Goal: Task Accomplishment & Management: Complete application form

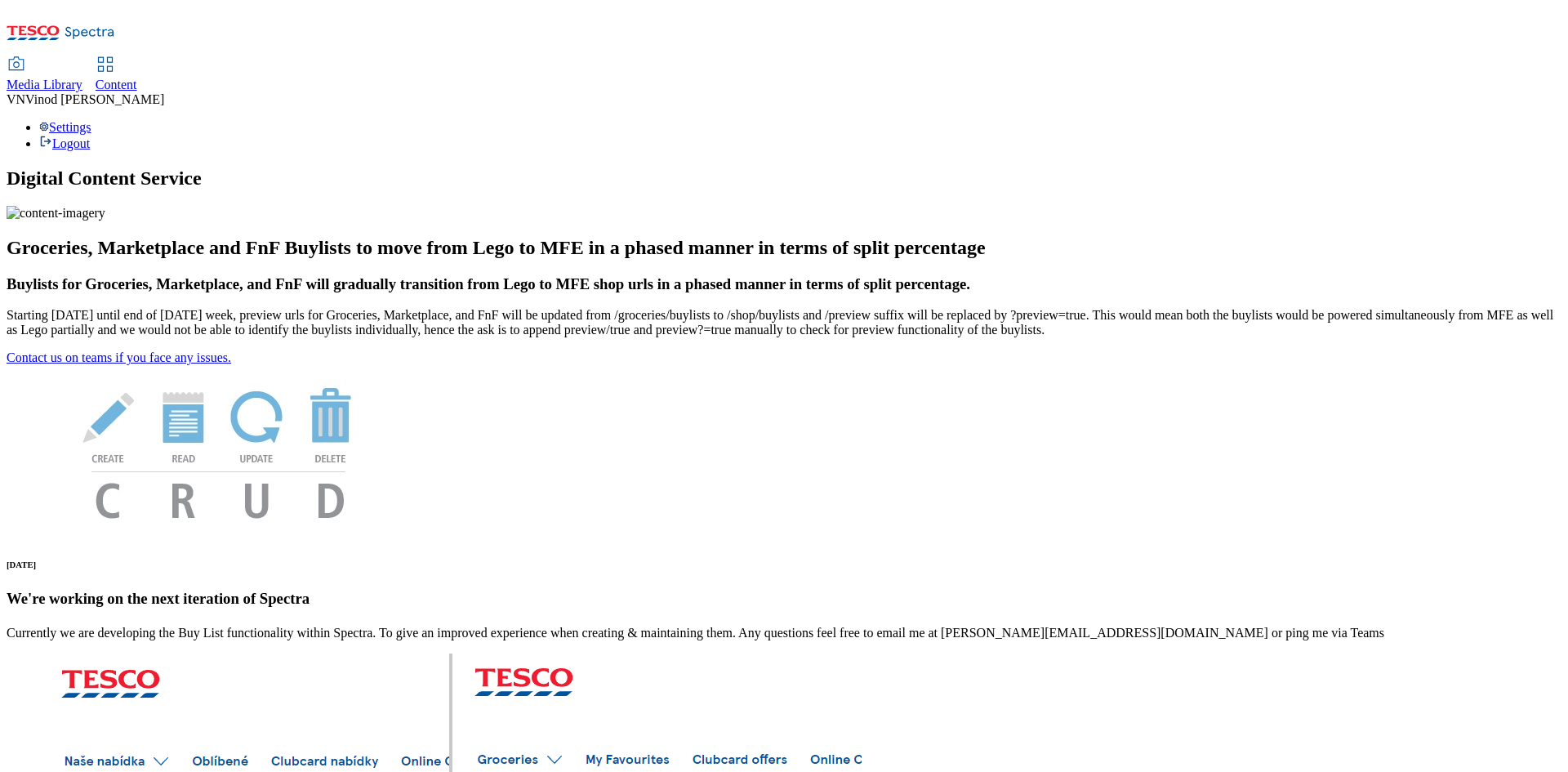
click at [137, 78] on span "Content" at bounding box center [116, 85] width 42 height 14
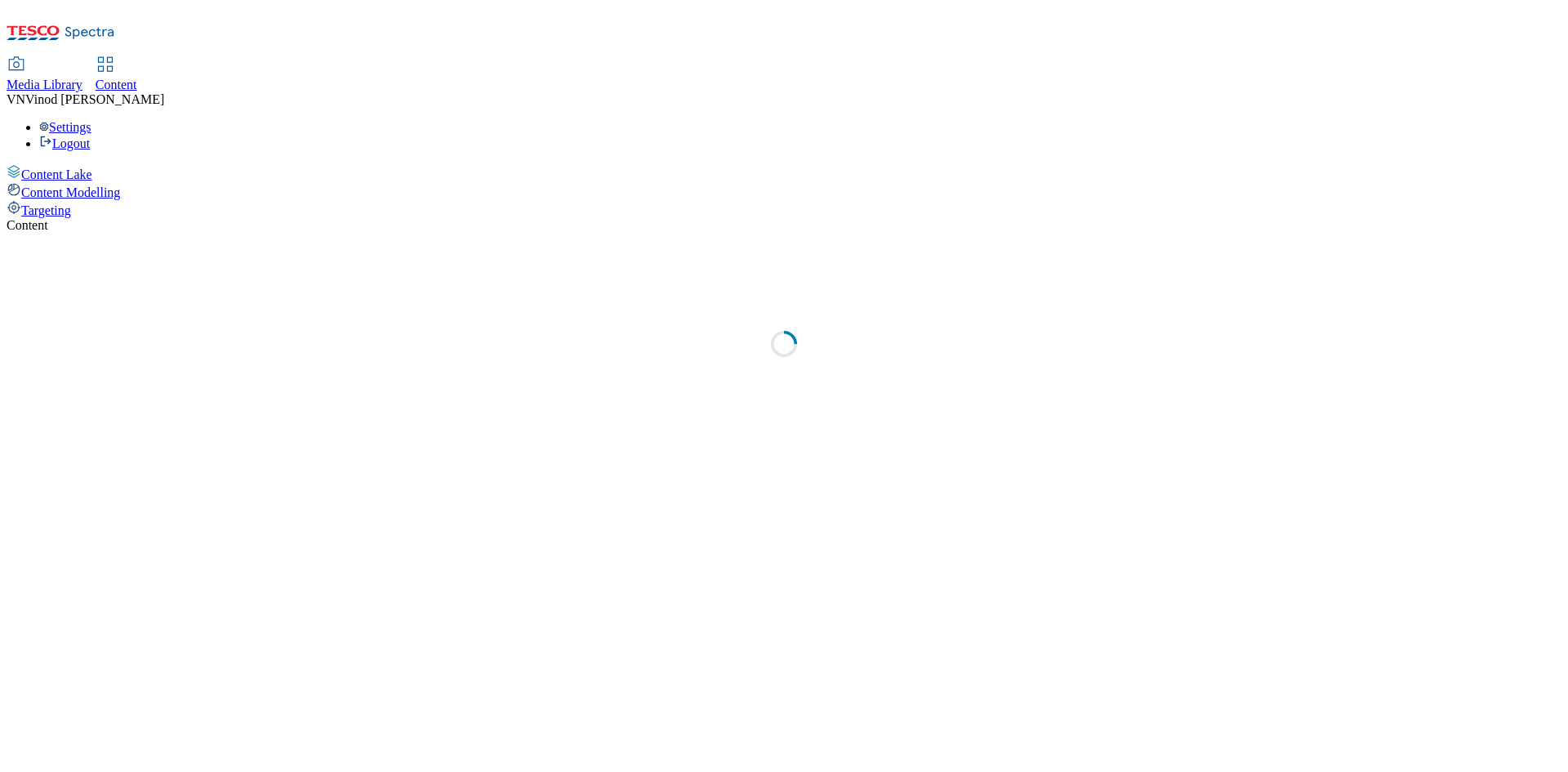
select select "ghs-[GEOGRAPHIC_DATA]"
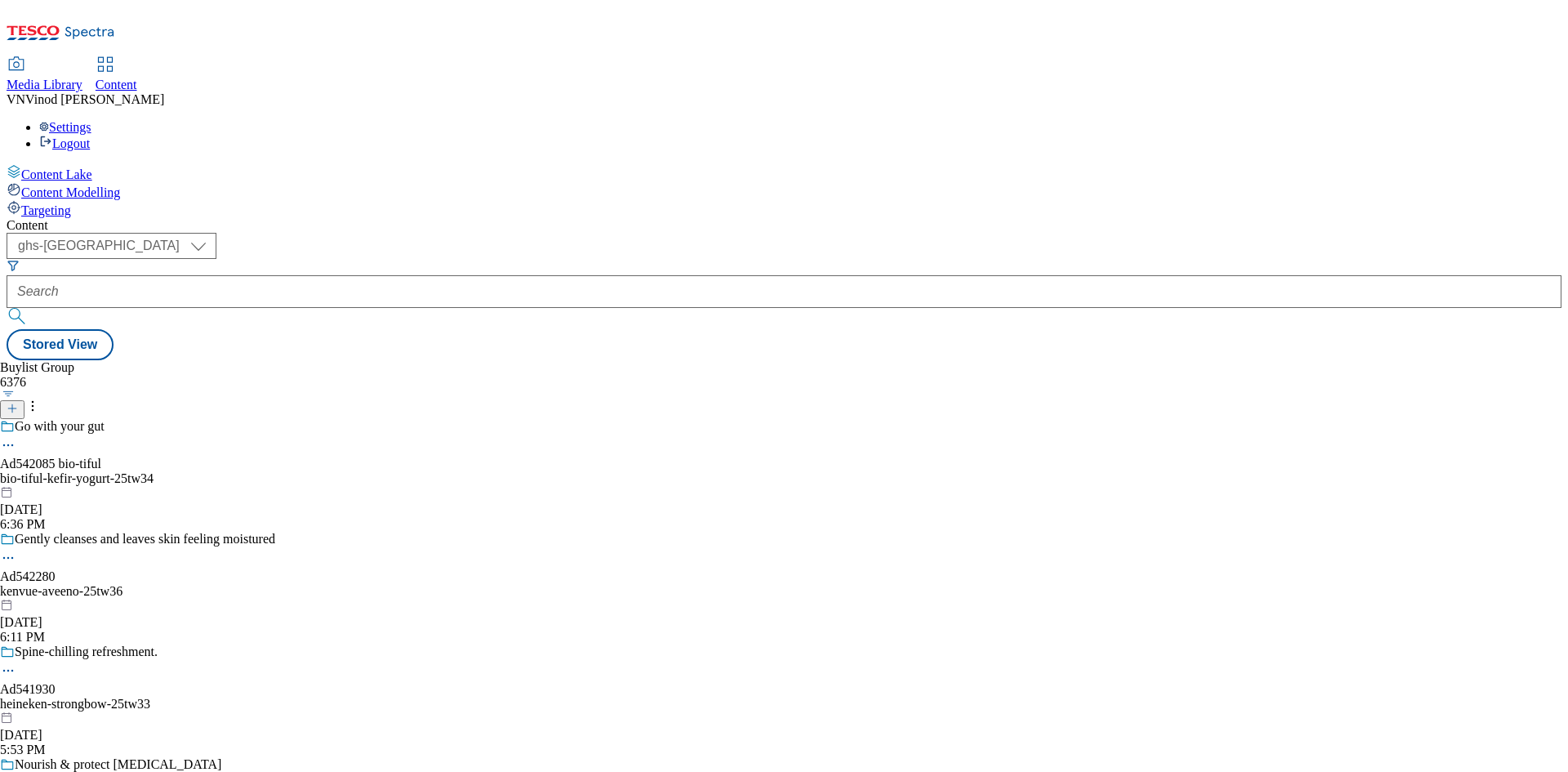
click at [18, 403] on icon at bounding box center [11, 408] width 11 height 11
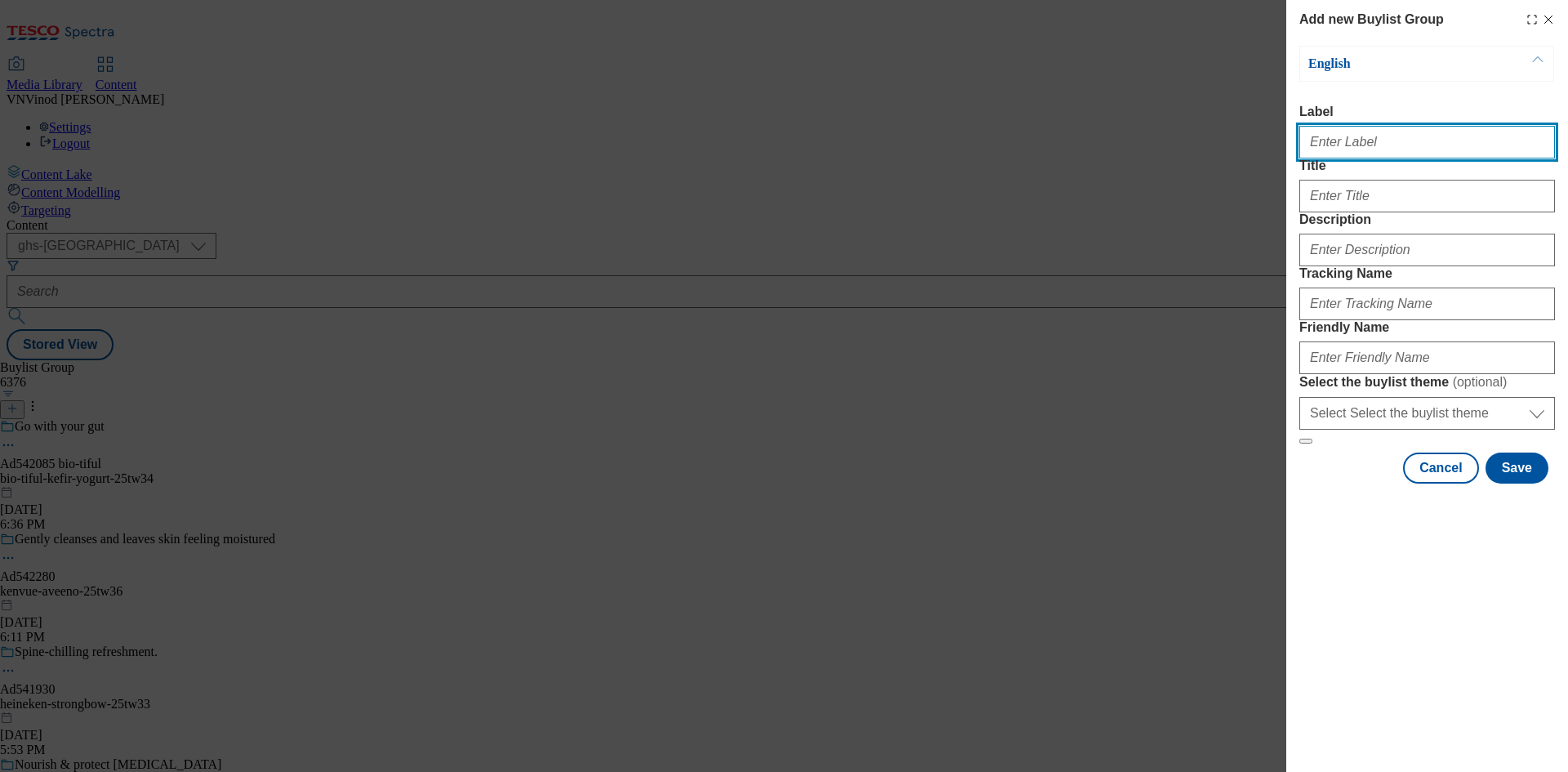
click at [1381, 155] on input "Label" at bounding box center [1427, 141] width 255 height 33
paste input "542204"
paste input "Pernod [PERSON_NAME]"
click at [1358, 143] on input "Ad542204 Pernod [PERSON_NAME]" at bounding box center [1427, 141] width 255 height 33
type input "Ad542204 pernod-ricard"
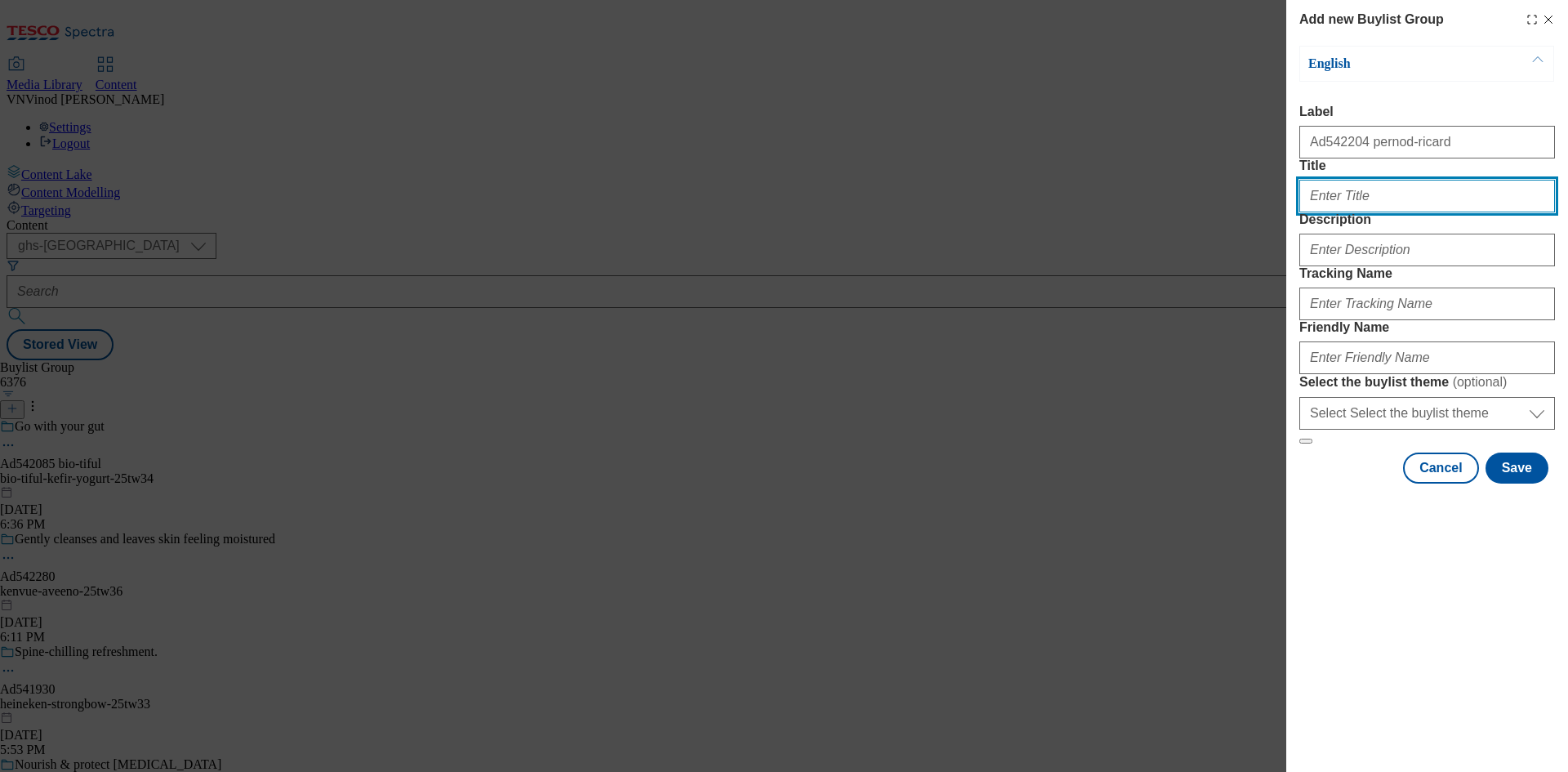
click at [1339, 212] on input "Title" at bounding box center [1427, 195] width 255 height 33
paste input "Artist edition limited time only"
type input "Artist edition limited time only"
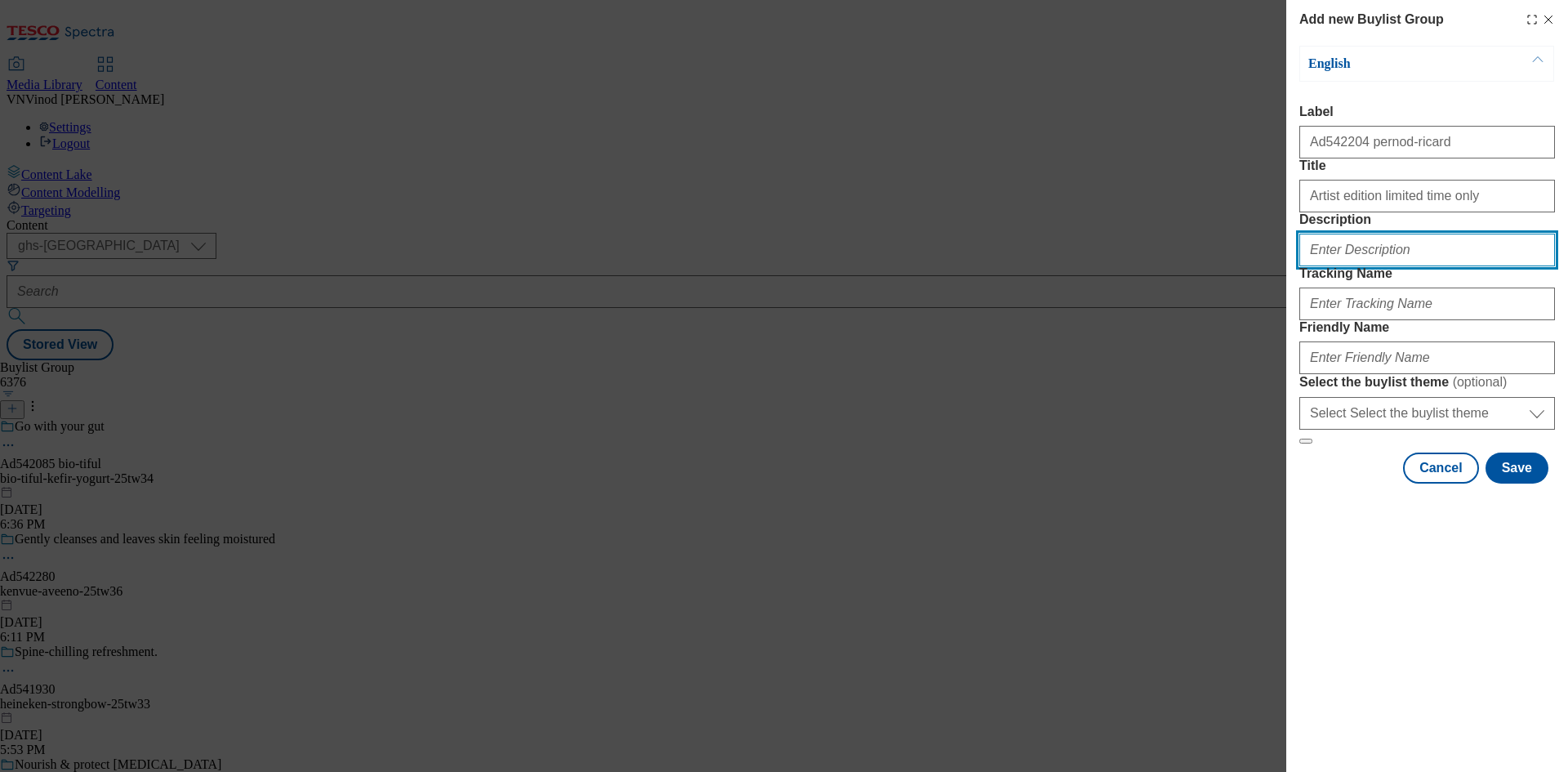
click at [1350, 266] on input "Description" at bounding box center [1427, 249] width 255 height 33
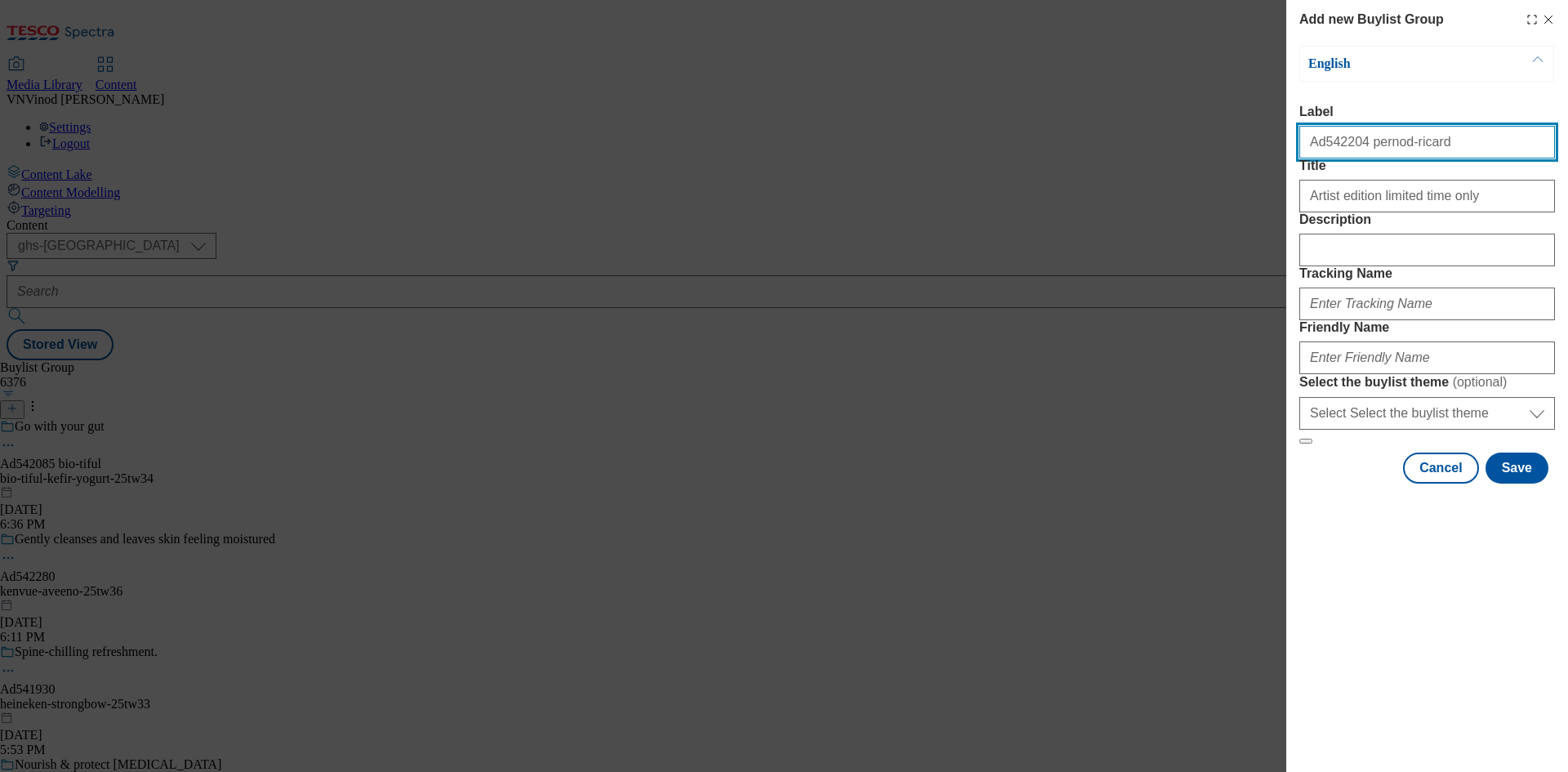
click at [1334, 148] on input "Ad542204 pernod-ricard" at bounding box center [1427, 141] width 255 height 33
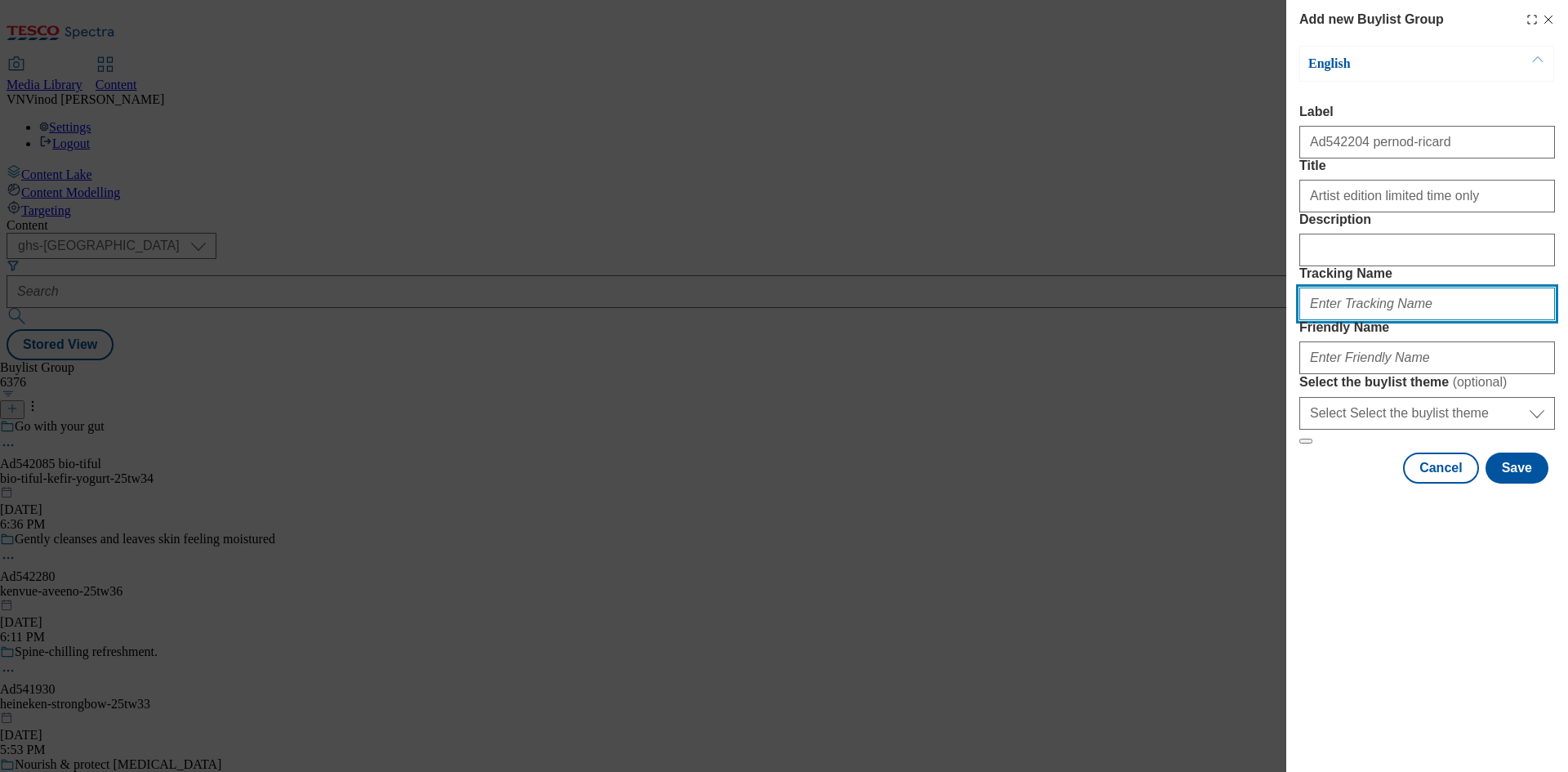
click at [1360, 320] on input "Tracking Name" at bounding box center [1427, 303] width 255 height 33
paste input "Ad542204"
click at [1343, 320] on input "DH_ADAd542204" at bounding box center [1427, 303] width 255 height 33
type input "DH_AD542204"
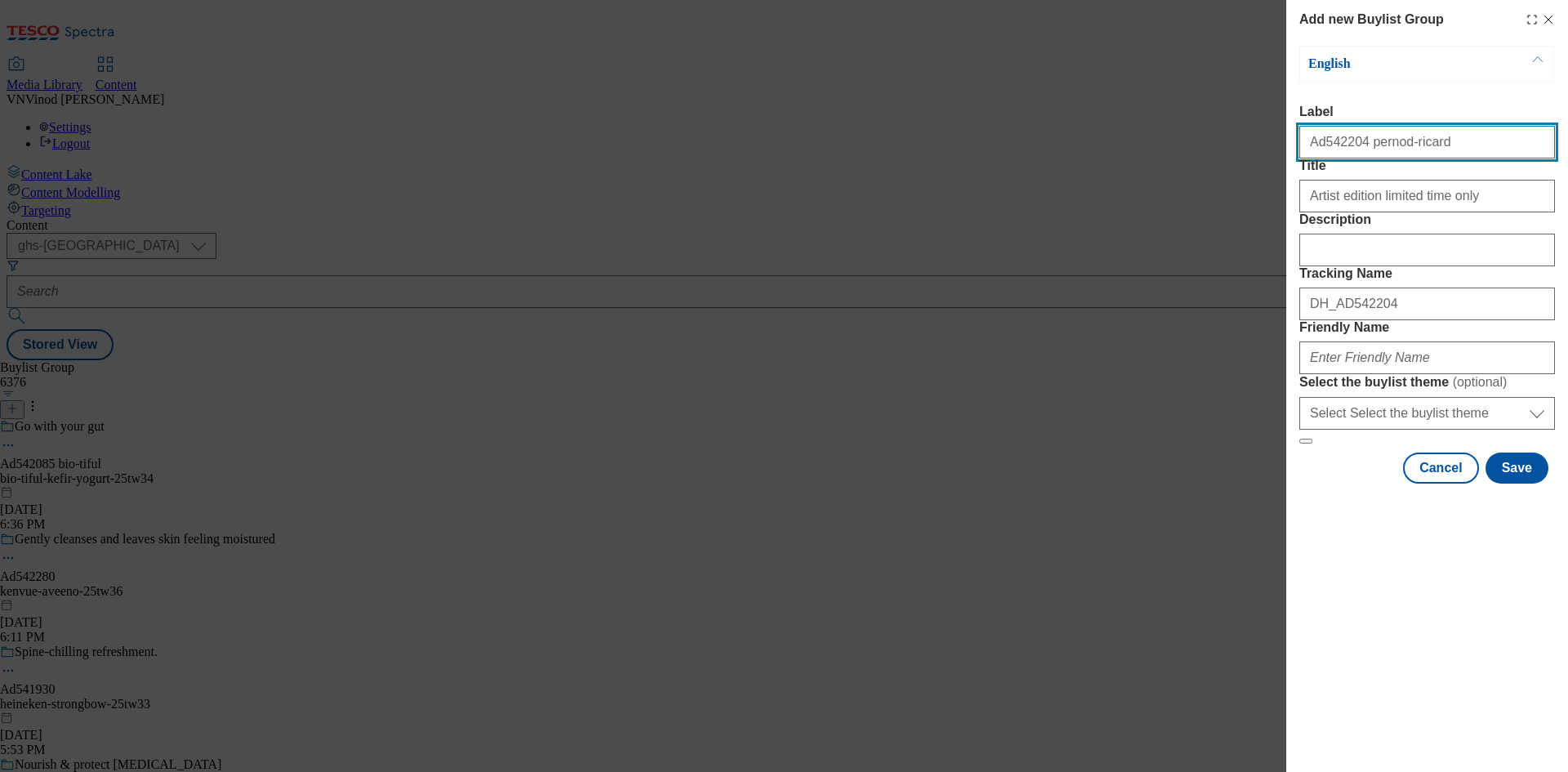
drag, startPoint x: 1423, startPoint y: 145, endPoint x: 1356, endPoint y: 144, distance: 67.0
click at [1356, 144] on input "Ad542204 pernod-ricard" at bounding box center [1427, 141] width 255 height 33
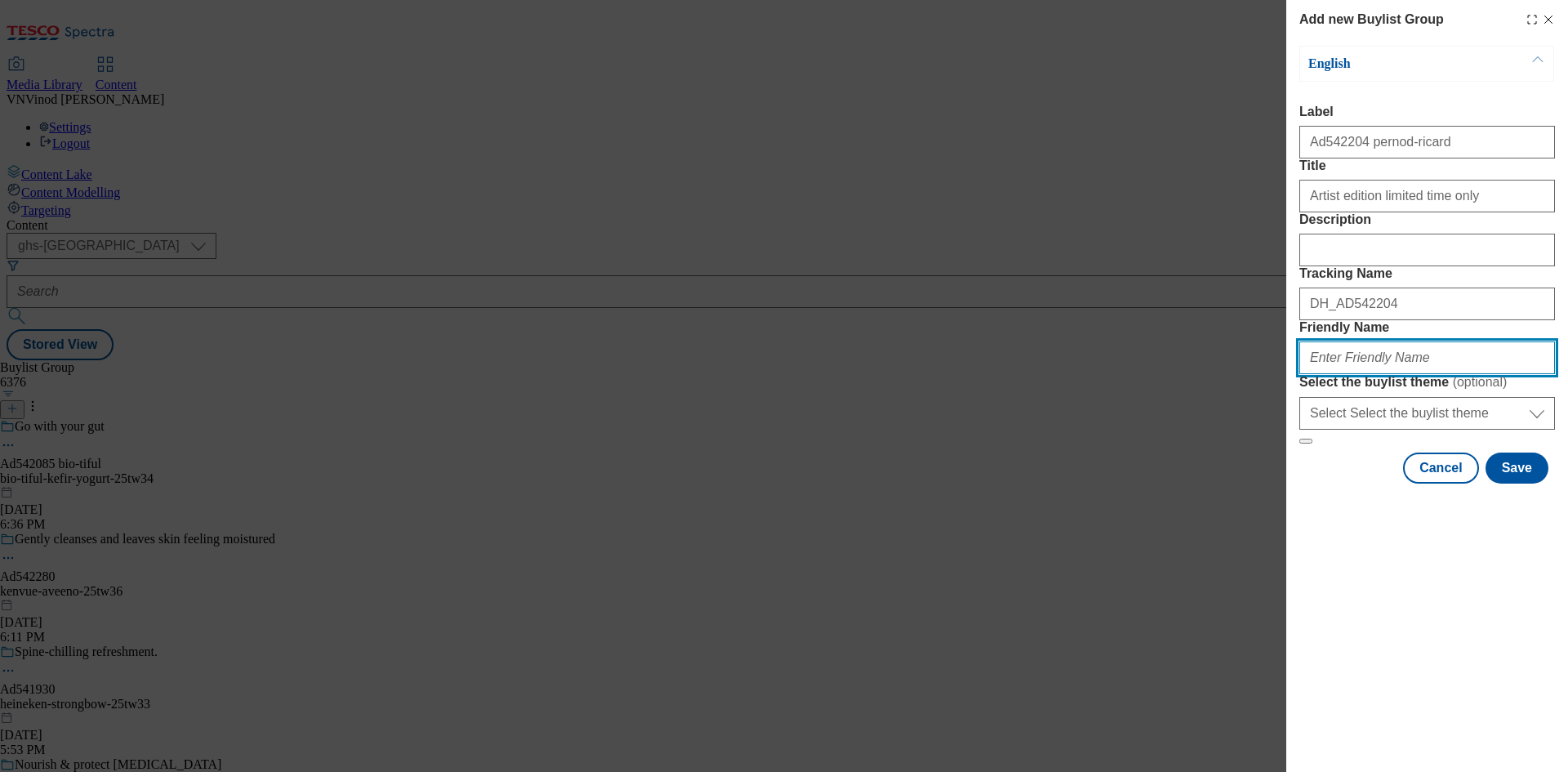
click at [1352, 374] on input "Friendly Name" at bounding box center [1427, 357] width 255 height 33
paste input "pernod-ricard"
paste input "Absolut [PERSON_NAME]"
click at [1380, 374] on input "pernod-ricard-Absolut [PERSON_NAME]" at bounding box center [1427, 357] width 255 height 33
click at [1411, 374] on input "pernod-ricard-absolut [PERSON_NAME]" at bounding box center [1427, 357] width 255 height 33
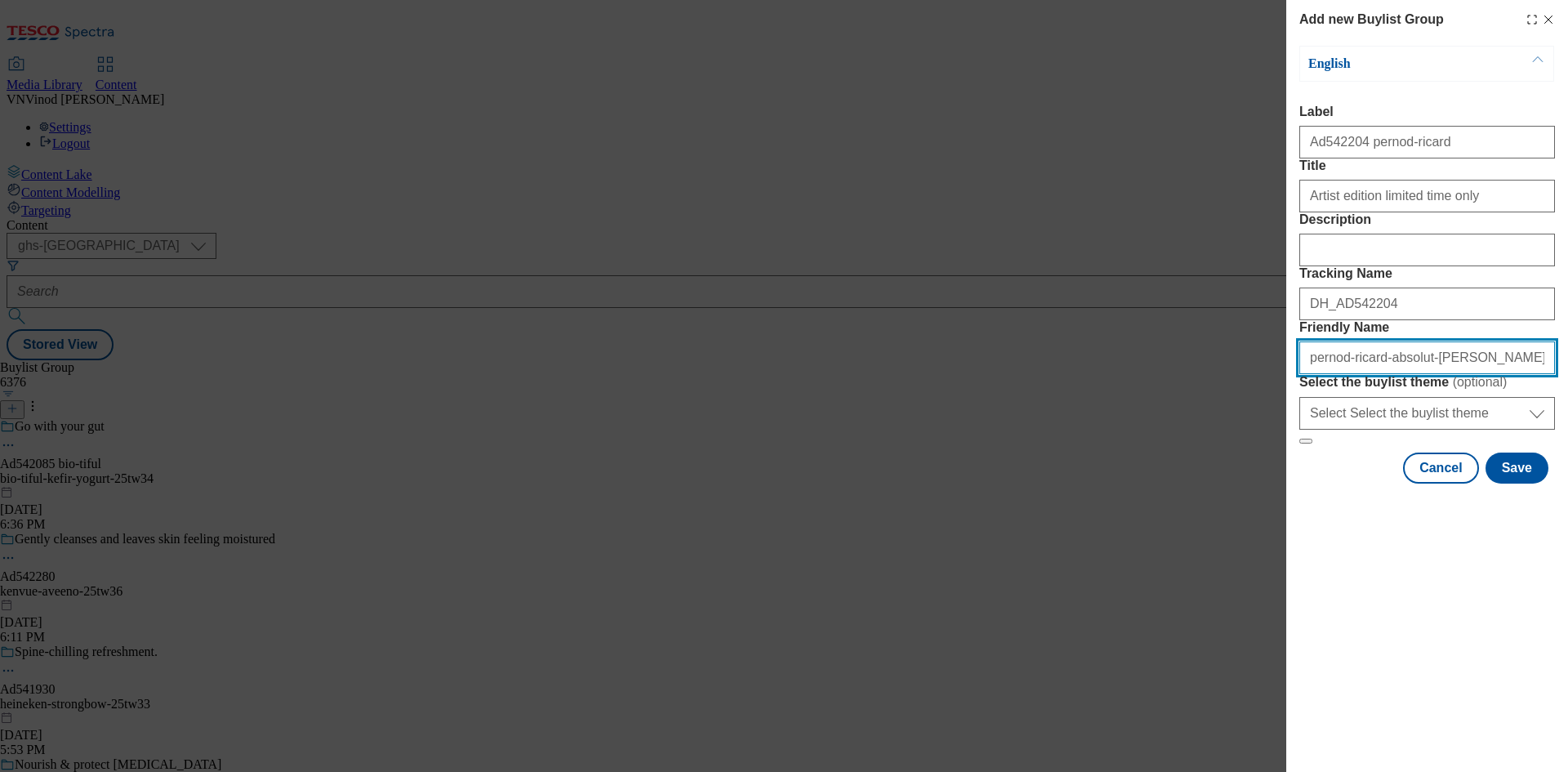
click at [1465, 374] on input "pernod-ricard-absolut-[PERSON_NAME]" at bounding box center [1427, 357] width 255 height 33
drag, startPoint x: 1497, startPoint y: 475, endPoint x: 978, endPoint y: 433, distance: 520.7
click at [978, 433] on div "Add new Buylist Group English Label Ad542204 pernod-ricard Title Artist edition…" at bounding box center [784, 386] width 1568 height 772
type input "pernod-ricard-absolut-[PERSON_NAME]-25tw33"
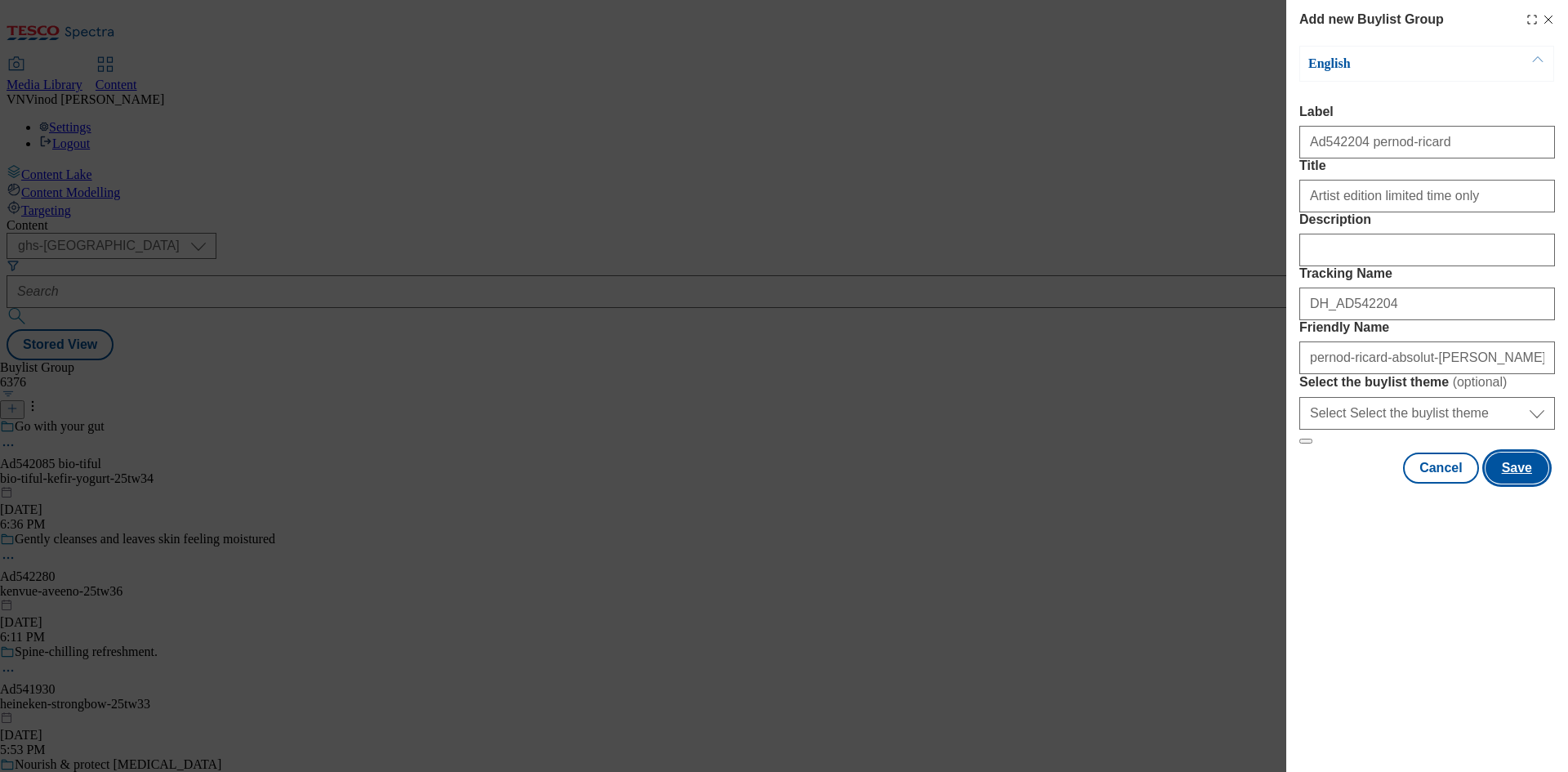
click at [1511, 483] on button "Save" at bounding box center [1517, 467] width 63 height 31
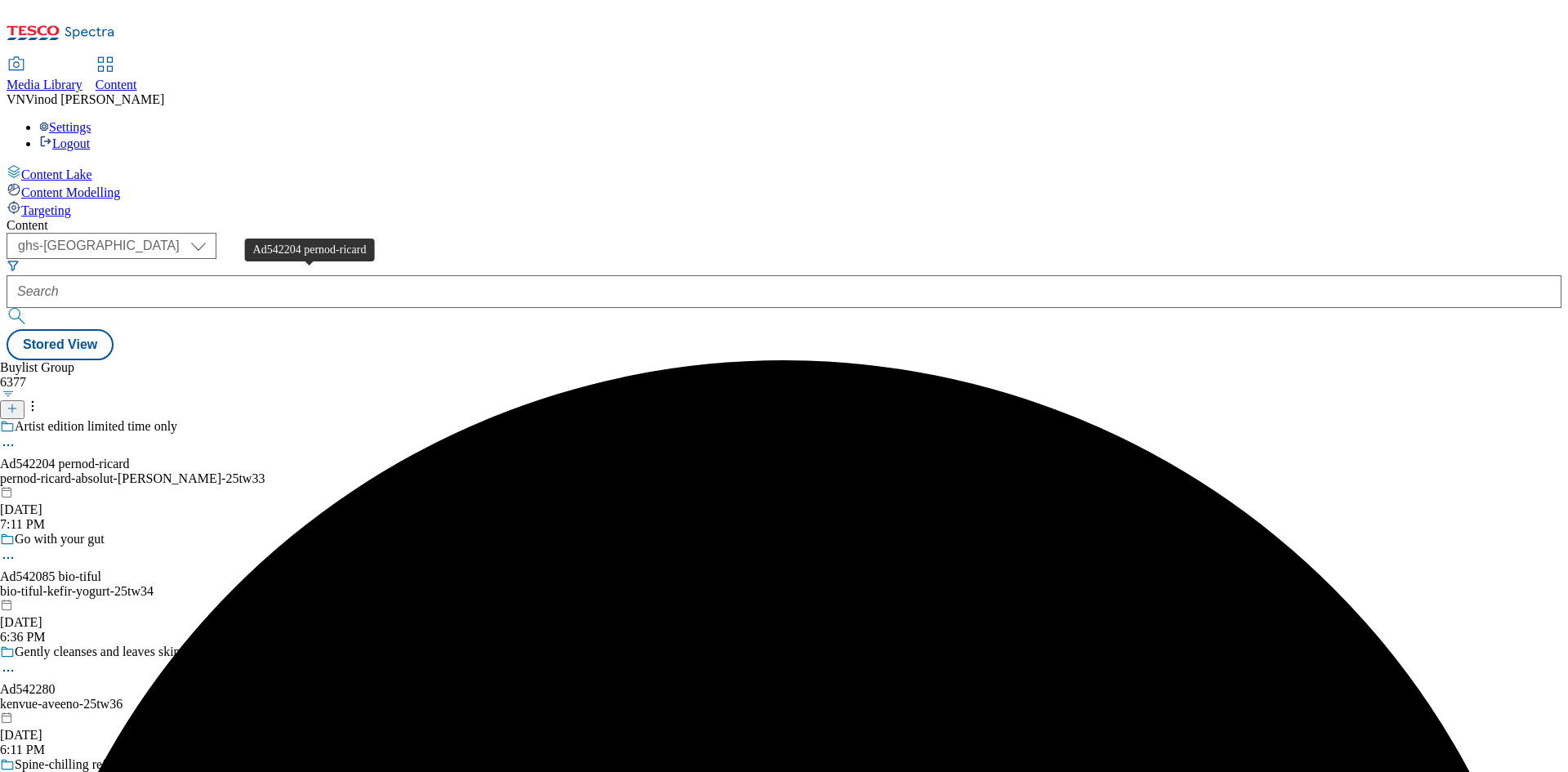
click at [130, 457] on div "Ad542204 pernod-ricard" at bounding box center [64, 464] width 130 height 15
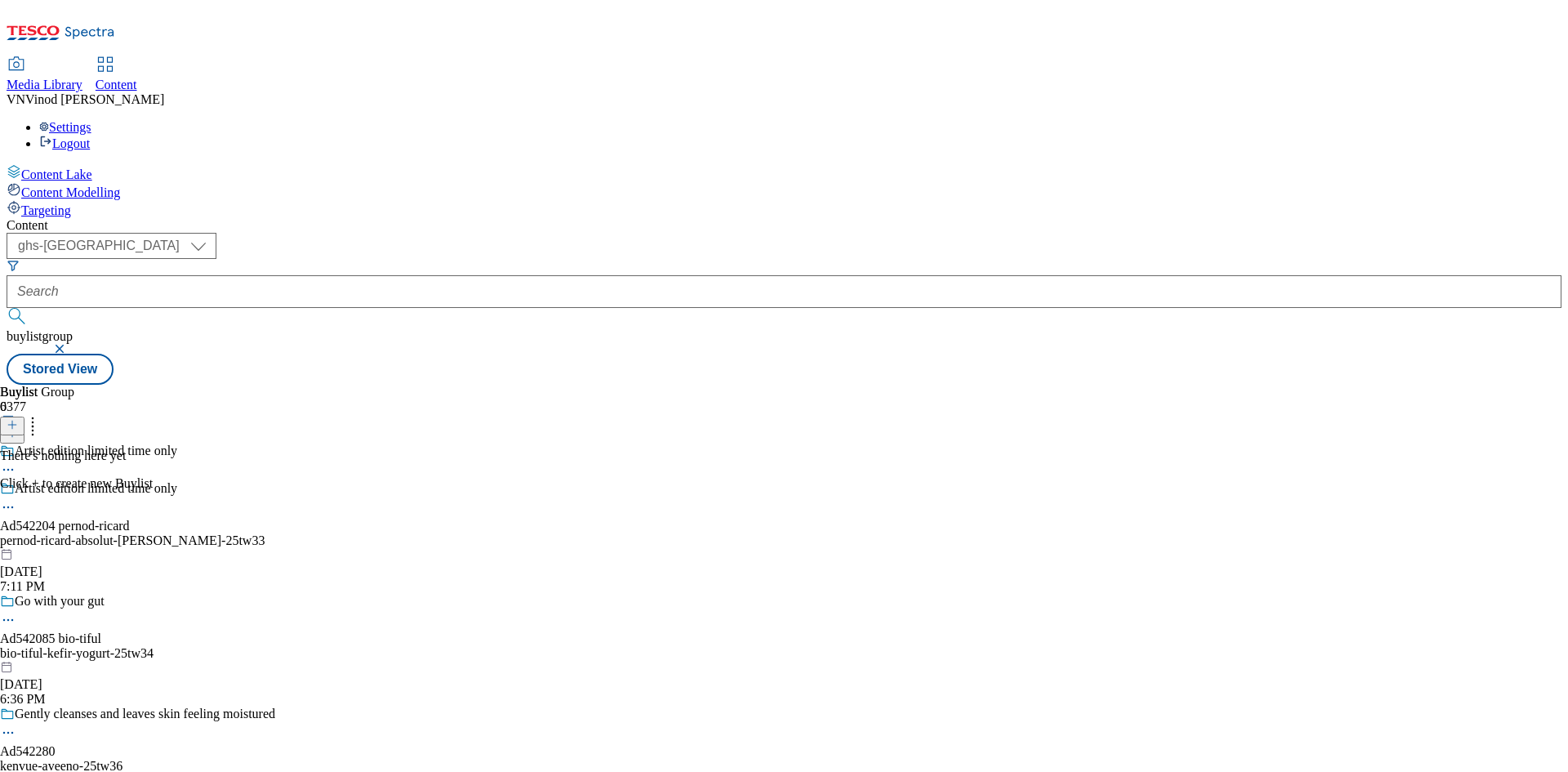
click at [18, 419] on icon at bounding box center [11, 424] width 11 height 11
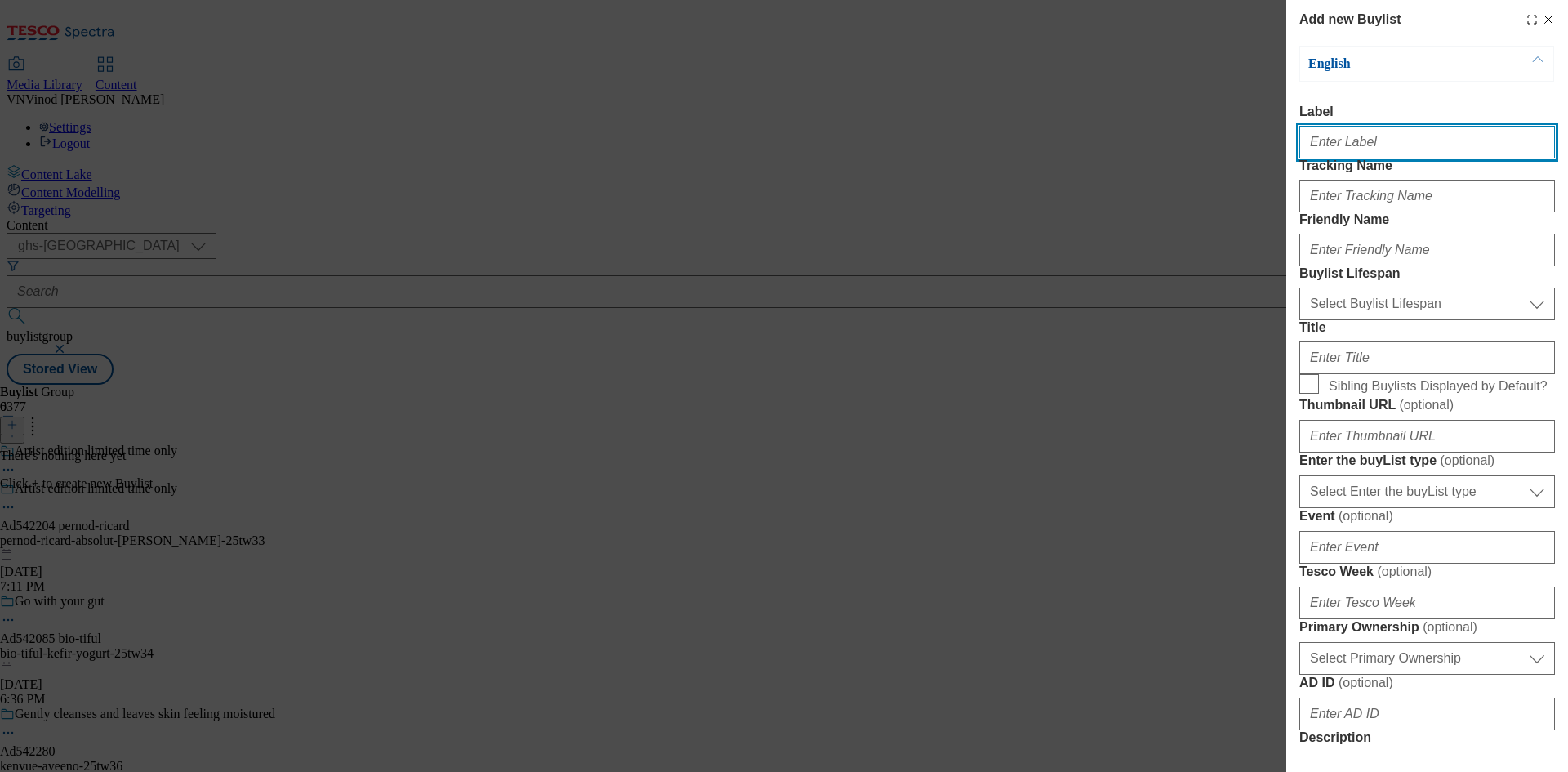
click at [1370, 145] on input "Label" at bounding box center [1427, 141] width 255 height 33
paste input "542204"
type input "Ad542204"
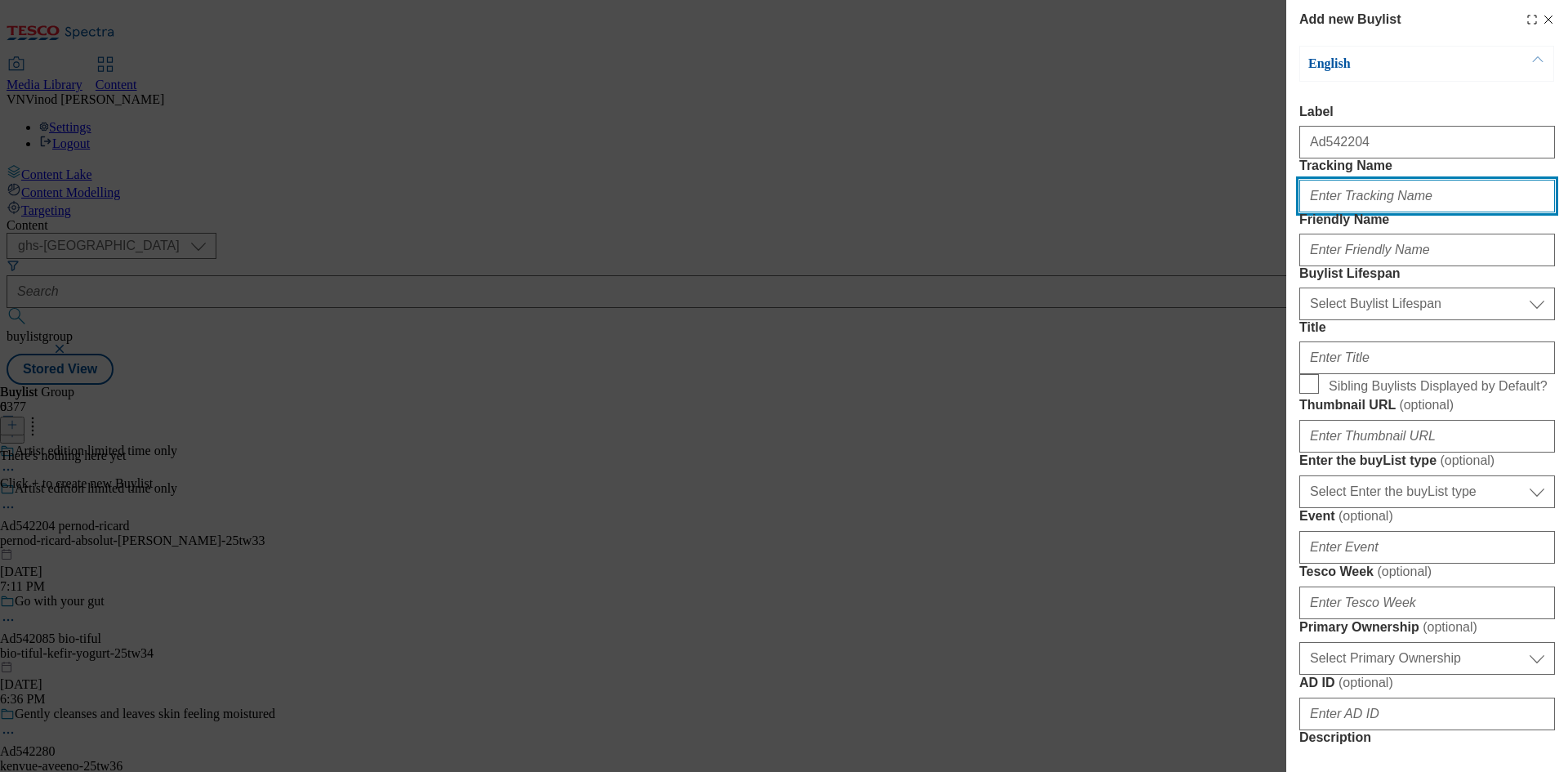
click at [1355, 212] on input "Tracking Name" at bounding box center [1427, 195] width 255 height 33
paste input "542204"
type input "DH_AD542204"
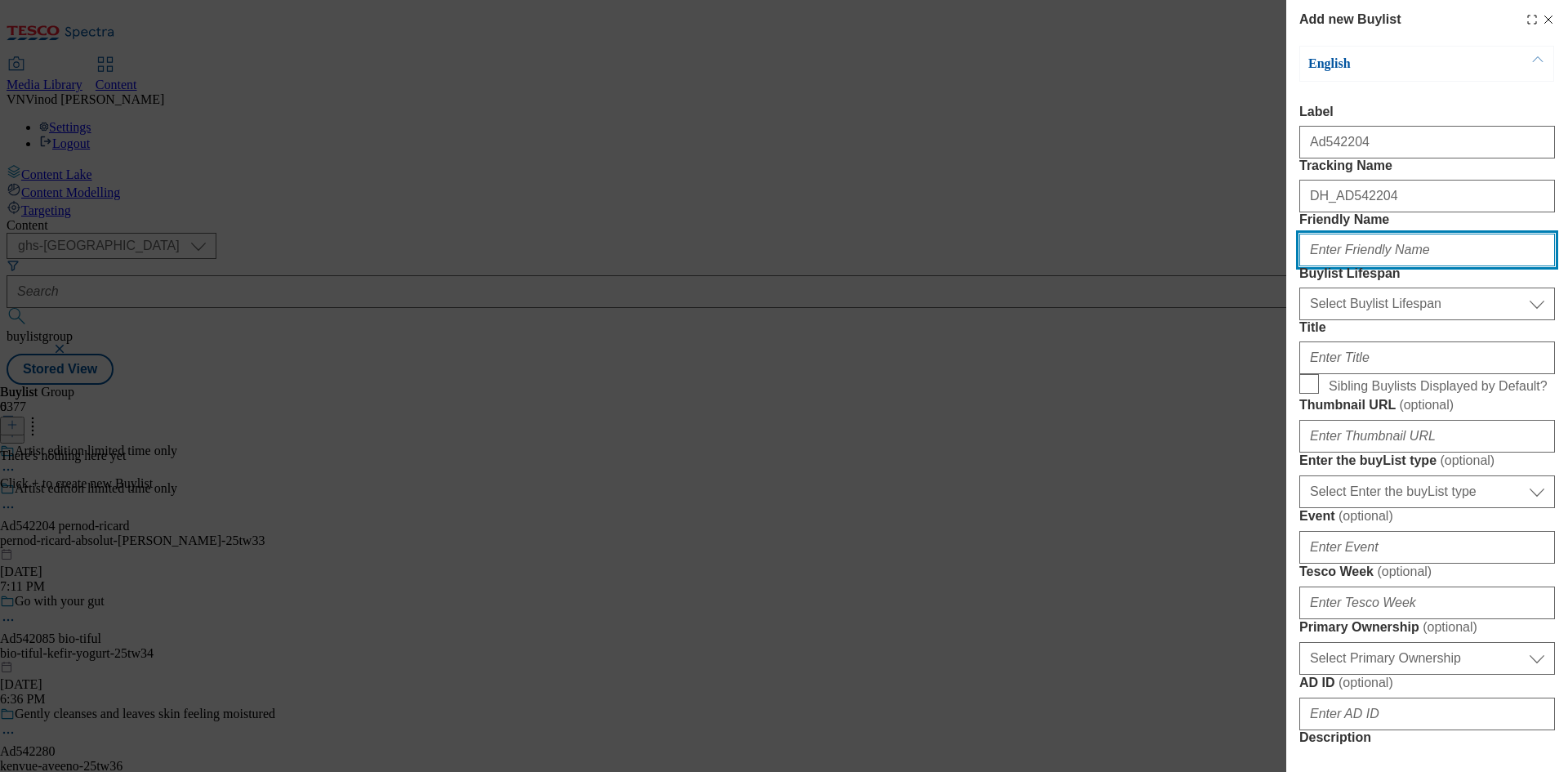
click at [1405, 266] on input "Friendly Name" at bounding box center [1427, 249] width 255 height 33
paste input "pernod-ricard"
type input "pernod-ricard"
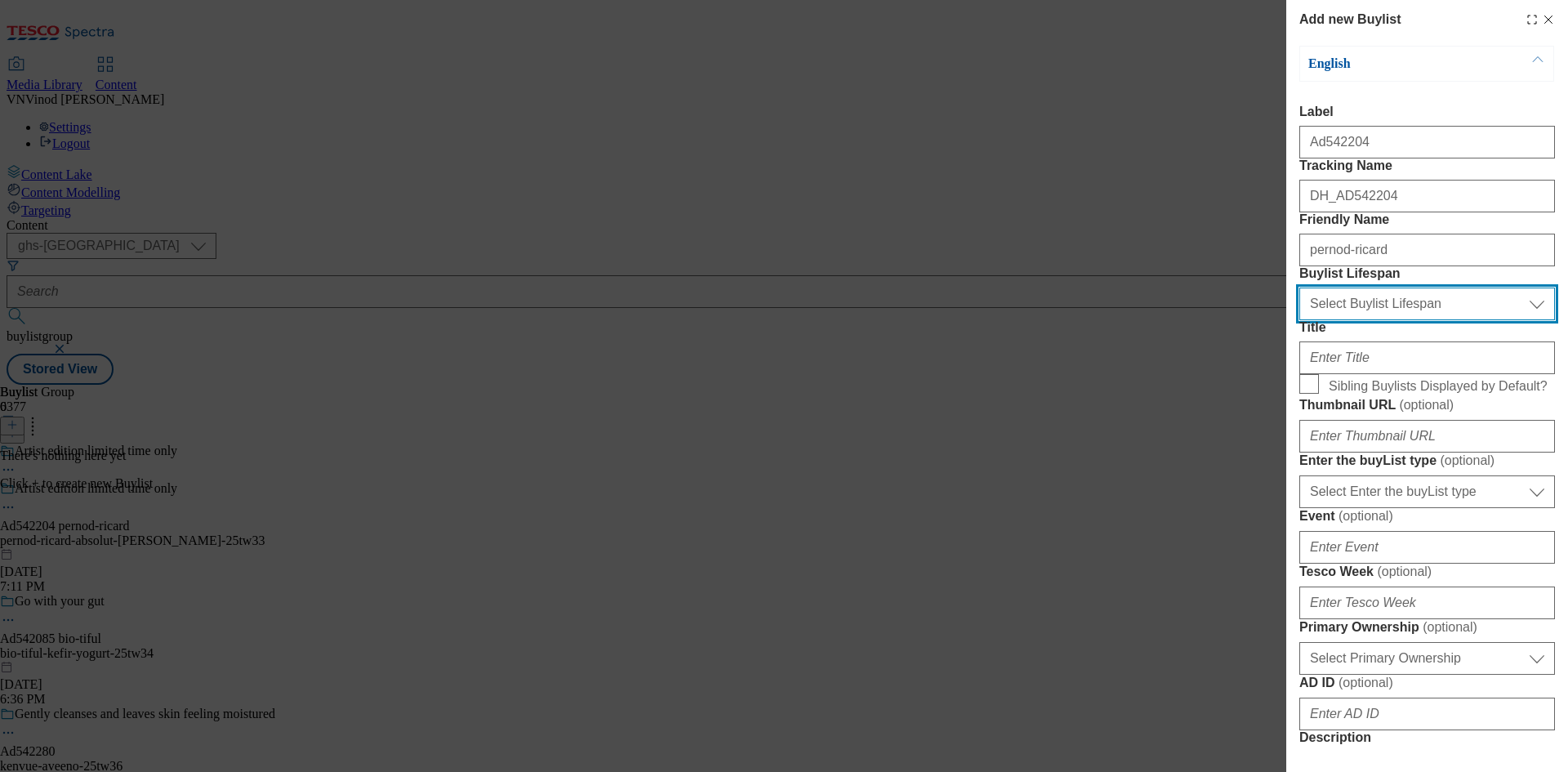
click at [1378, 320] on select "Select Buylist Lifespan evergreen seasonal tactical" at bounding box center [1427, 303] width 255 height 33
select select "tactical"
click at [1299, 320] on select "Select Buylist Lifespan evergreen seasonal tactical" at bounding box center [1427, 303] width 255 height 33
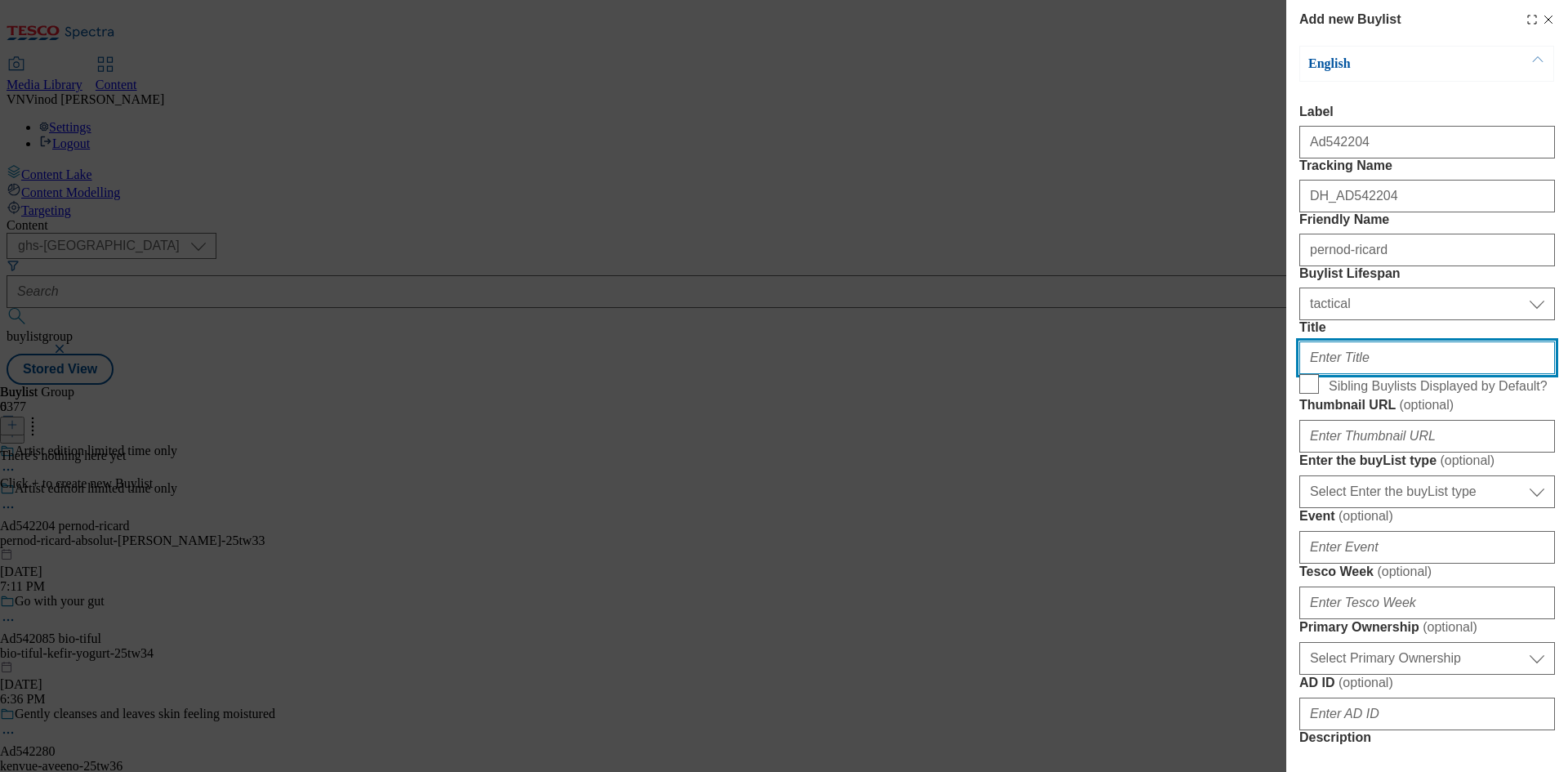
click at [1361, 374] on input "Title" at bounding box center [1427, 357] width 255 height 33
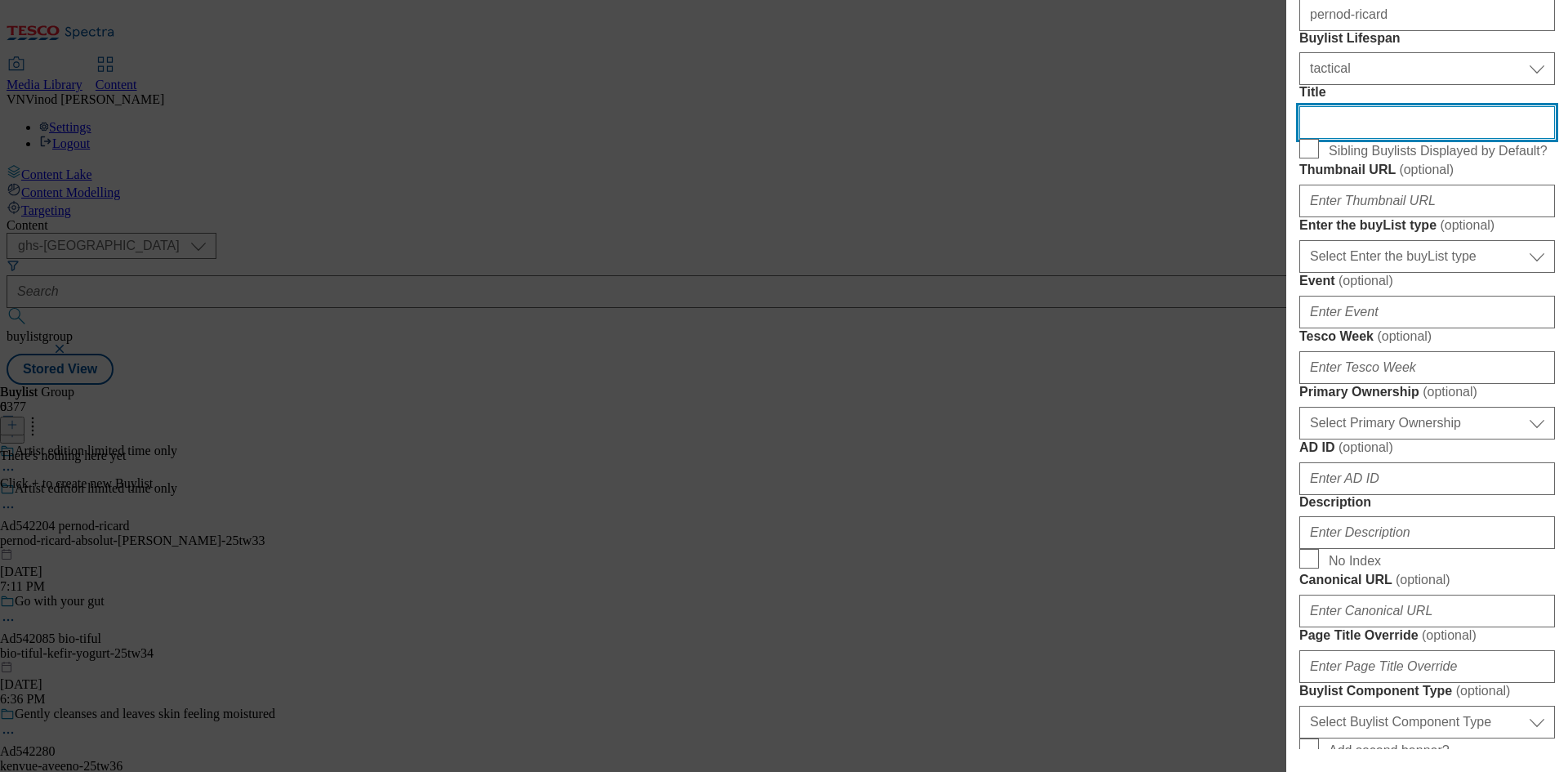
scroll to position [245, 0]
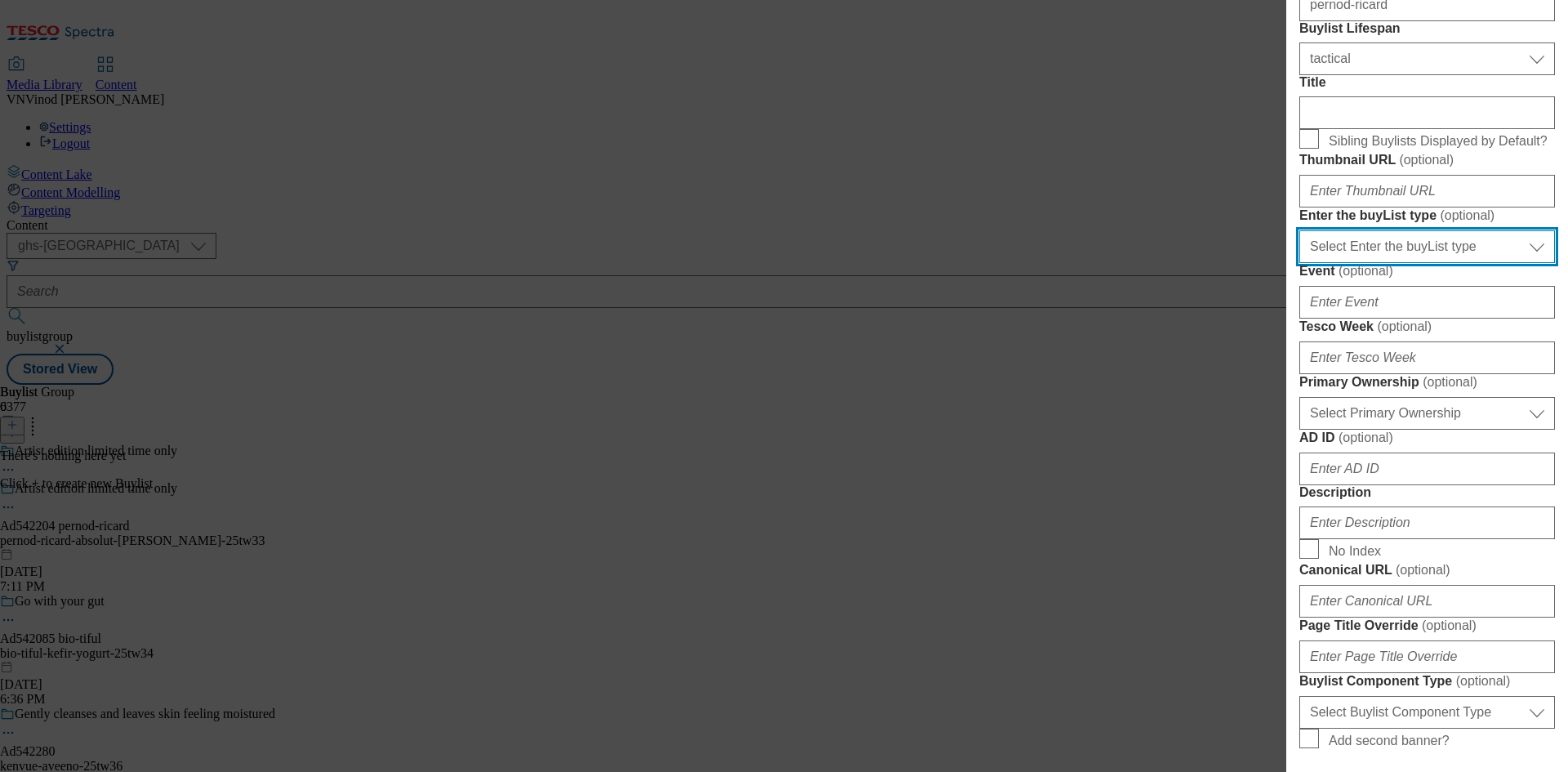
click at [1401, 263] on select "Select Enter the buyList type event supplier funded long term >4 weeks supplier…" at bounding box center [1427, 246] width 255 height 33
select select "supplier funded short term 1-3 weeks"
click at [1299, 263] on select "Select Enter the buyList type event supplier funded long term >4 weeks supplier…" at bounding box center [1427, 246] width 255 height 33
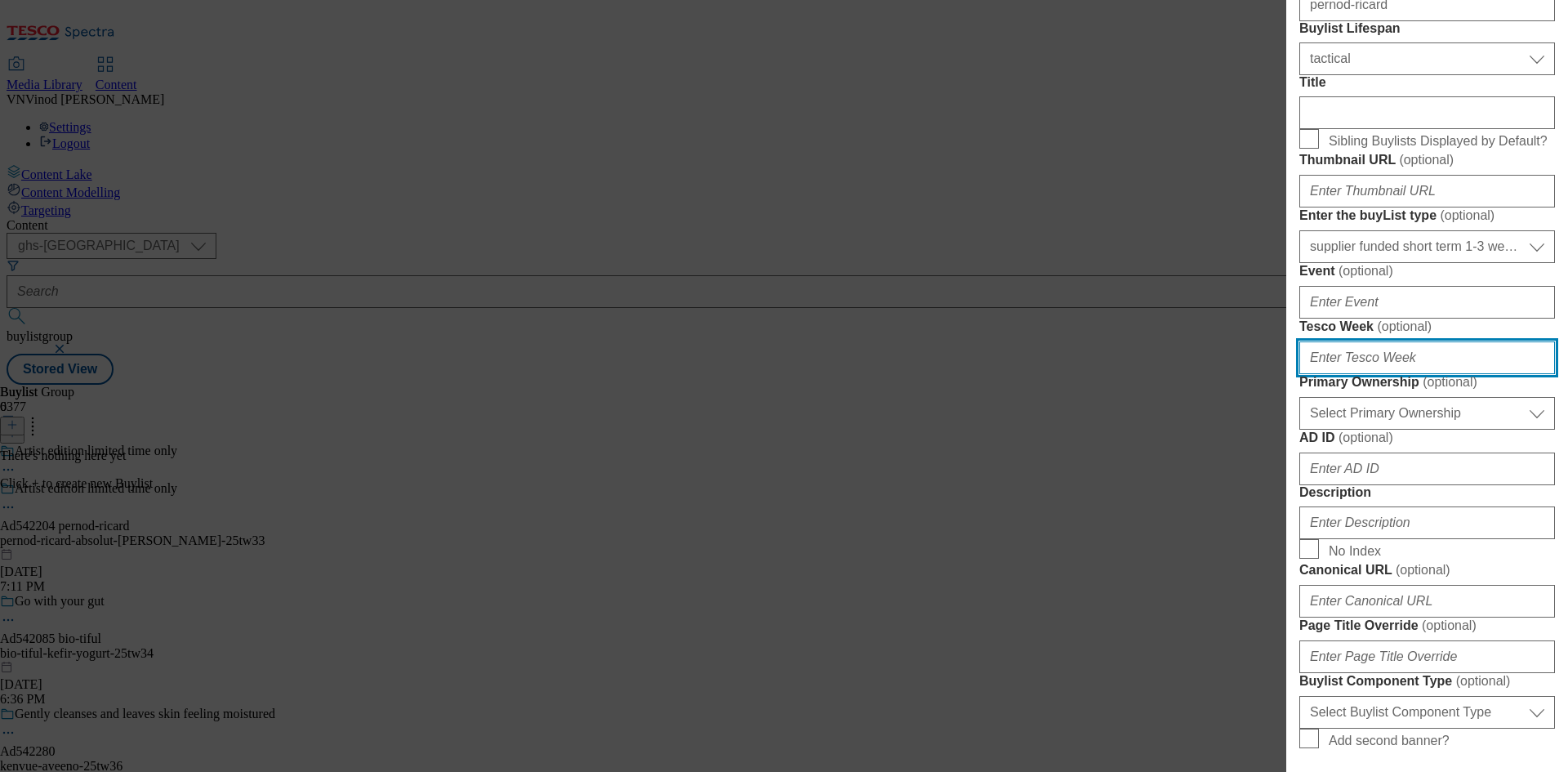
click at [1353, 374] on input "Tesco Week ( optional )" at bounding box center [1427, 357] width 255 height 33
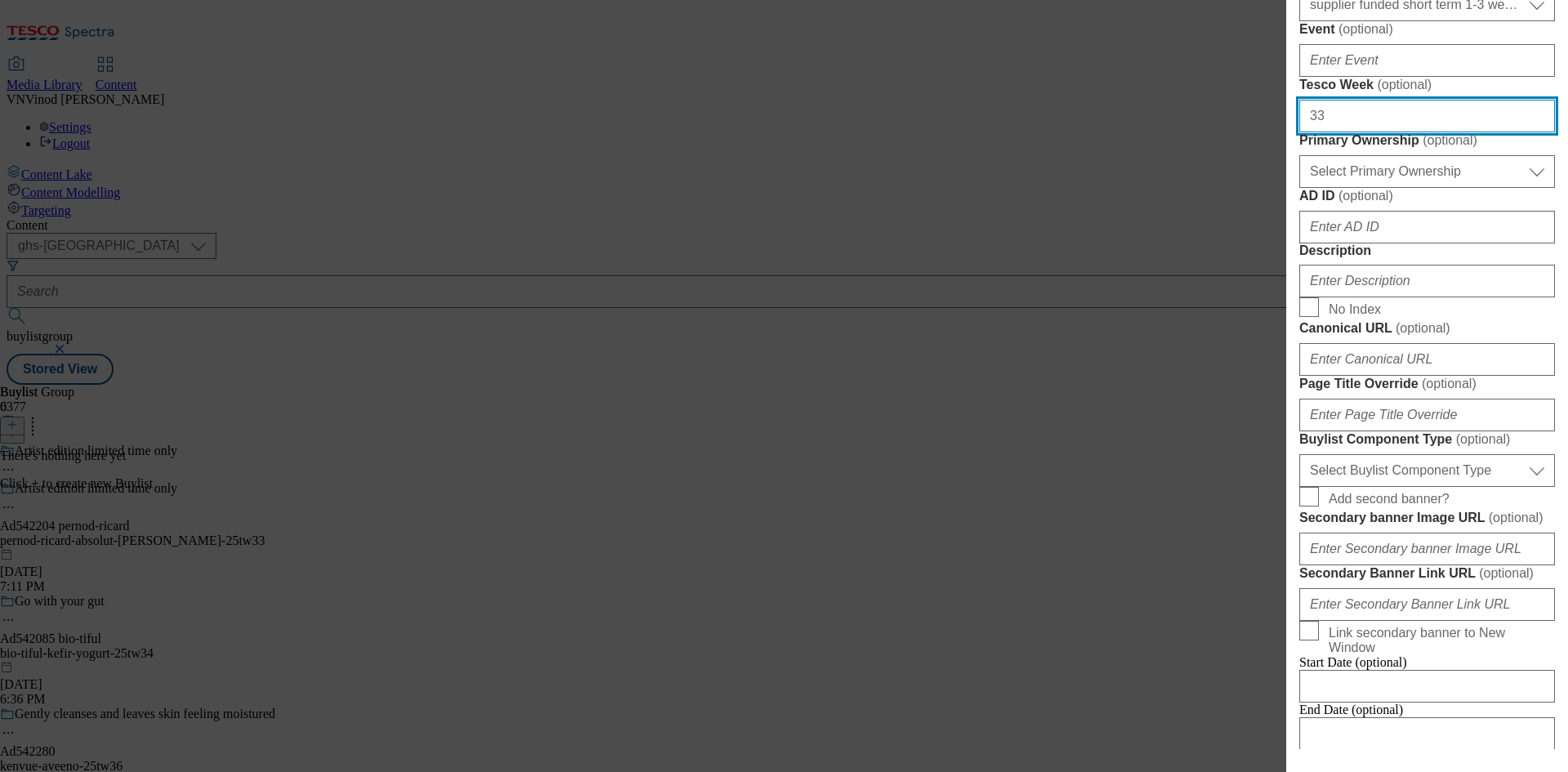
scroll to position [490, 0]
type input "33"
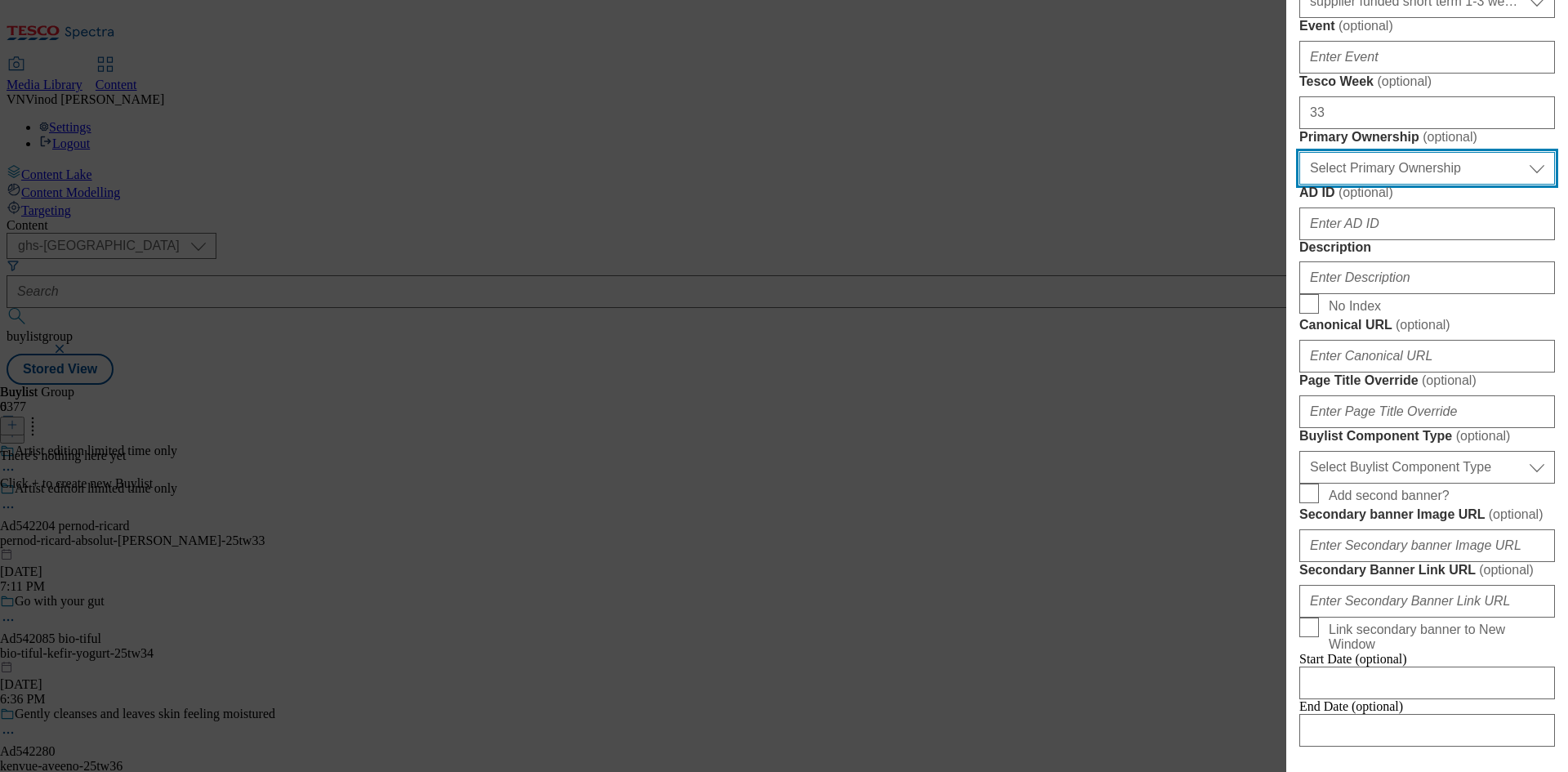
click at [1429, 185] on select "Select Primary Ownership [PERSON_NAME]" at bounding box center [1427, 168] width 255 height 33
select select "dunnhumby"
click at [1299, 185] on select "Select Primary Ownership [PERSON_NAME]" at bounding box center [1427, 168] width 255 height 33
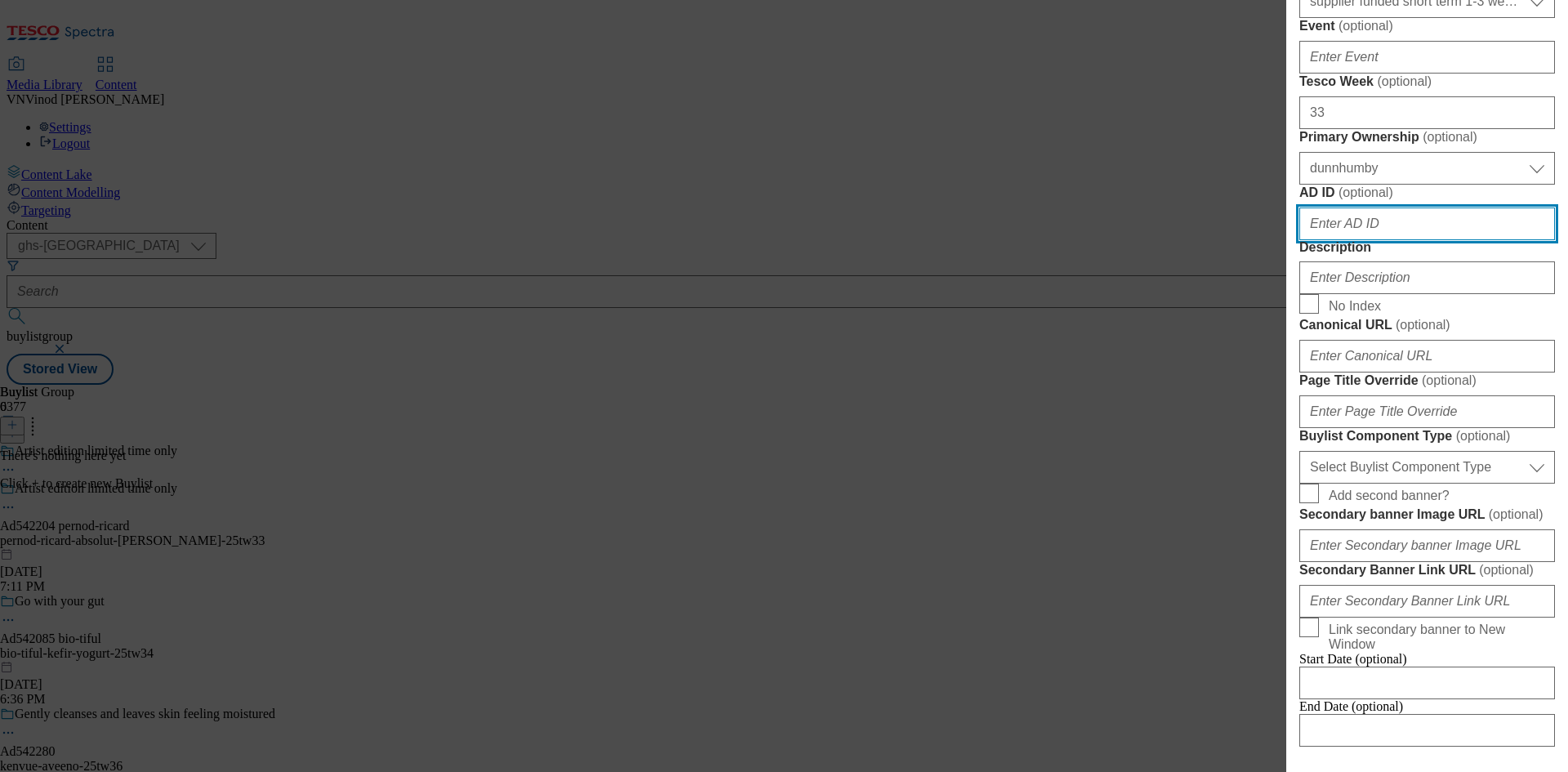
click at [1393, 240] on input "AD ID ( optional )" at bounding box center [1427, 223] width 255 height 33
paste input "542204"
type input "542204"
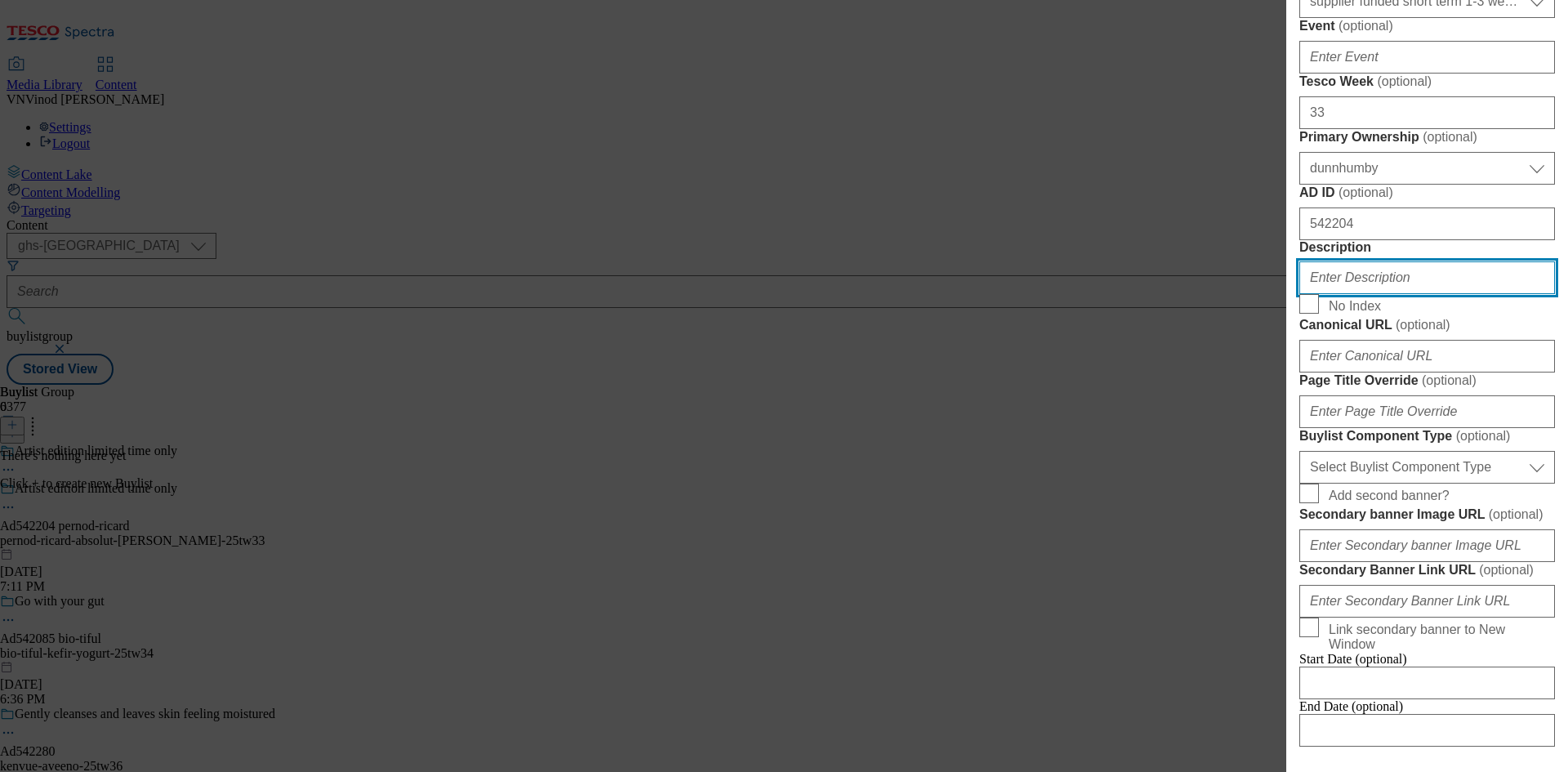
click at [1382, 294] on input "Description" at bounding box center [1427, 277] width 255 height 33
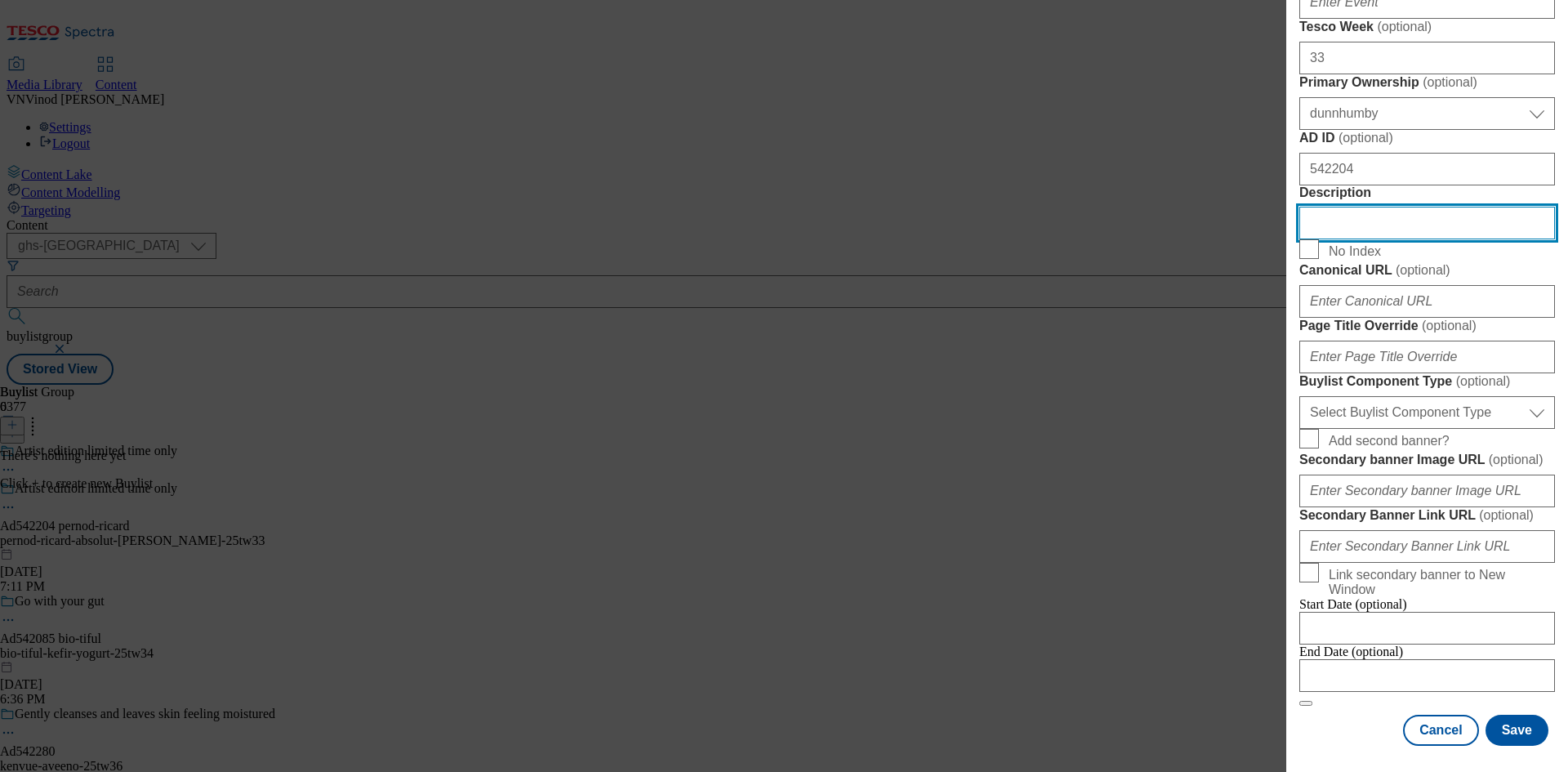
scroll to position [980, 0]
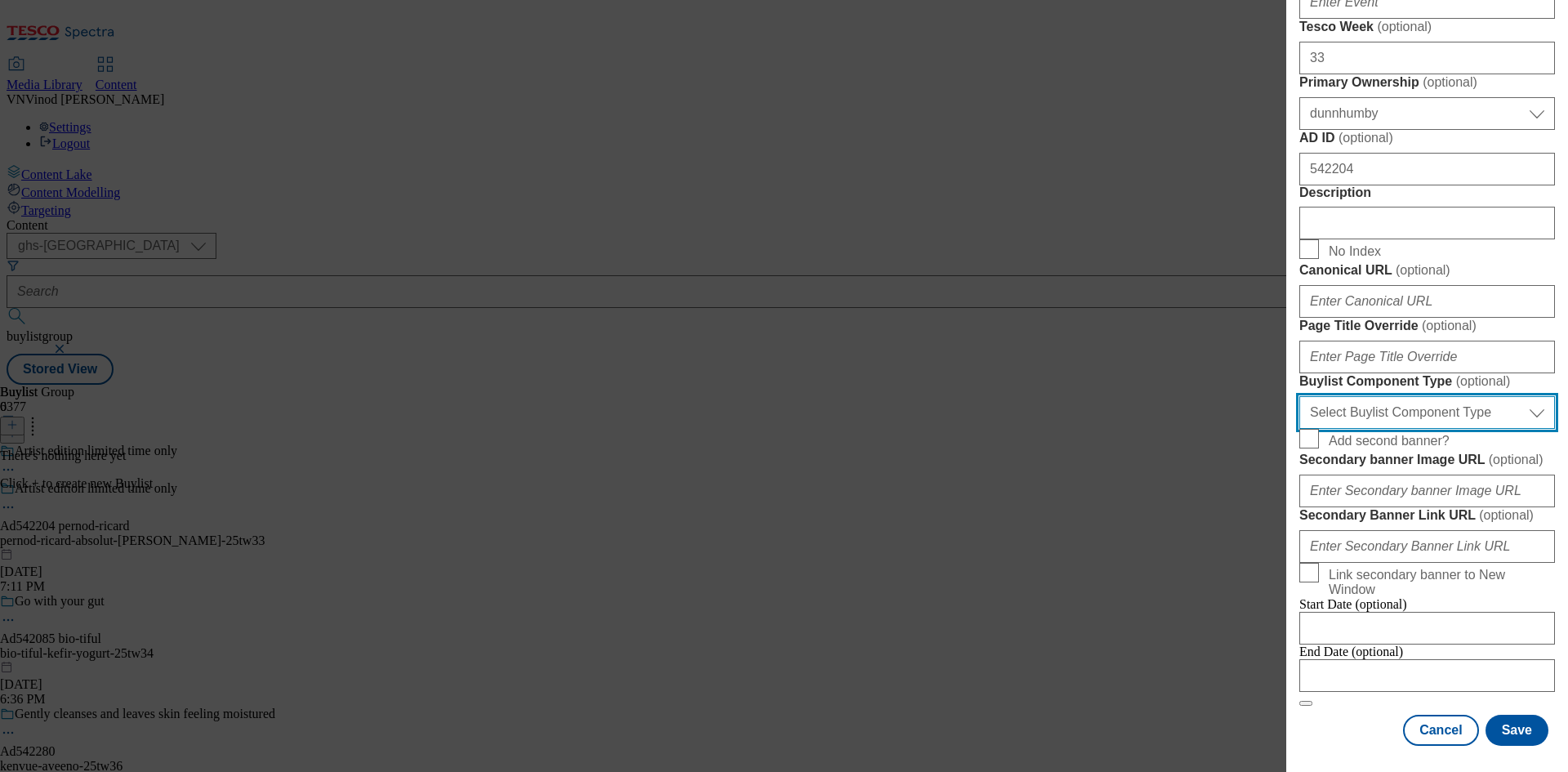
click at [1464, 404] on select "Select Buylist Component Type Banner Competition Header Meal" at bounding box center [1427, 412] width 255 height 33
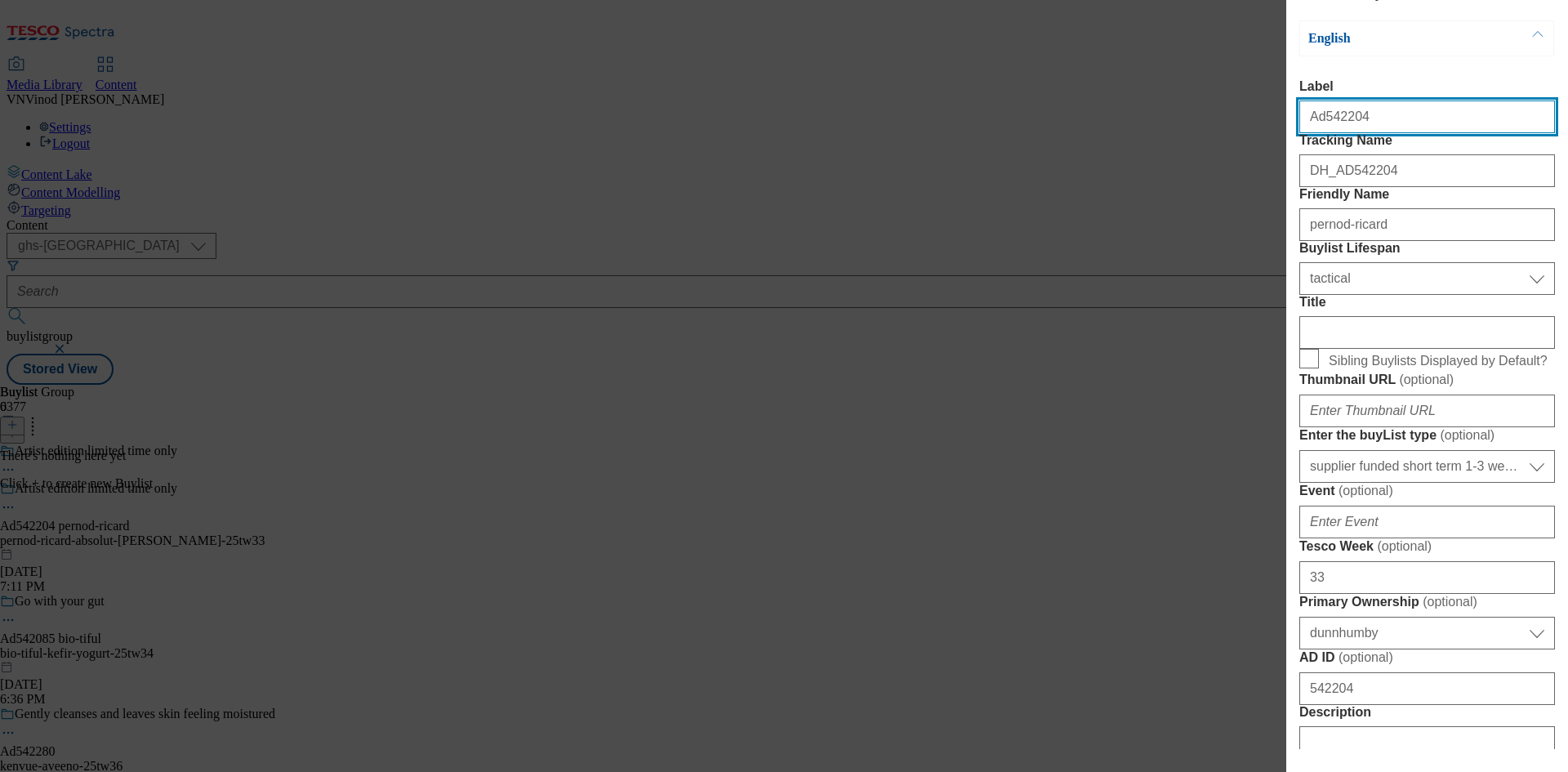
select select "Banner"
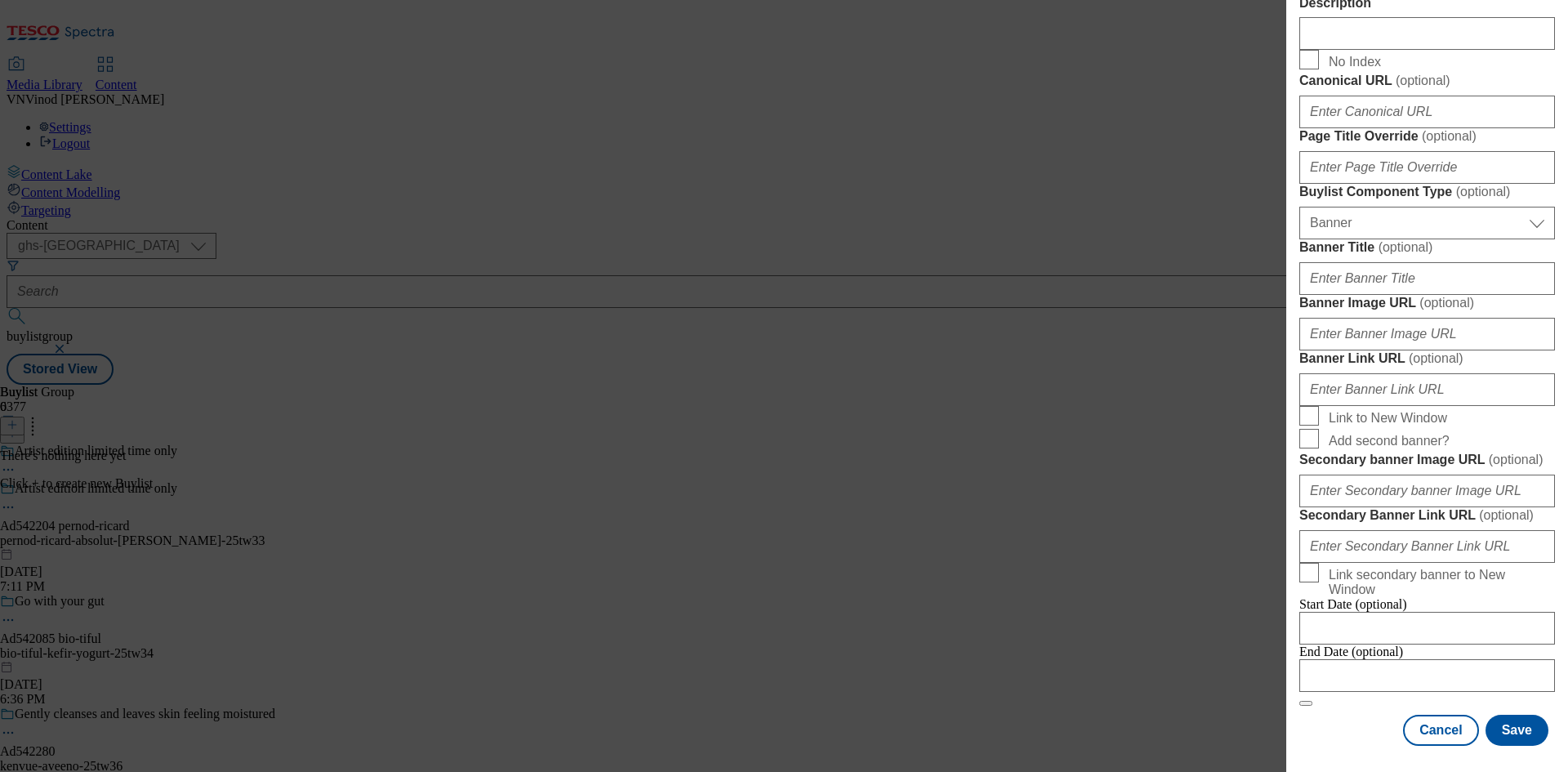
scroll to position [1432, 0]
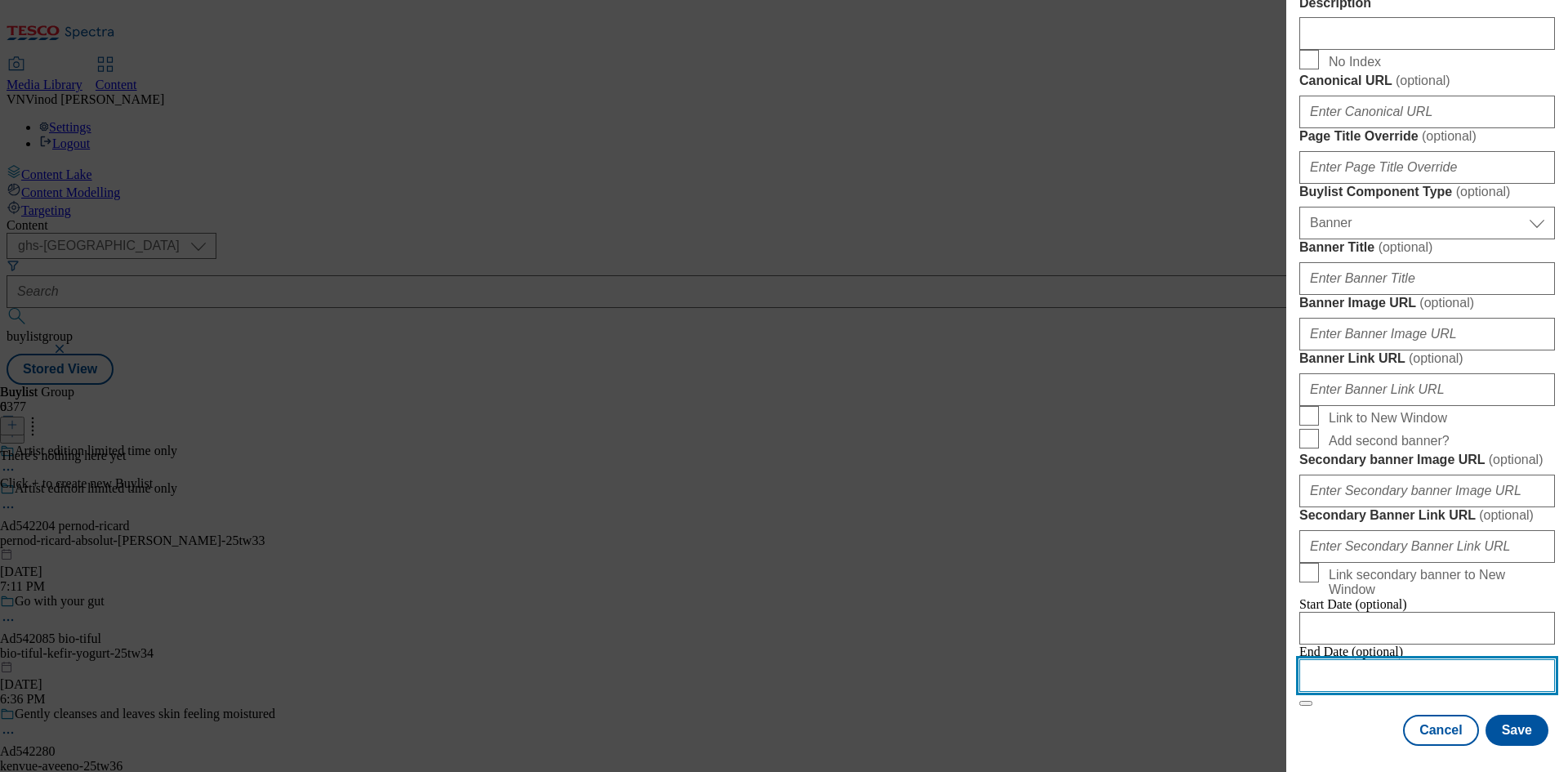
click at [1453, 661] on input "Modal" at bounding box center [1427, 675] width 255 height 33
select select "2025"
select select "September"
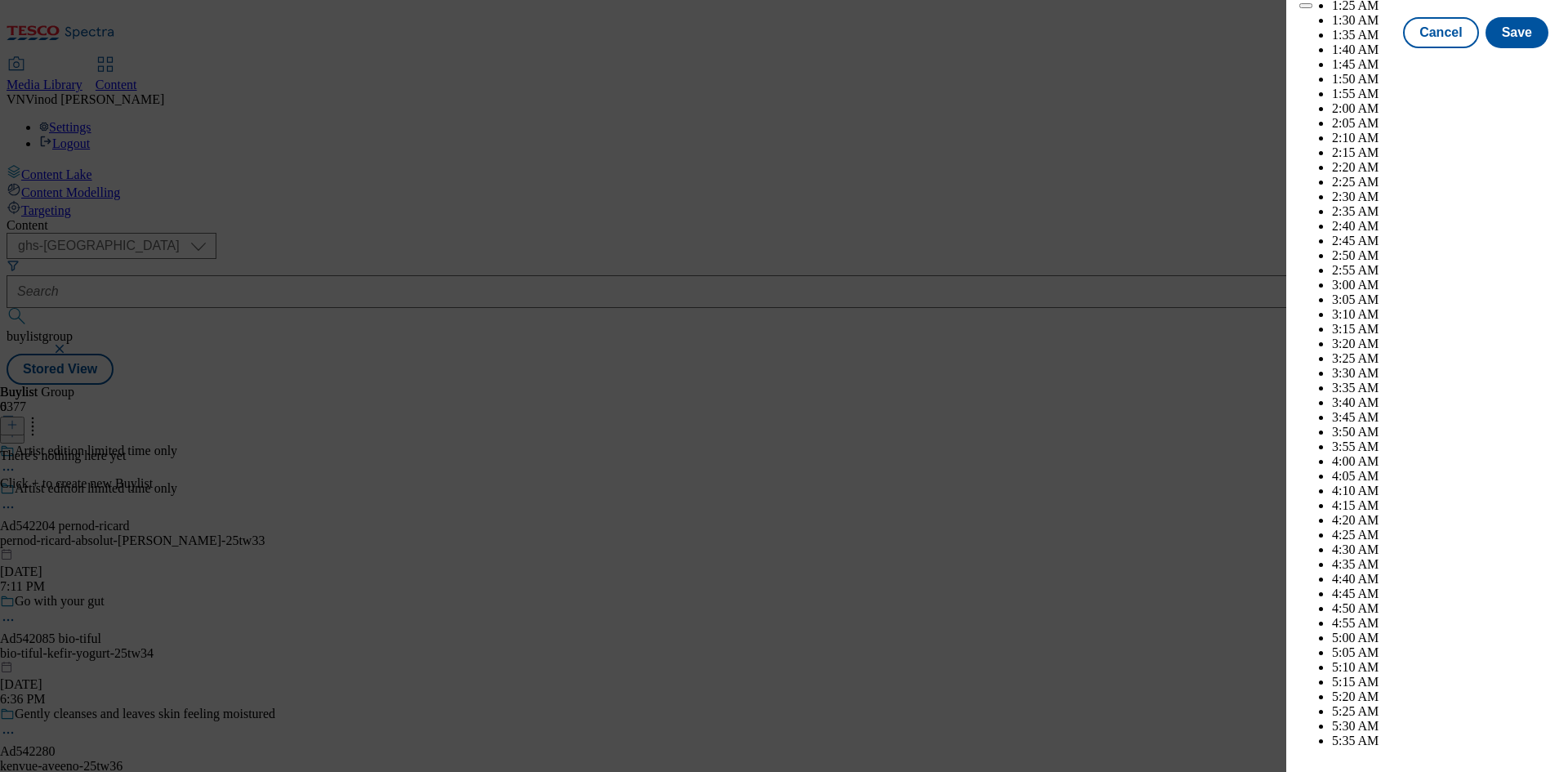
scroll to position [6942, 0]
select select "2026"
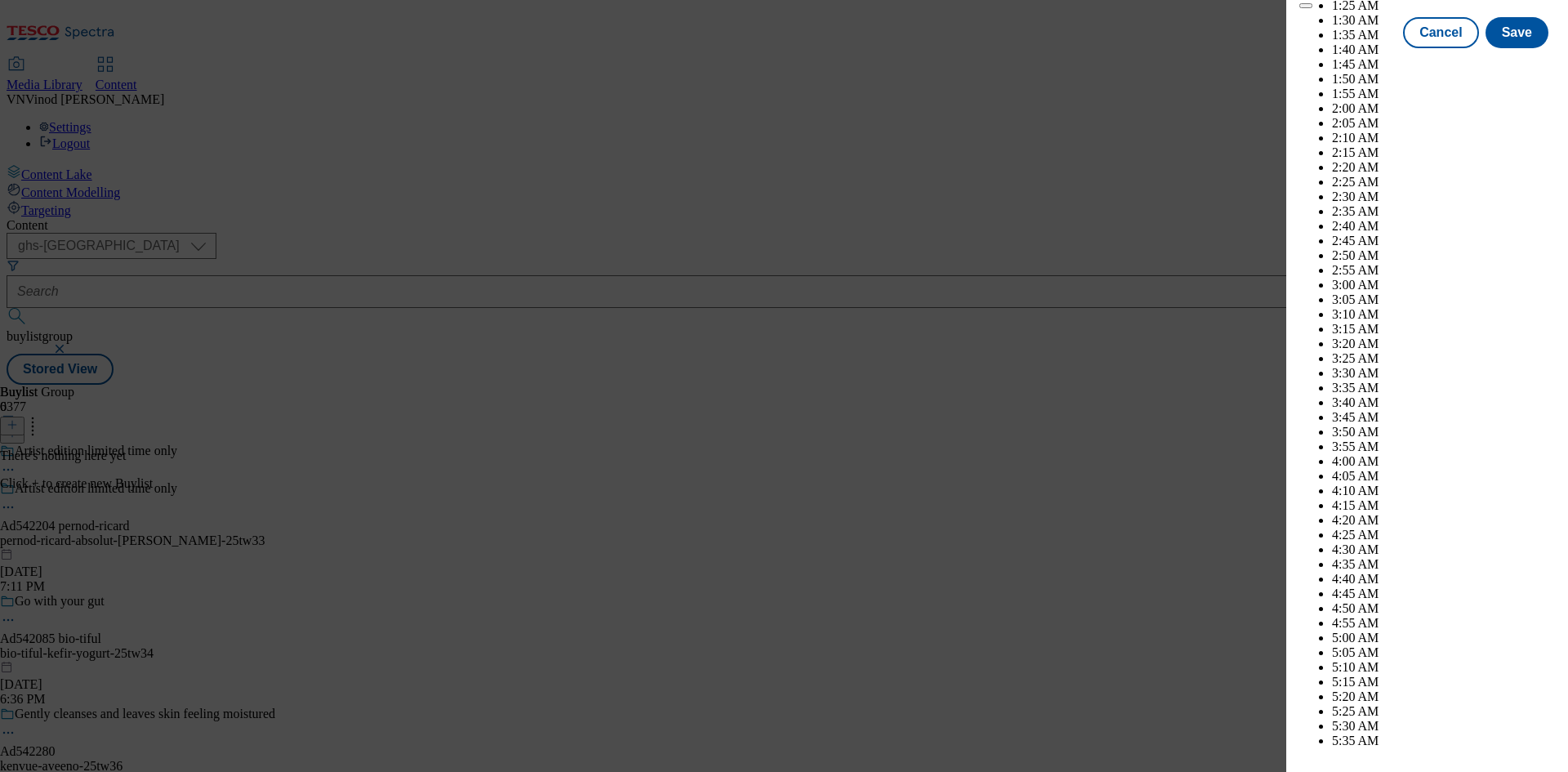
select select "January"
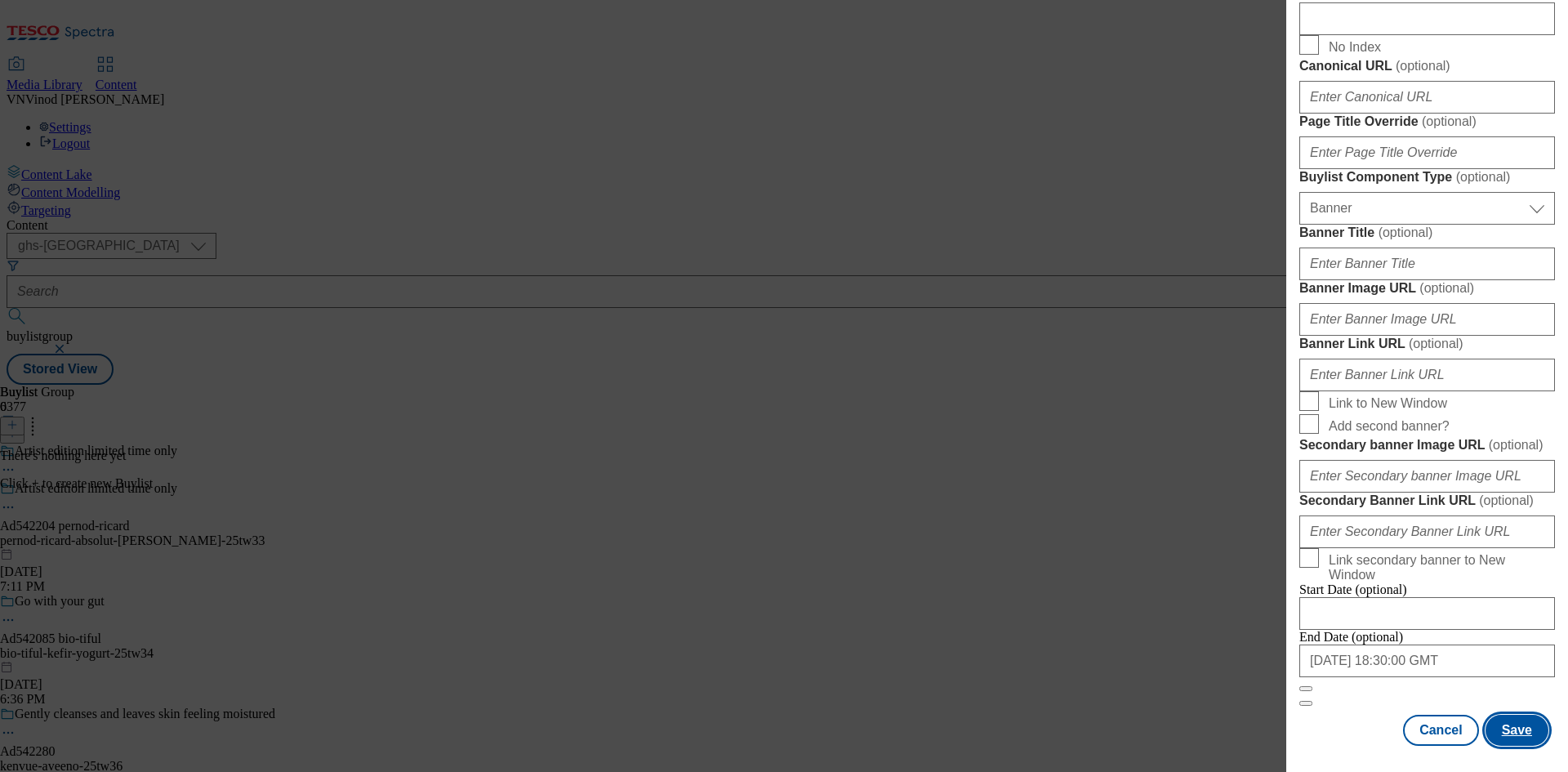
click at [1501, 730] on button "Save" at bounding box center [1517, 730] width 63 height 31
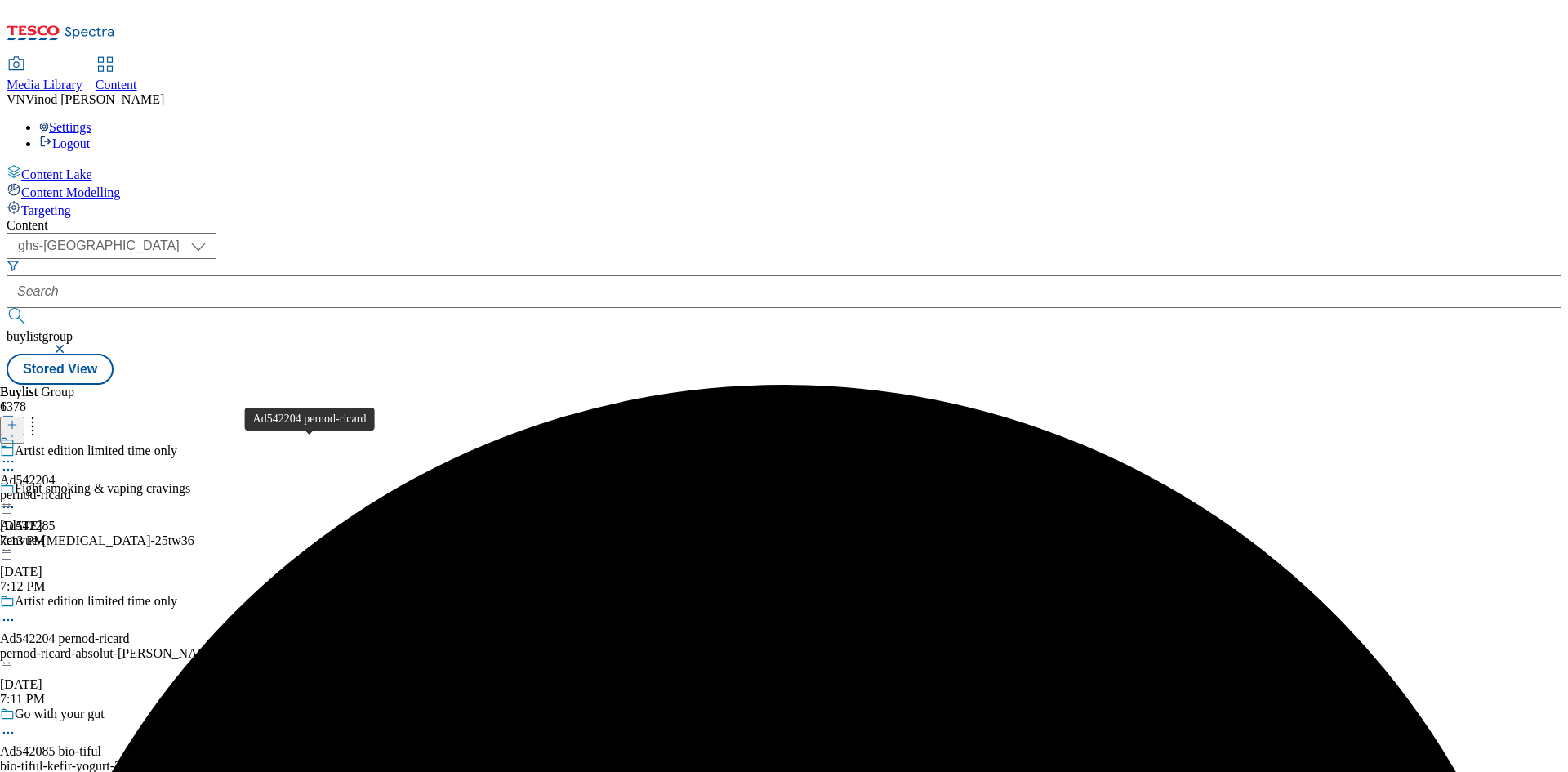
click at [130, 632] on div "Ad542204 pernod-ricard" at bounding box center [64, 639] width 130 height 15
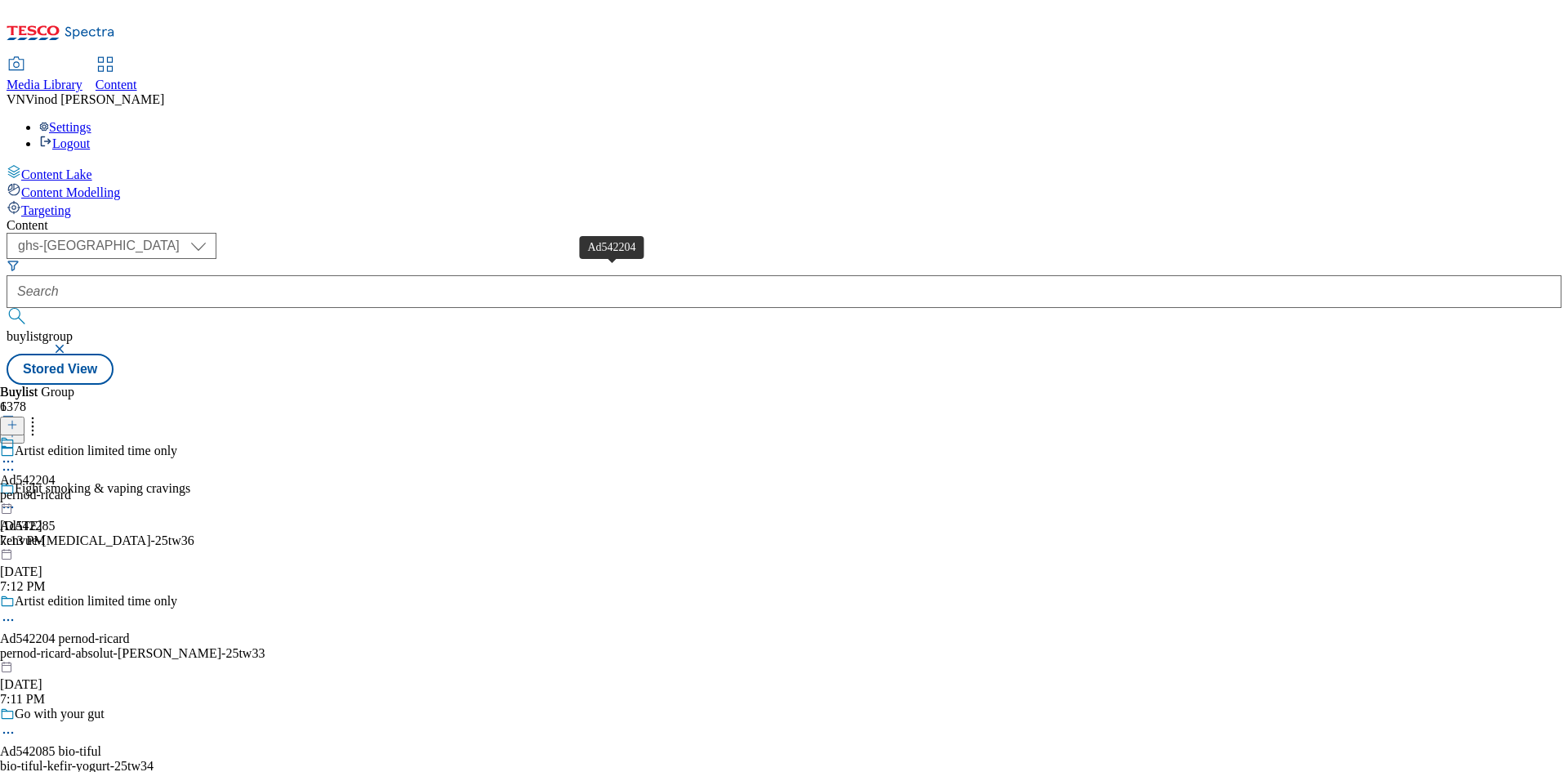
click at [56, 473] on div "Ad542204" at bounding box center [27, 480] width 56 height 15
click at [25, 417] on button at bounding box center [12, 426] width 25 height 19
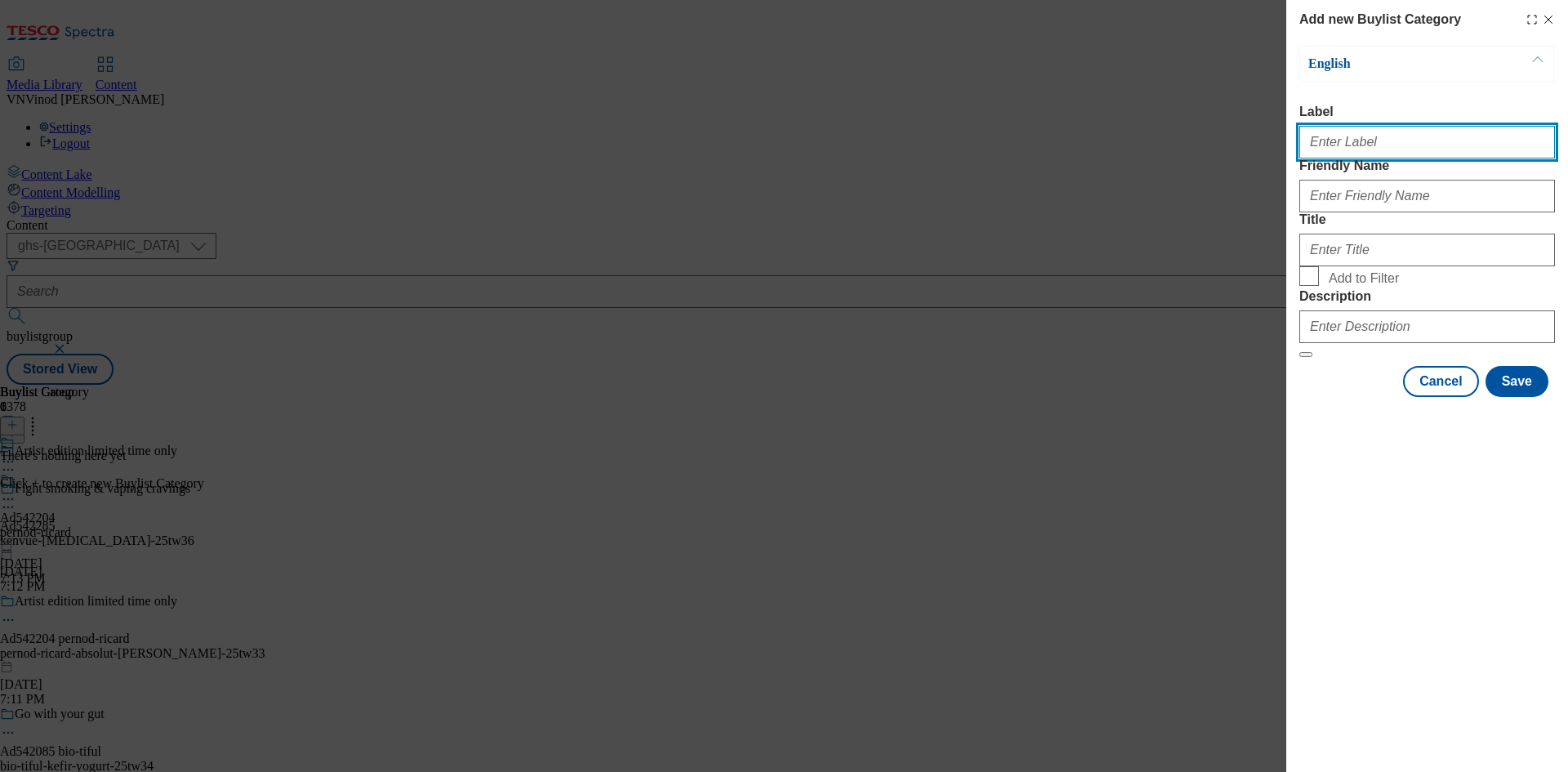
click at [1366, 157] on input "Label" at bounding box center [1427, 141] width 255 height 33
paste input "542204"
type input "Ad542204"
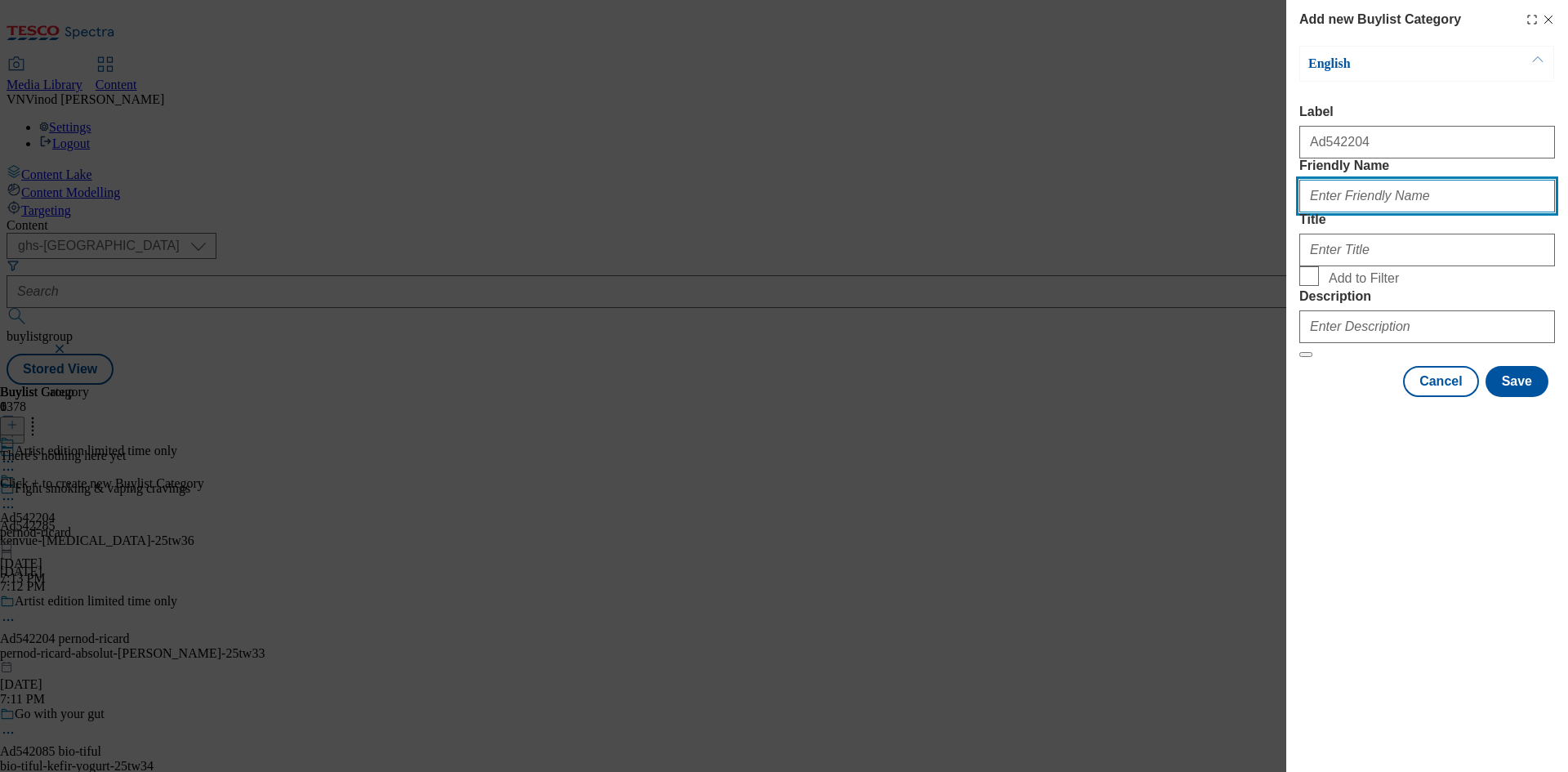
click at [1352, 212] on input "Friendly Name" at bounding box center [1427, 195] width 255 height 33
paste input "pernod-ricard-absolut-[PERSON_NAME]"
type input "pernod-ricard-absolut-[PERSON_NAME]"
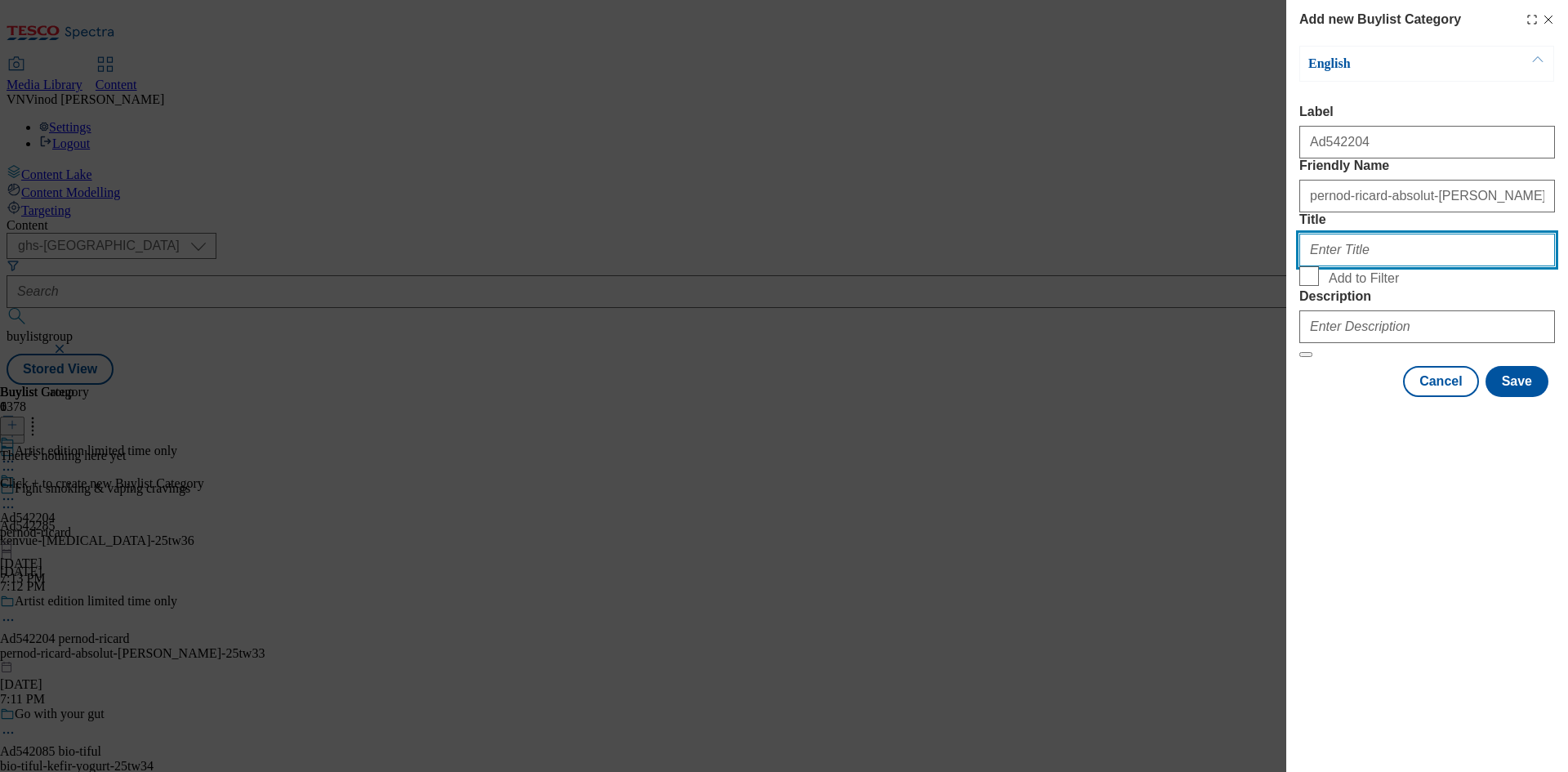
click at [1393, 266] on input "Title" at bounding box center [1427, 249] width 255 height 33
paste input "Pernod [PERSON_NAME]"
type input "Pernod [PERSON_NAME]"
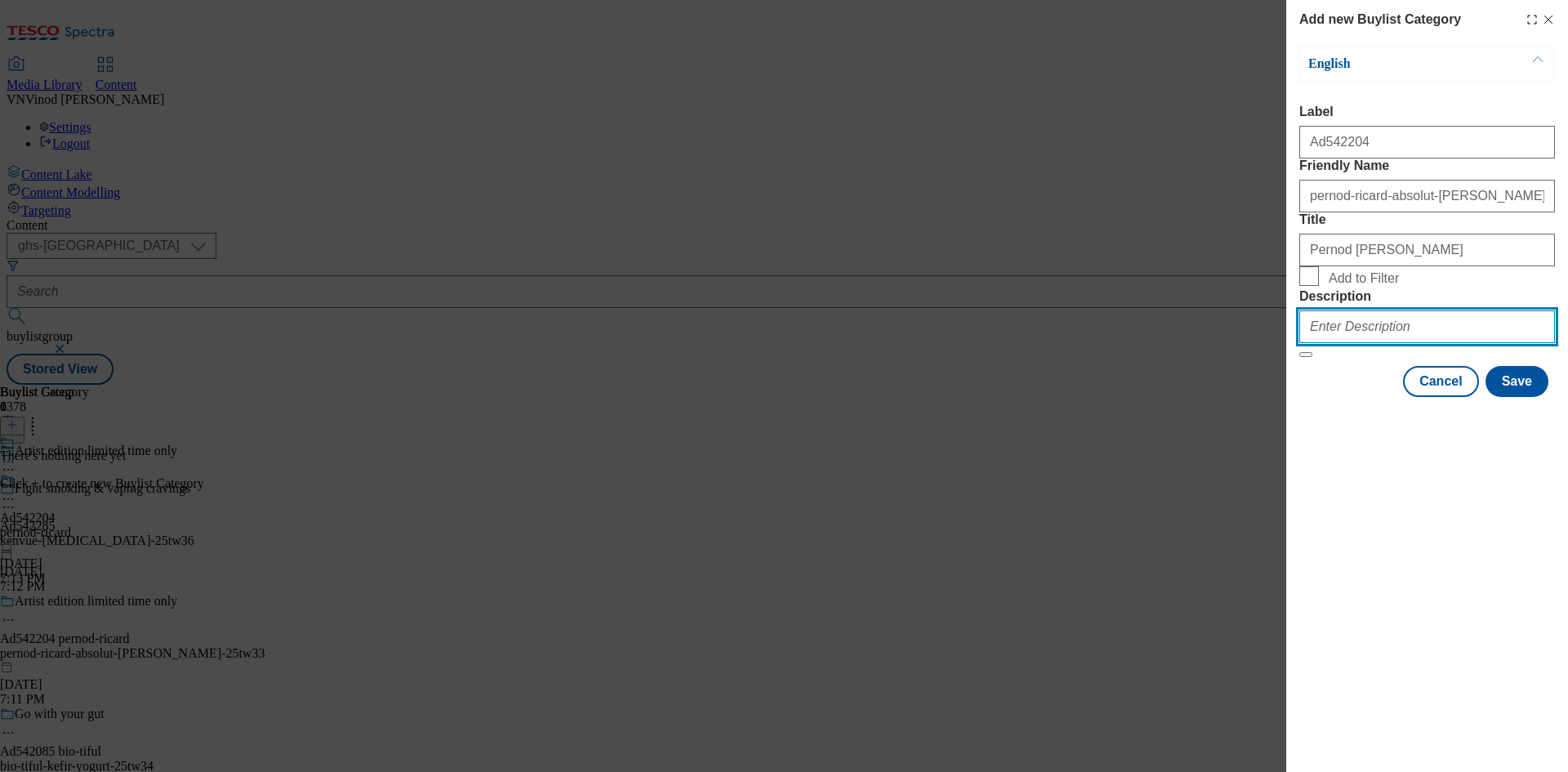
click at [1394, 343] on input "Description" at bounding box center [1427, 326] width 255 height 33
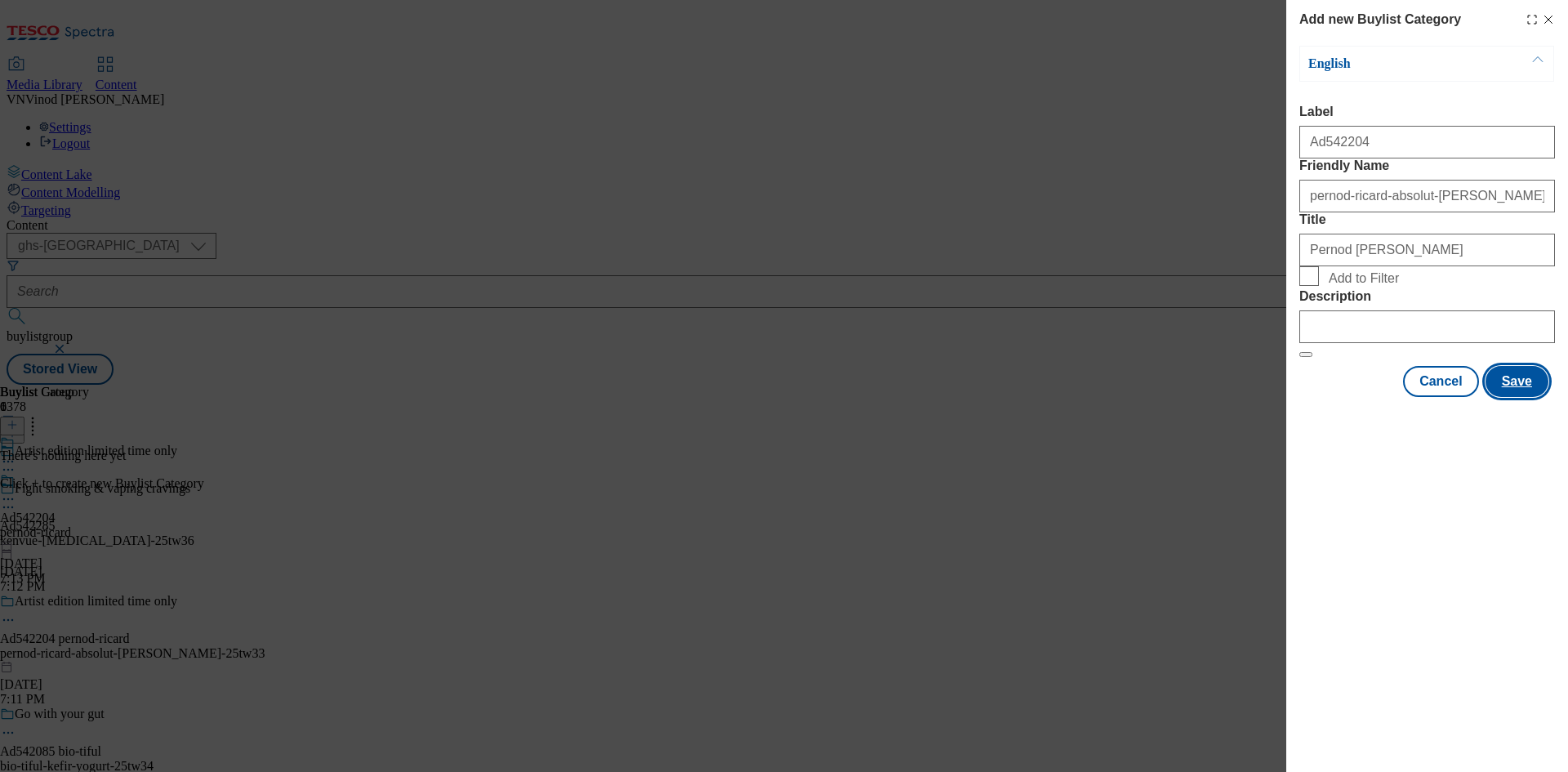
click at [1520, 397] on button "Save" at bounding box center [1517, 381] width 63 height 31
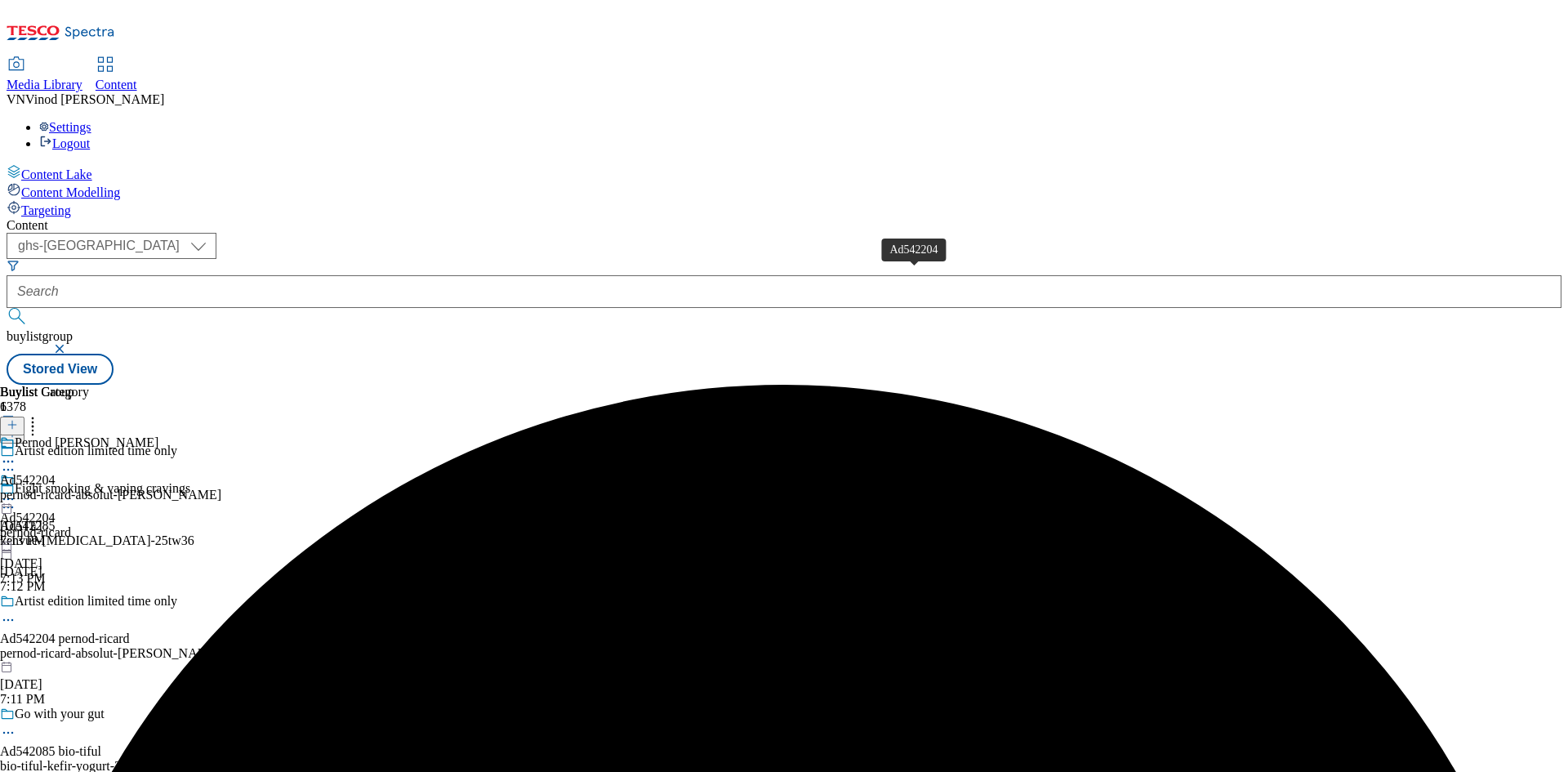
click at [56, 473] on div "Ad542204" at bounding box center [27, 480] width 56 height 15
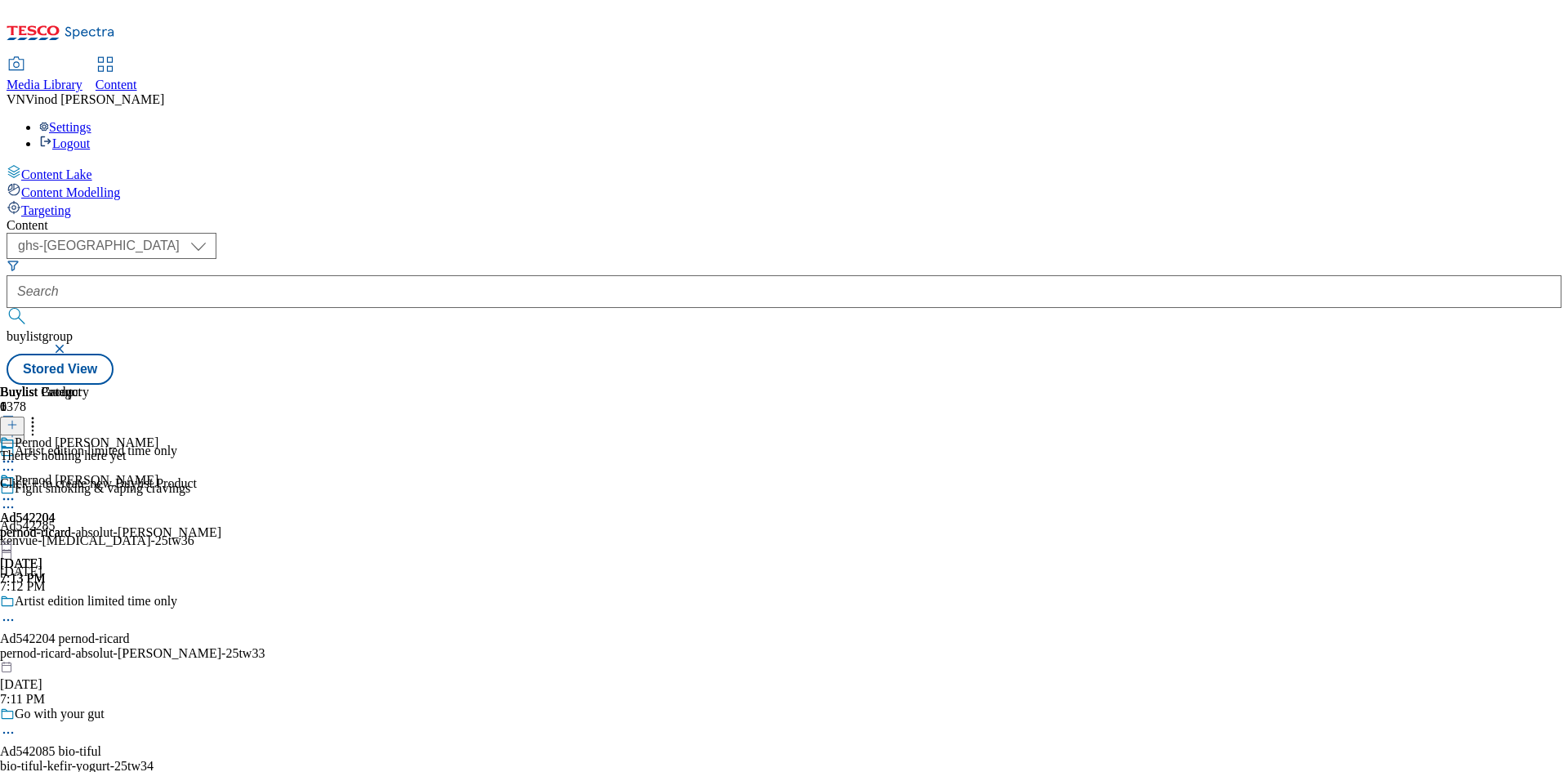
click at [18, 419] on icon at bounding box center [11, 424] width 11 height 11
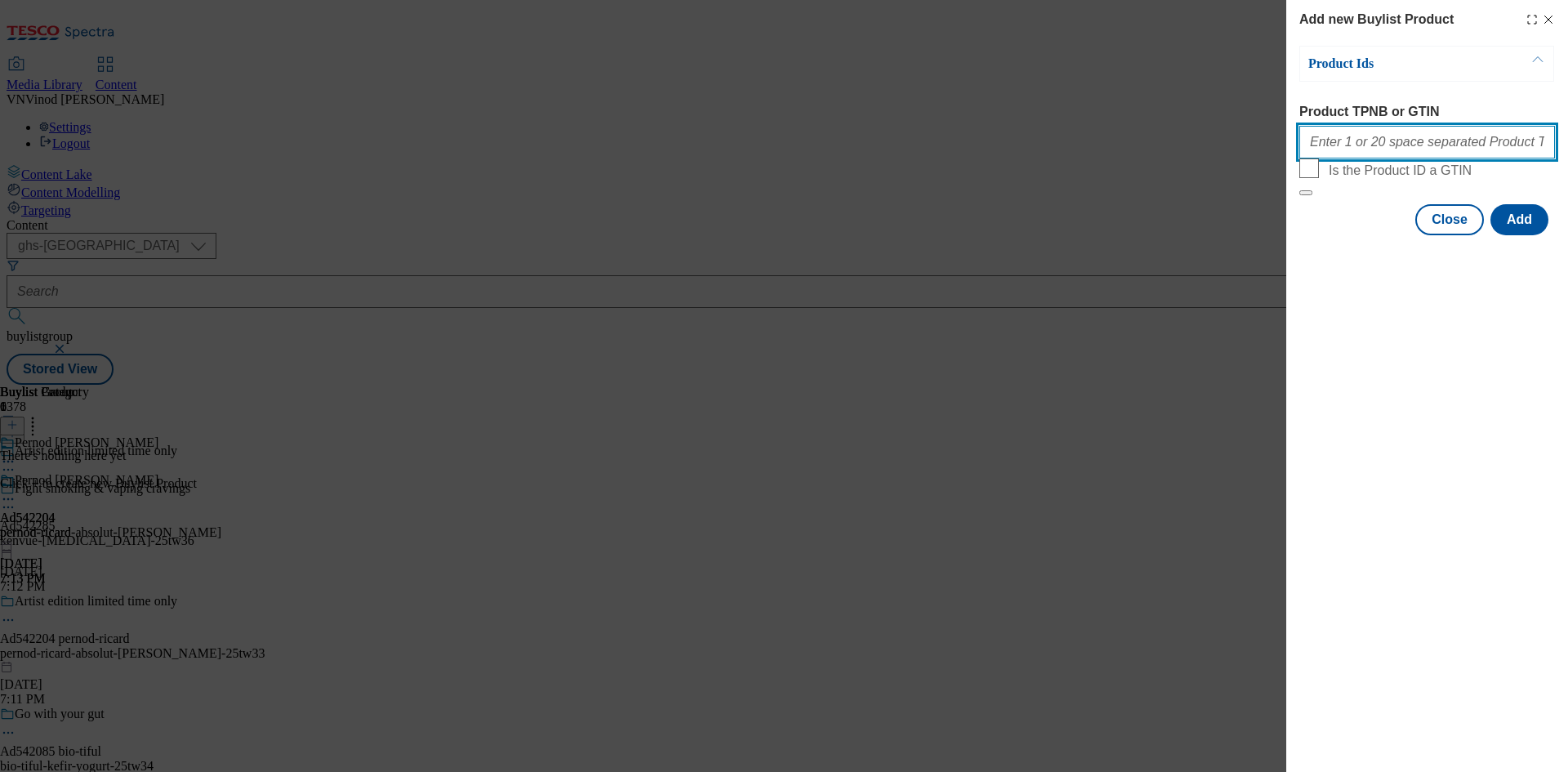
click at [1390, 147] on input "Product TPNB or GTIN" at bounding box center [1427, 141] width 255 height 33
paste input "50869065 52574208 92812512 91266975 51285667 92918284 91062369 50752859 5784415…"
type input "50869065 52574208 92812512 91266975 51285667 92918284 91062369 50752859 5784415…"
click at [1530, 235] on button "Add" at bounding box center [1519, 219] width 58 height 31
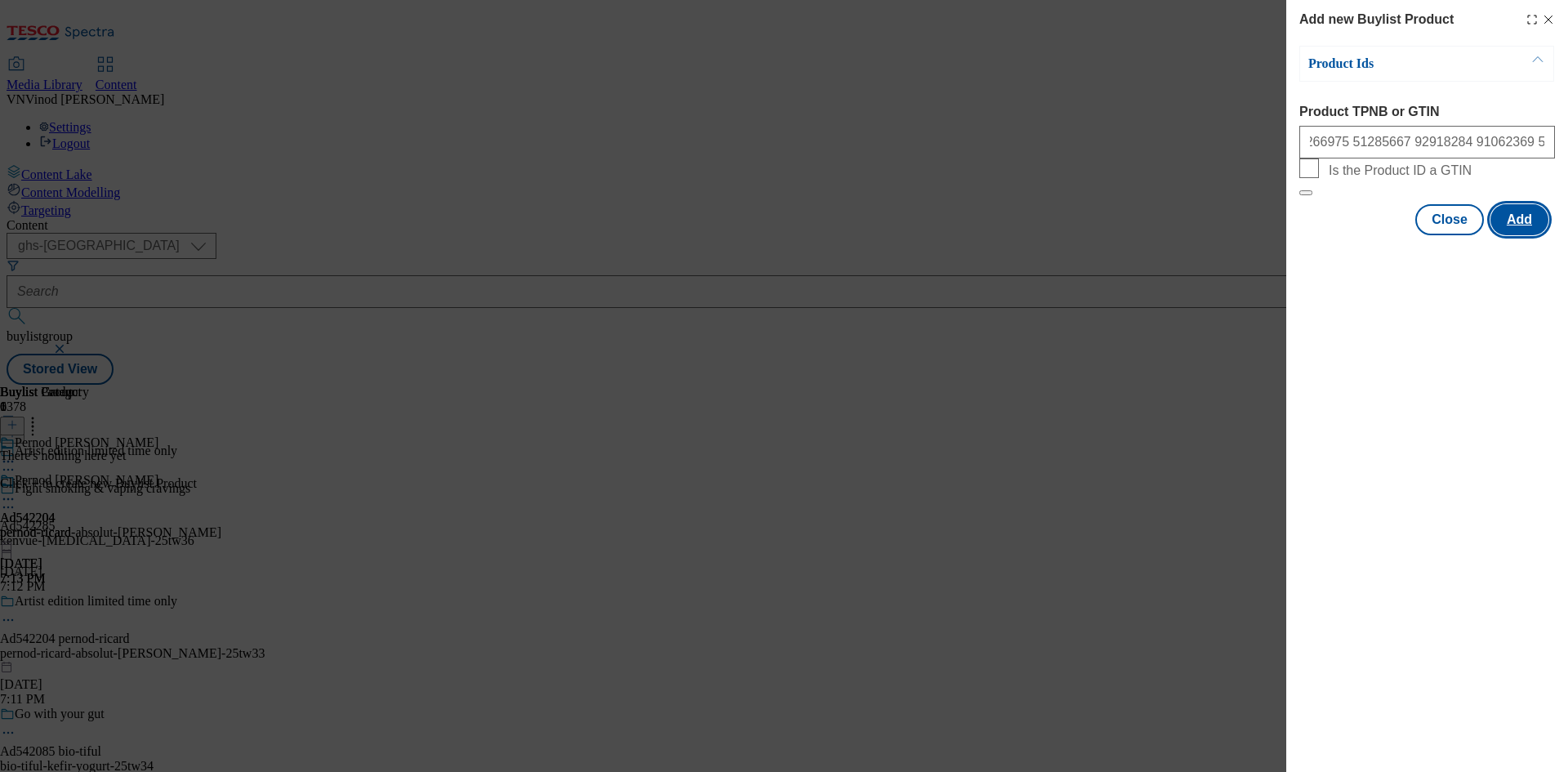
scroll to position [0, 0]
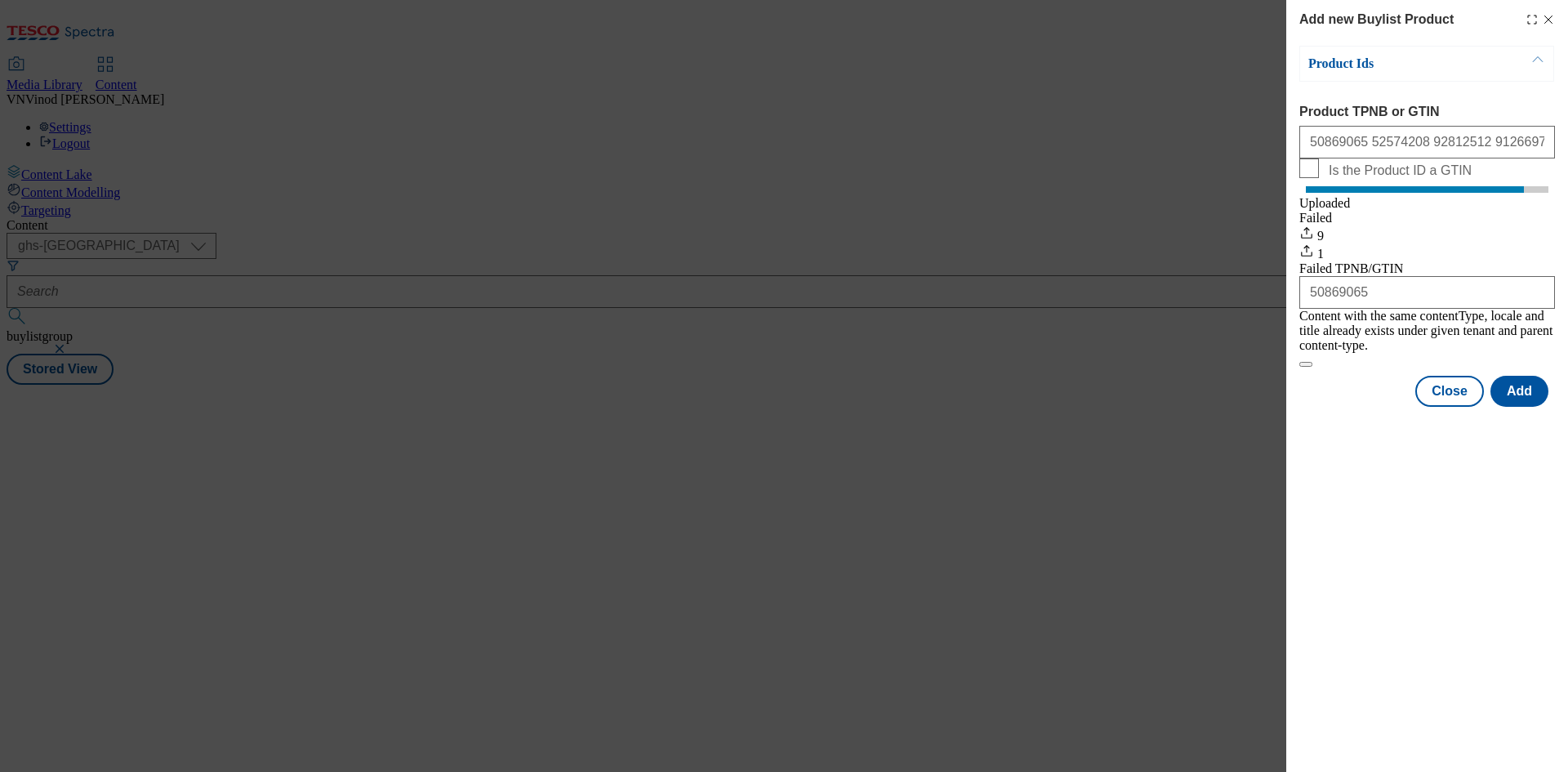
click at [1549, 21] on icon "Modal" at bounding box center [1549, 19] width 13 height 13
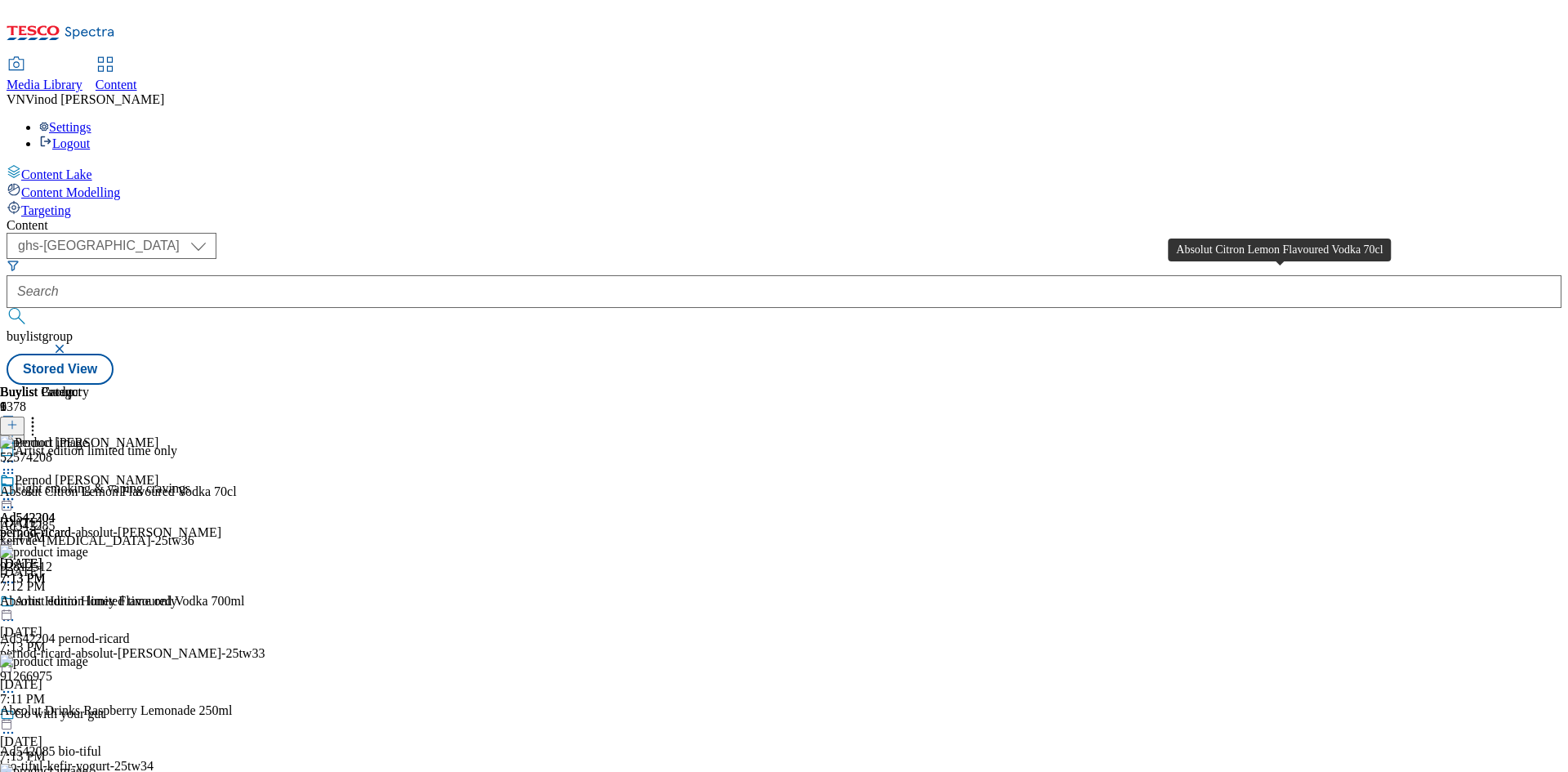
click at [237, 484] on div "Absolut Citron Lemon Flavoured Vodka 70cl" at bounding box center [118, 491] width 237 height 15
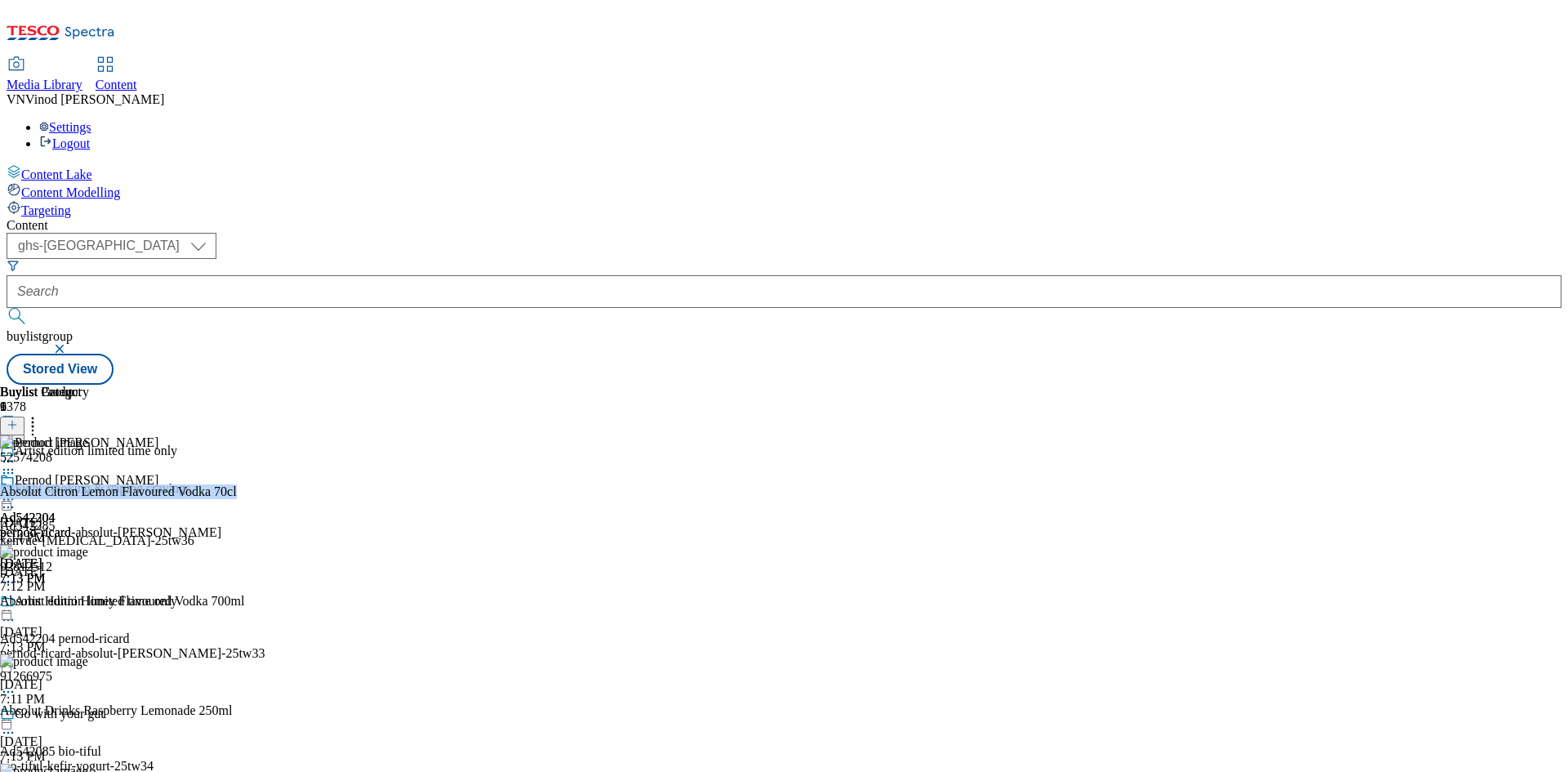
copy div "Absolut Citron Lemon Flavoured Vodka 70cl"
click at [16, 612] on icon at bounding box center [8, 620] width 16 height 16
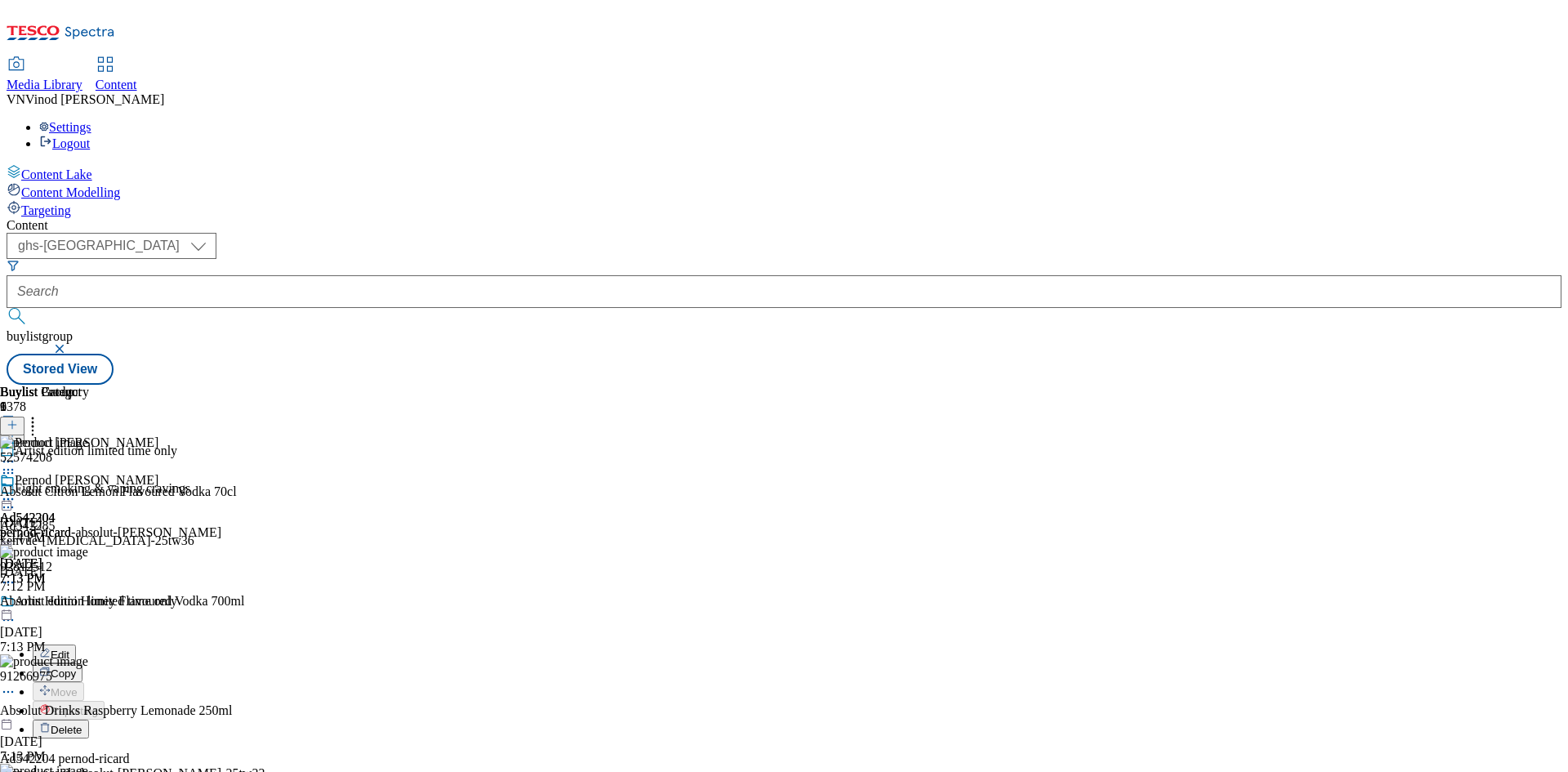
click at [76, 644] on button "Edit" at bounding box center [54, 653] width 43 height 19
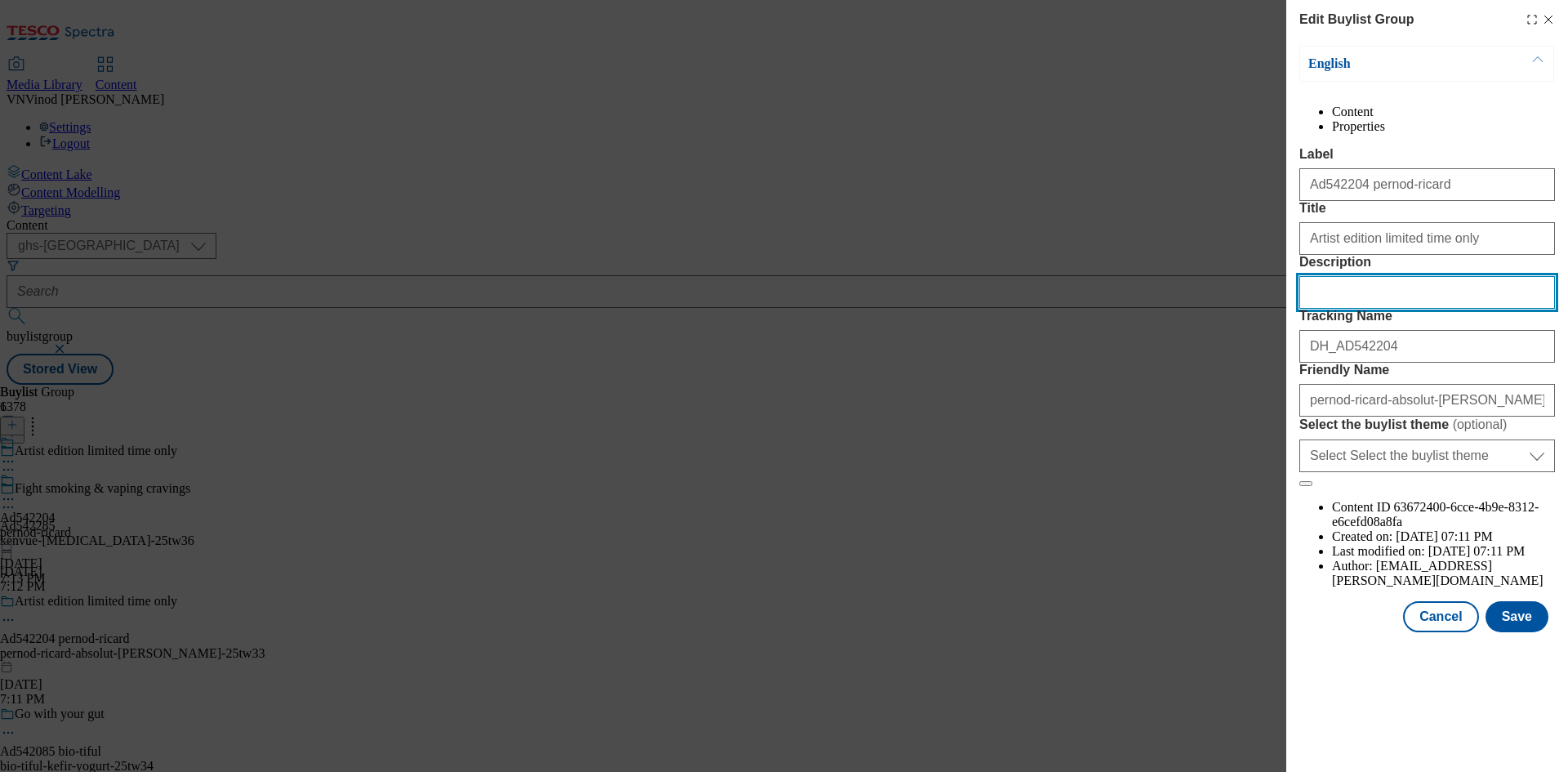
click at [1390, 308] on input "Description" at bounding box center [1427, 292] width 255 height 33
paste input "Absolut Citron Lemon Flavoured Vodka 70cl"
type input "Absolut Citron Lemon Flavoured Vodka 70cl"
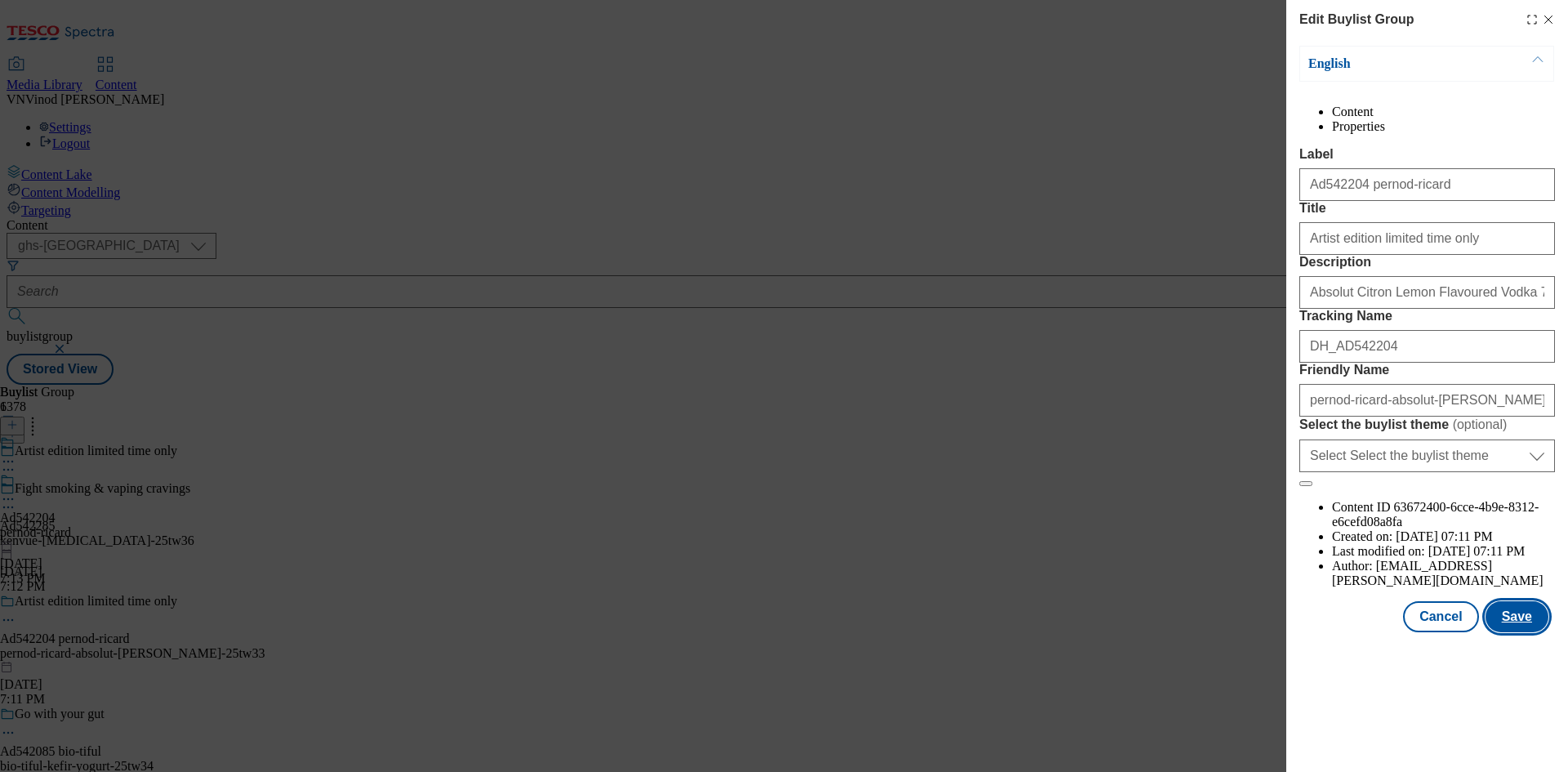
click at [1534, 632] on button "Save" at bounding box center [1517, 616] width 63 height 31
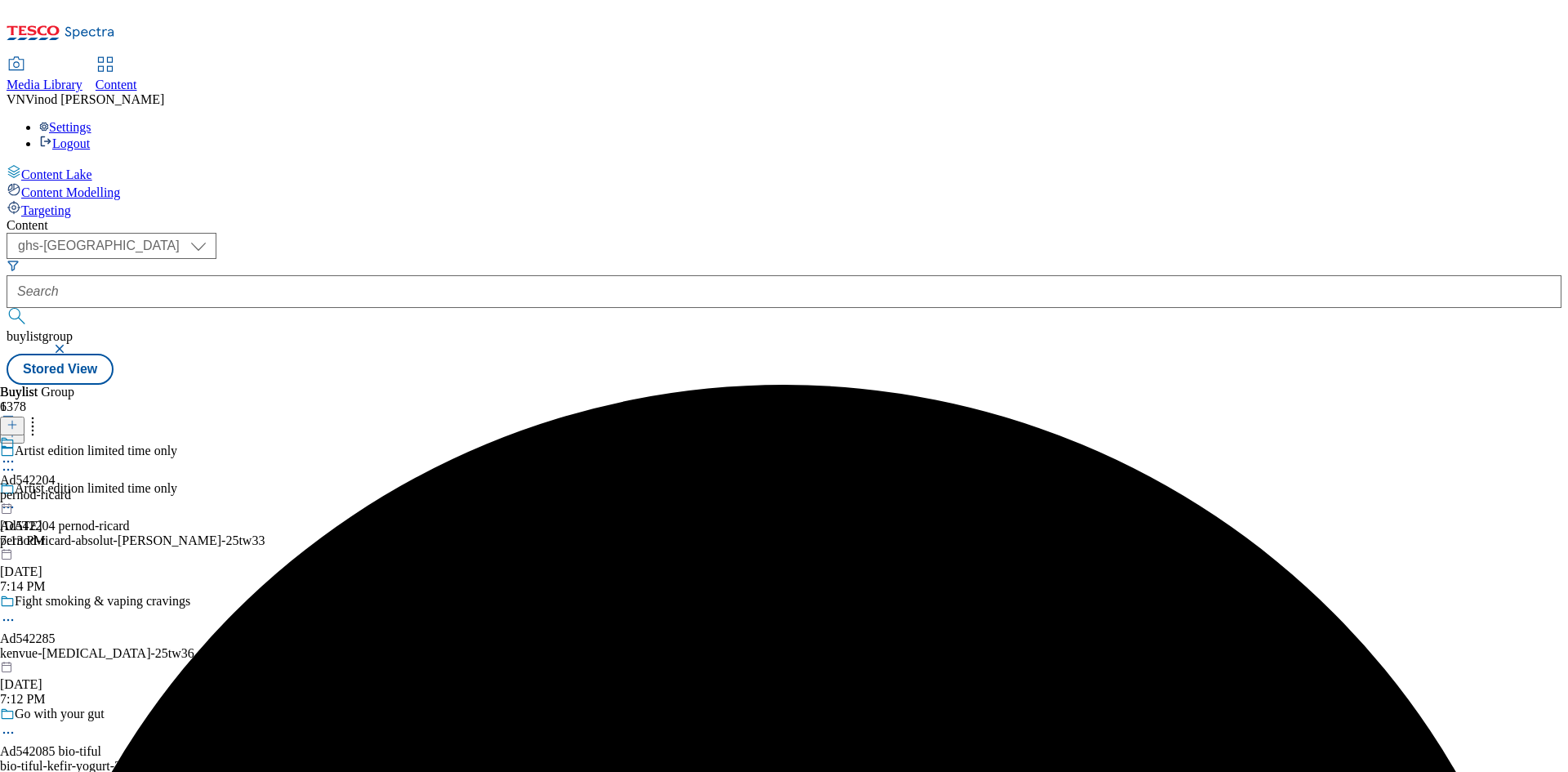
click at [16, 453] on icon at bounding box center [8, 461] width 16 height 16
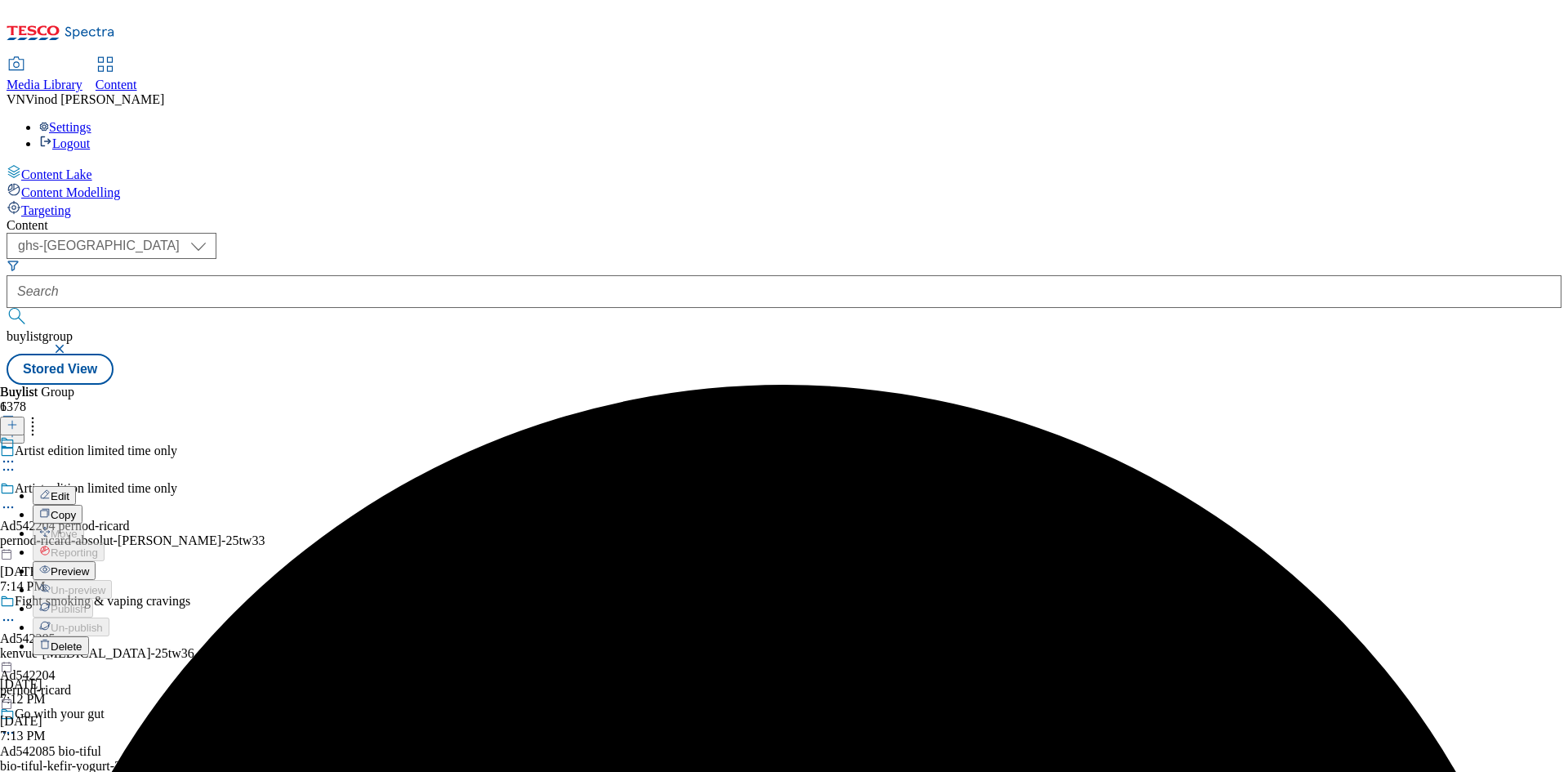
click at [76, 486] on button "Edit" at bounding box center [54, 495] width 43 height 19
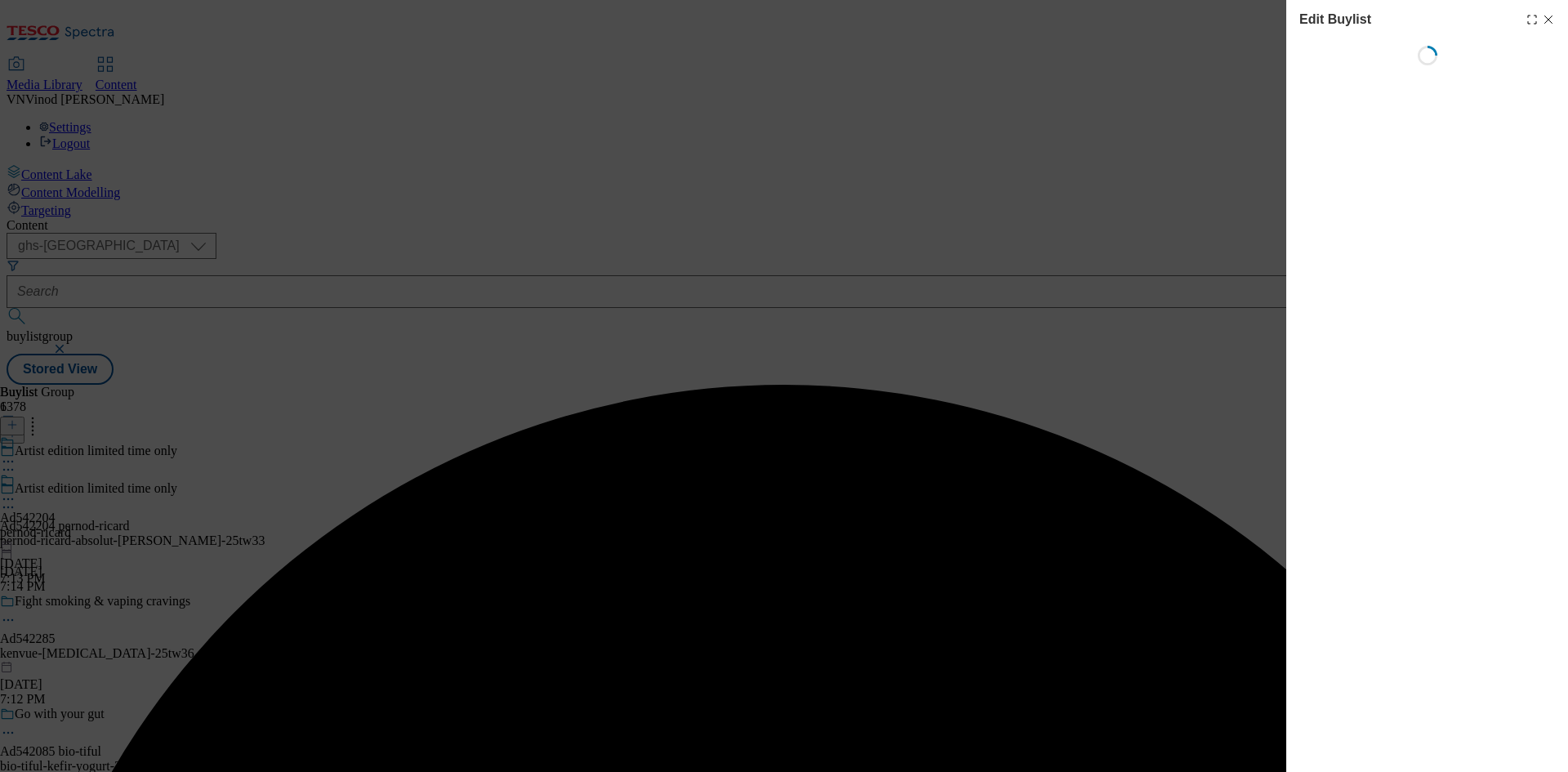
select select "tactical"
select select "supplier funded short term 1-3 weeks"
select select "dunnhumby"
select select "Banner"
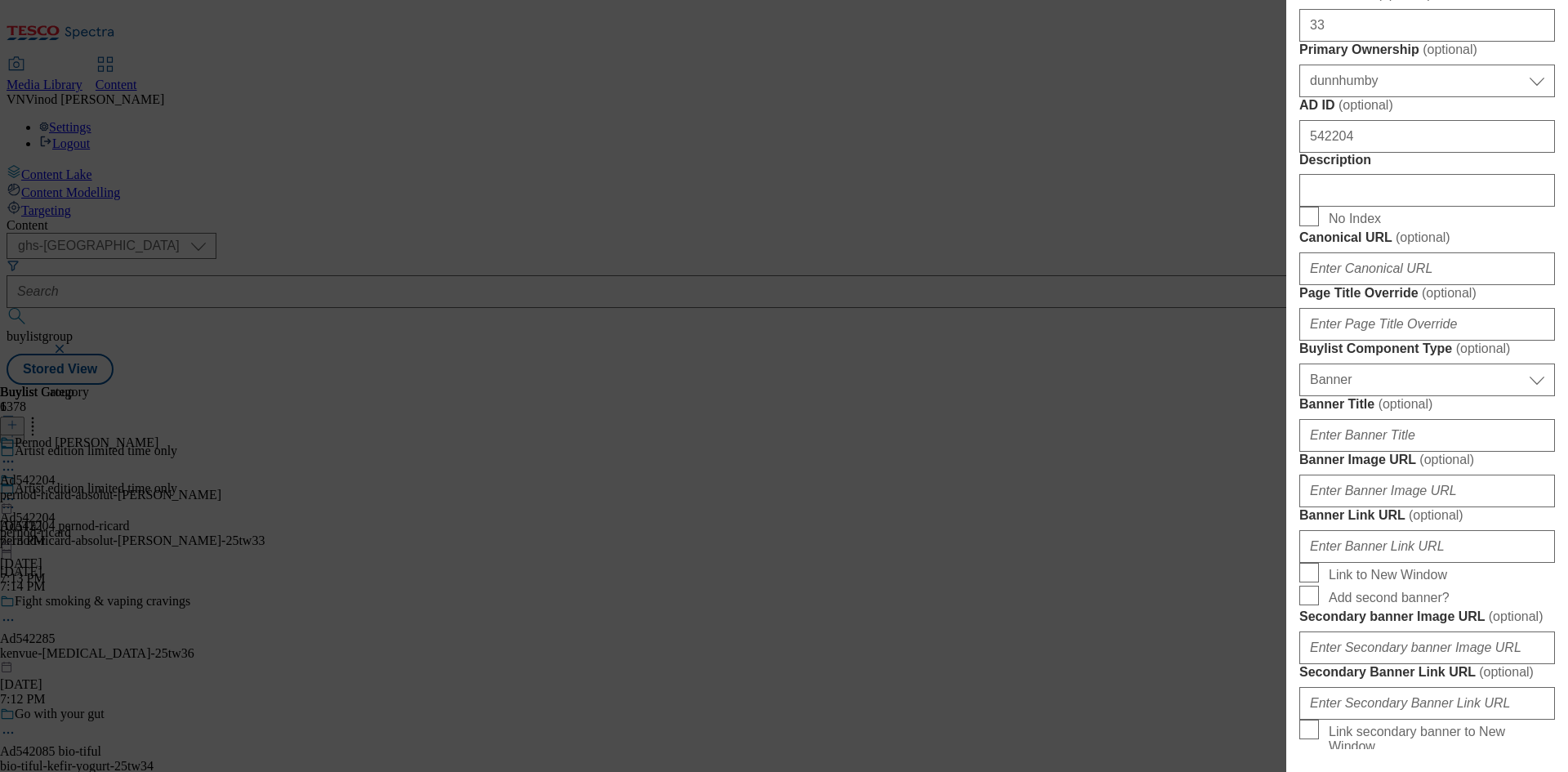
scroll to position [735, 0]
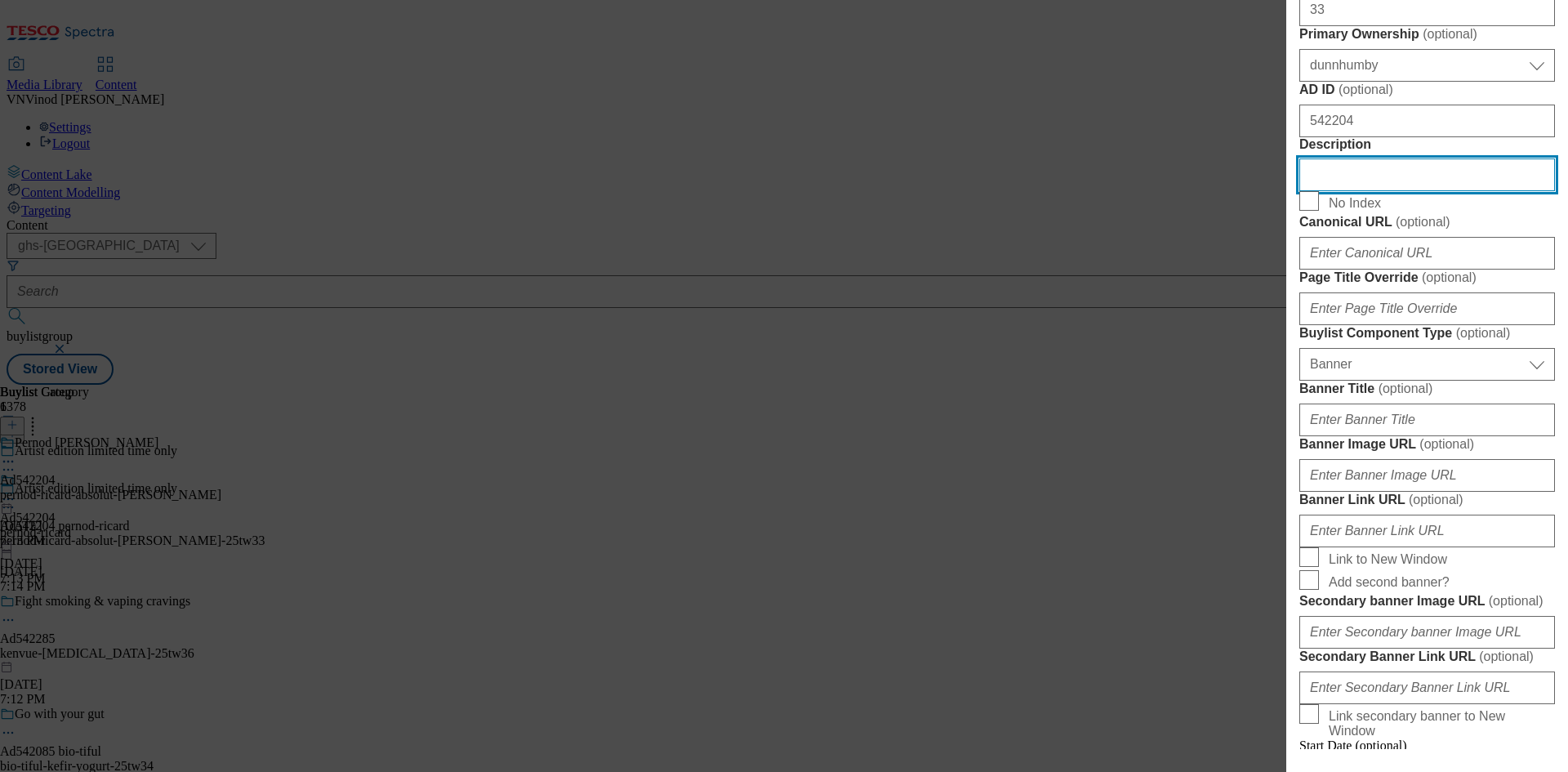
click at [1375, 191] on input "Description" at bounding box center [1427, 174] width 255 height 33
paste input "Absolut Citron Lemon Flavoured Vodka 70cl"
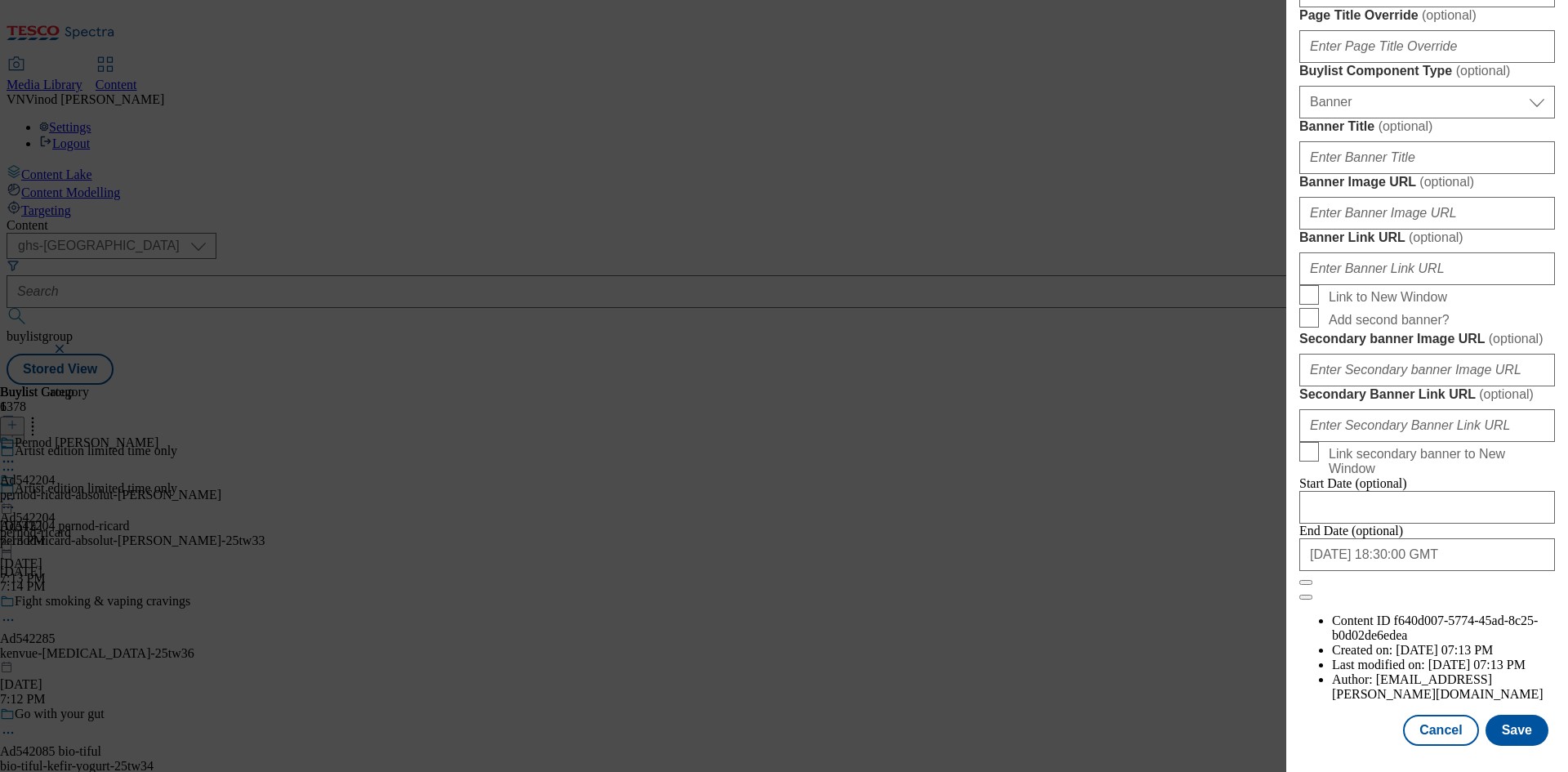
scroll to position [1604, 0]
type input "Absolut Citron Lemon Flavoured Vodka 70cl"
click at [1515, 729] on button "Save" at bounding box center [1517, 730] width 63 height 31
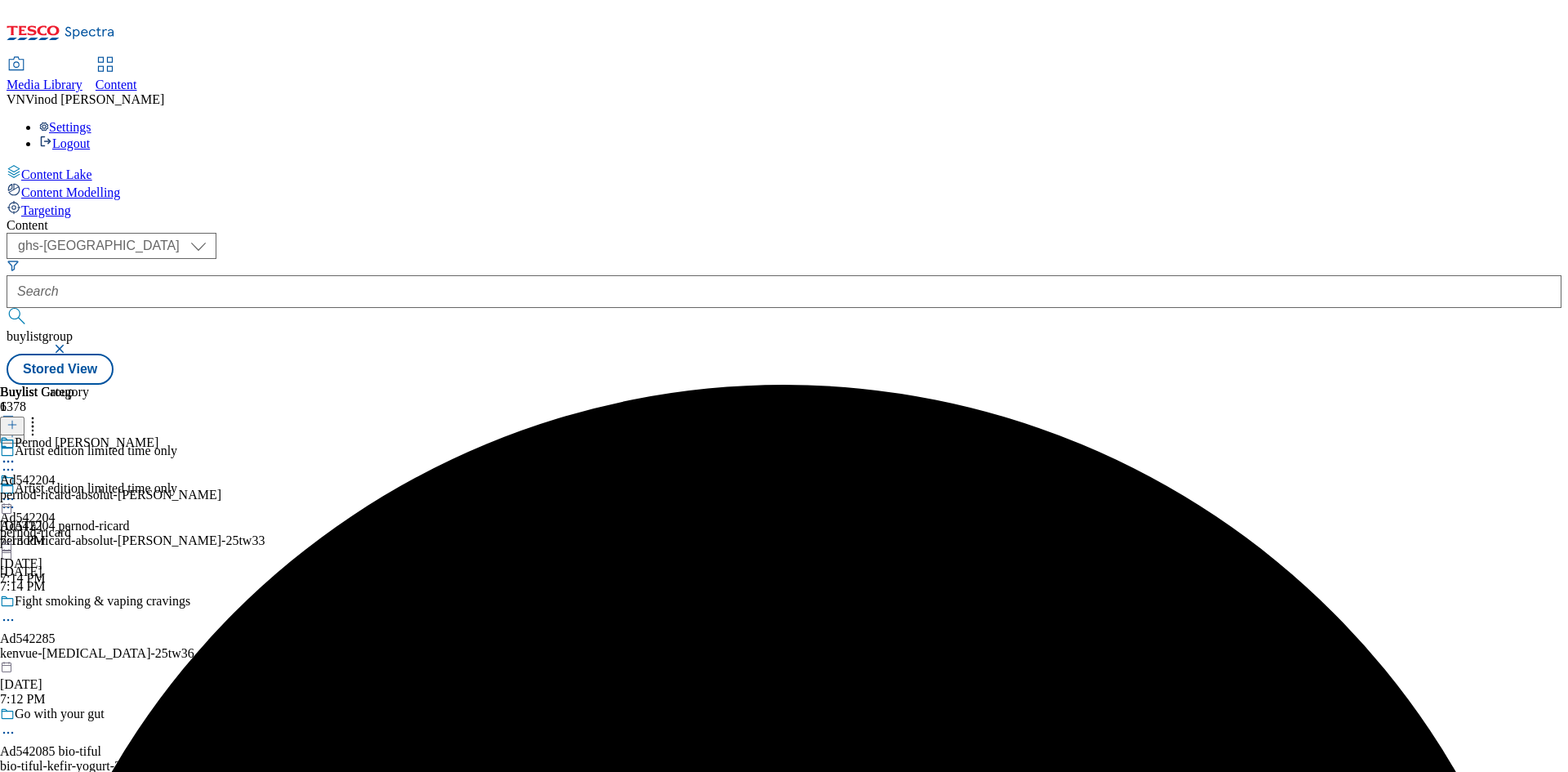
click at [16, 453] on icon at bounding box center [8, 461] width 16 height 16
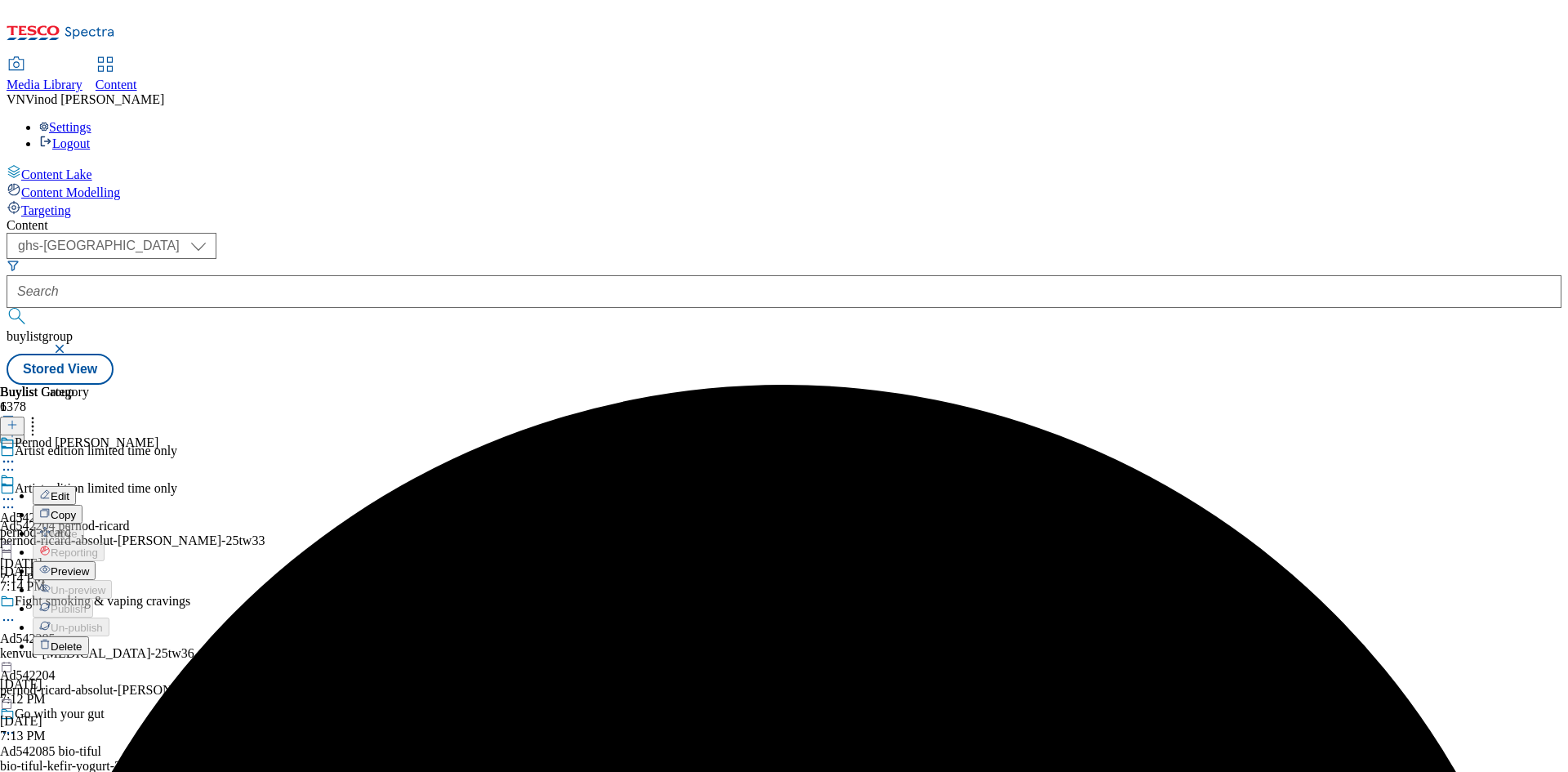
click at [76, 486] on button "Edit" at bounding box center [54, 495] width 43 height 19
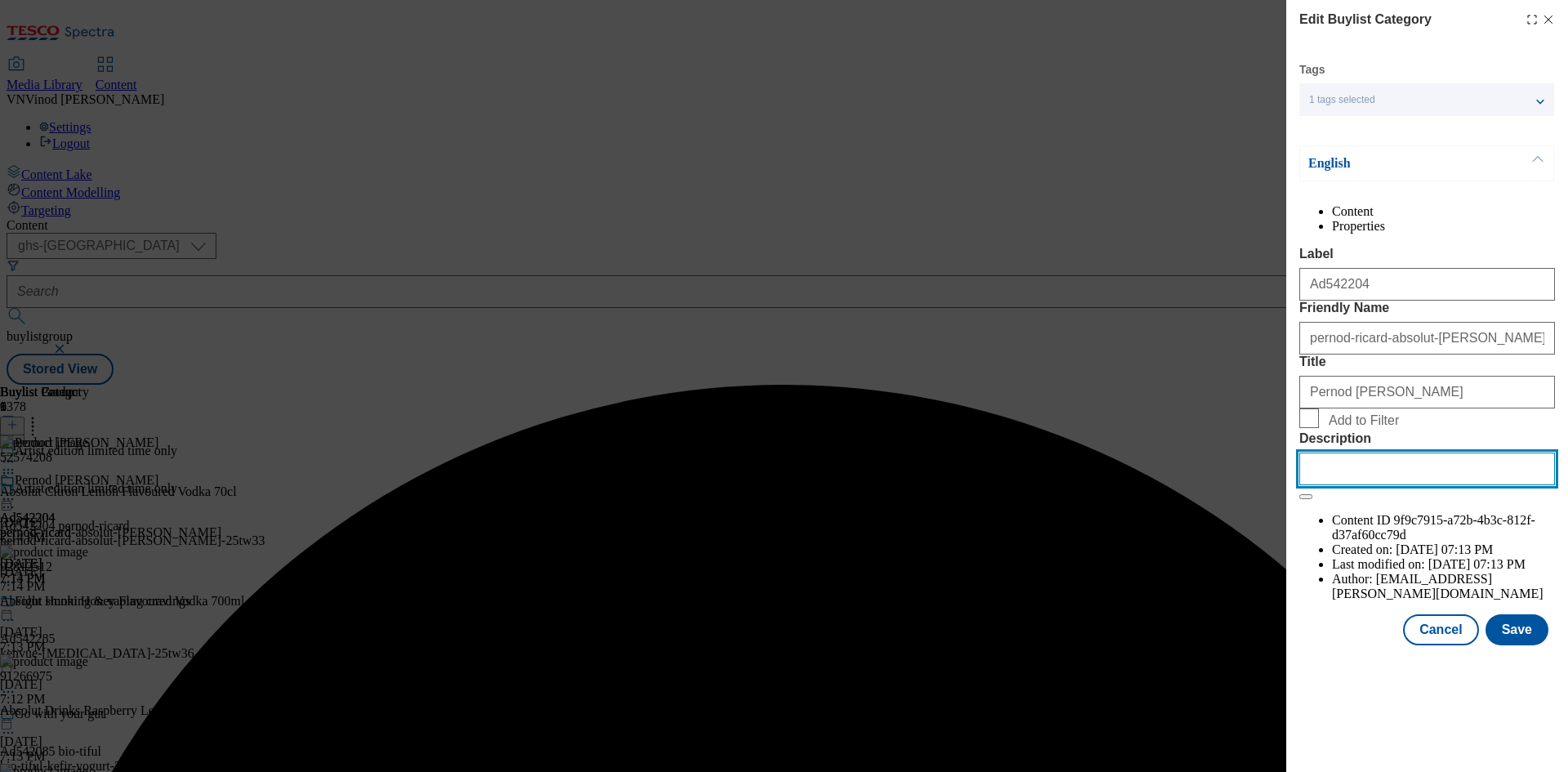
click at [1356, 485] on input "Description" at bounding box center [1427, 468] width 255 height 33
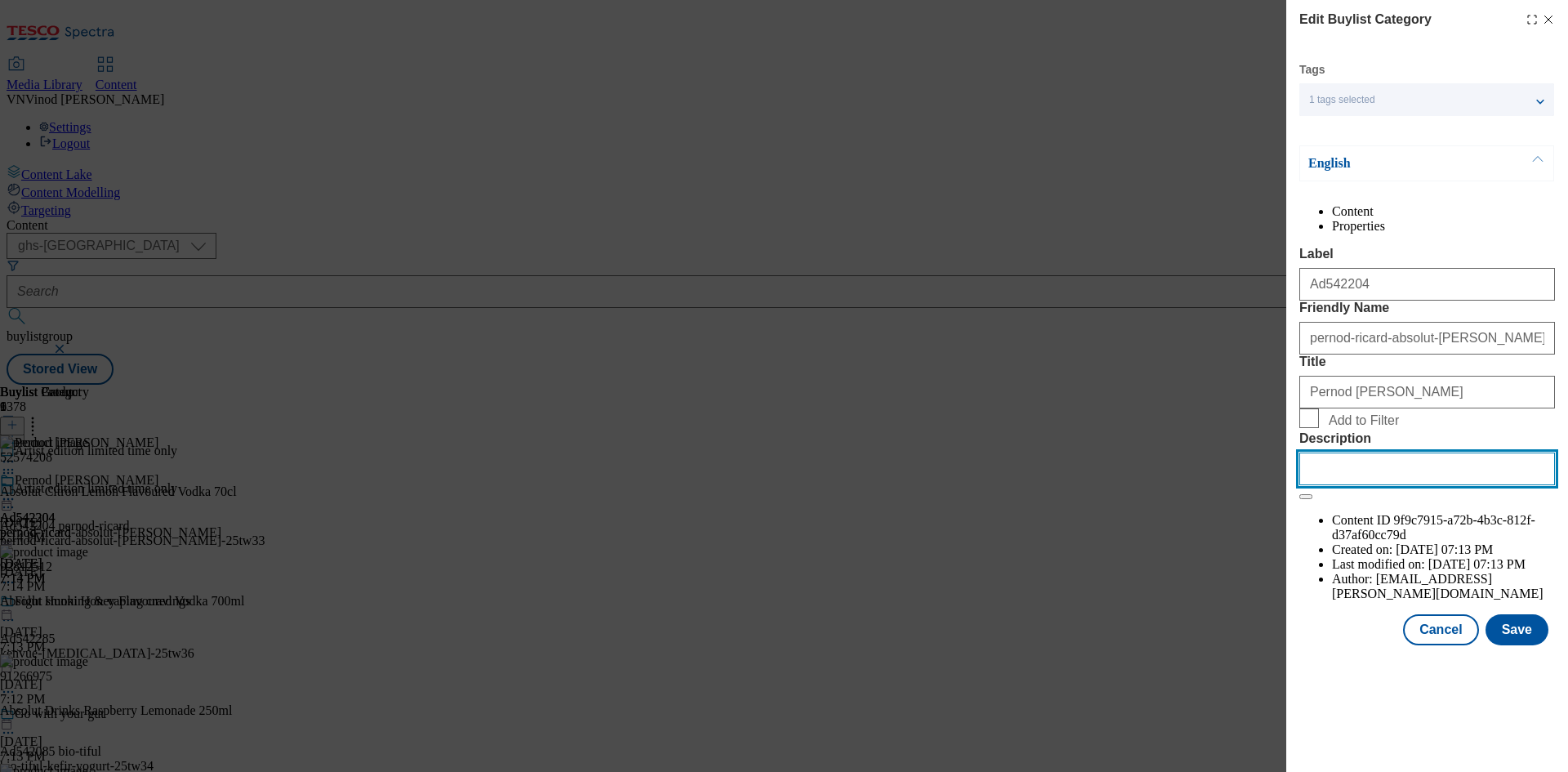
paste input "Absolut Citron Lemon Flavoured Vodka 70cl"
type input "Absolut Citron Lemon Flavoured Vodka 70cl"
click at [1523, 645] on button "Save" at bounding box center [1517, 629] width 63 height 31
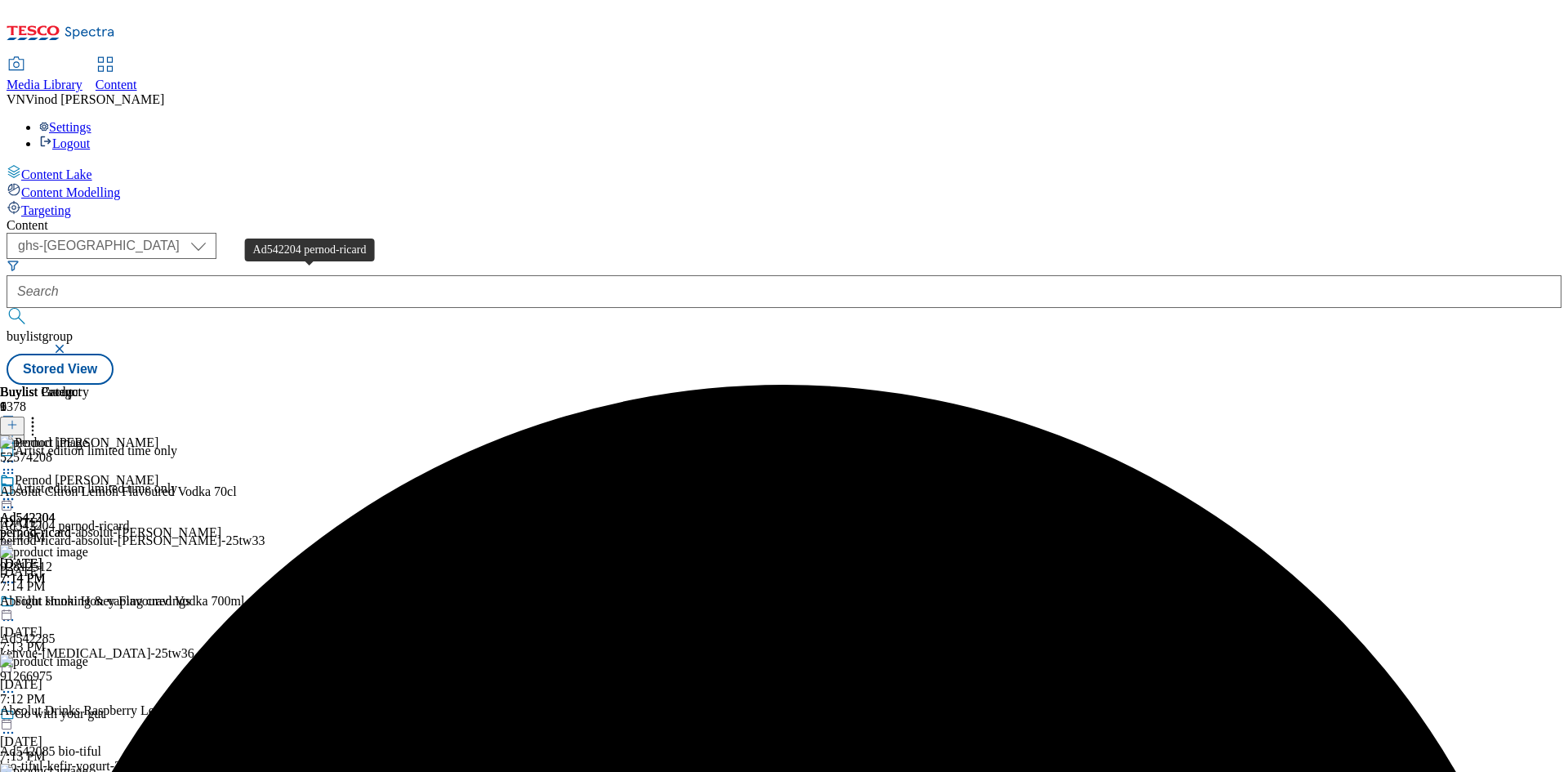
drag, startPoint x: 337, startPoint y: 273, endPoint x: 526, endPoint y: 231, distance: 193.6
click at [130, 518] on div "Ad542204 pernod-ricard" at bounding box center [64, 526] width 130 height 15
